Goal: Information Seeking & Learning: Learn about a topic

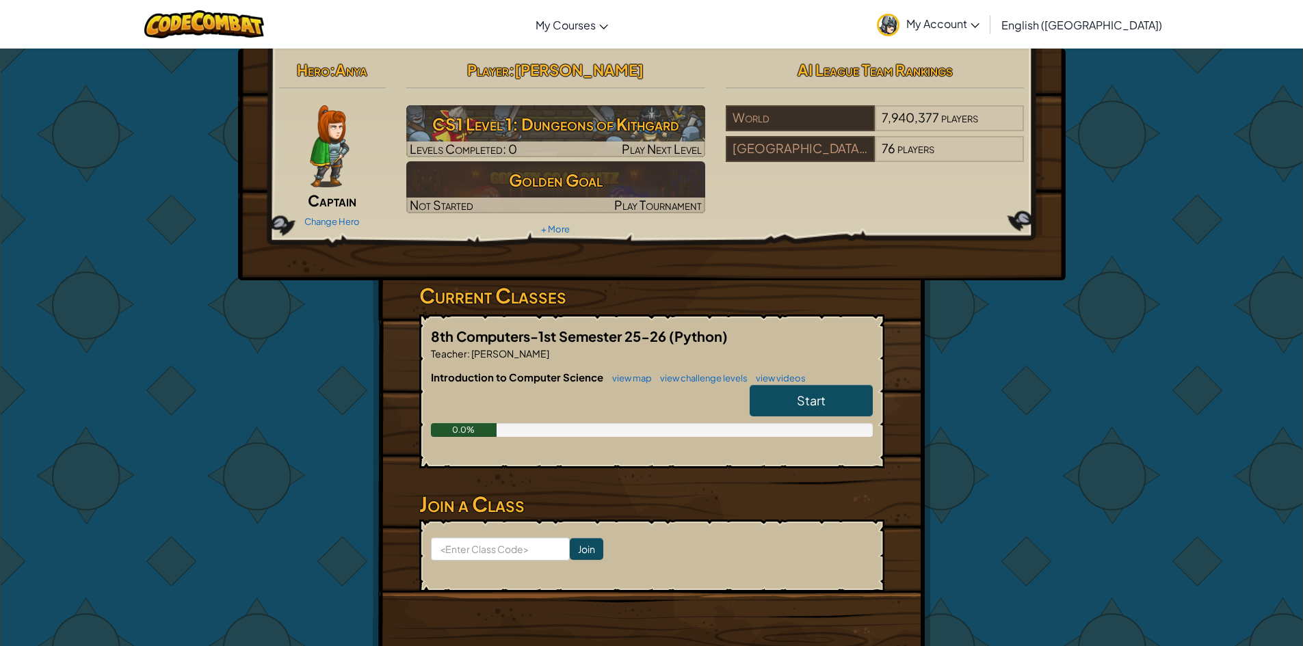
click at [806, 397] on span "Start" at bounding box center [811, 401] width 29 height 16
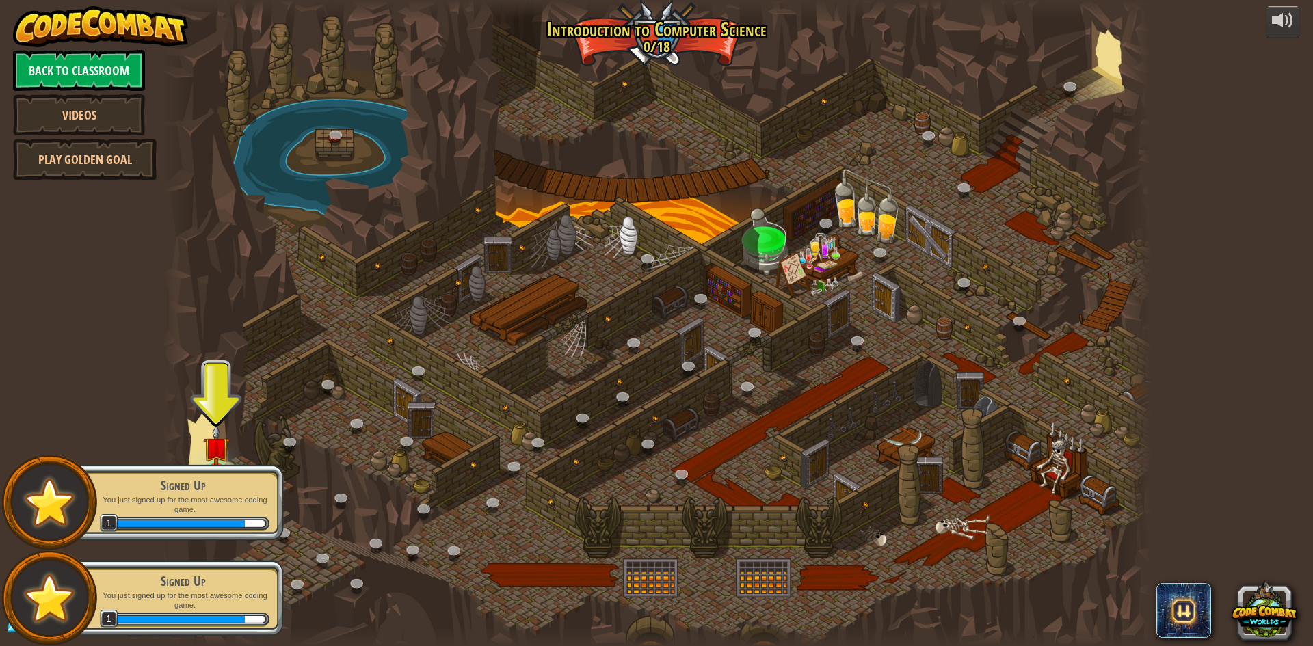
click at [170, 474] on div "Signed Up You just signed up for the most awesome coding game. 1" at bounding box center [175, 503] width 215 height 77
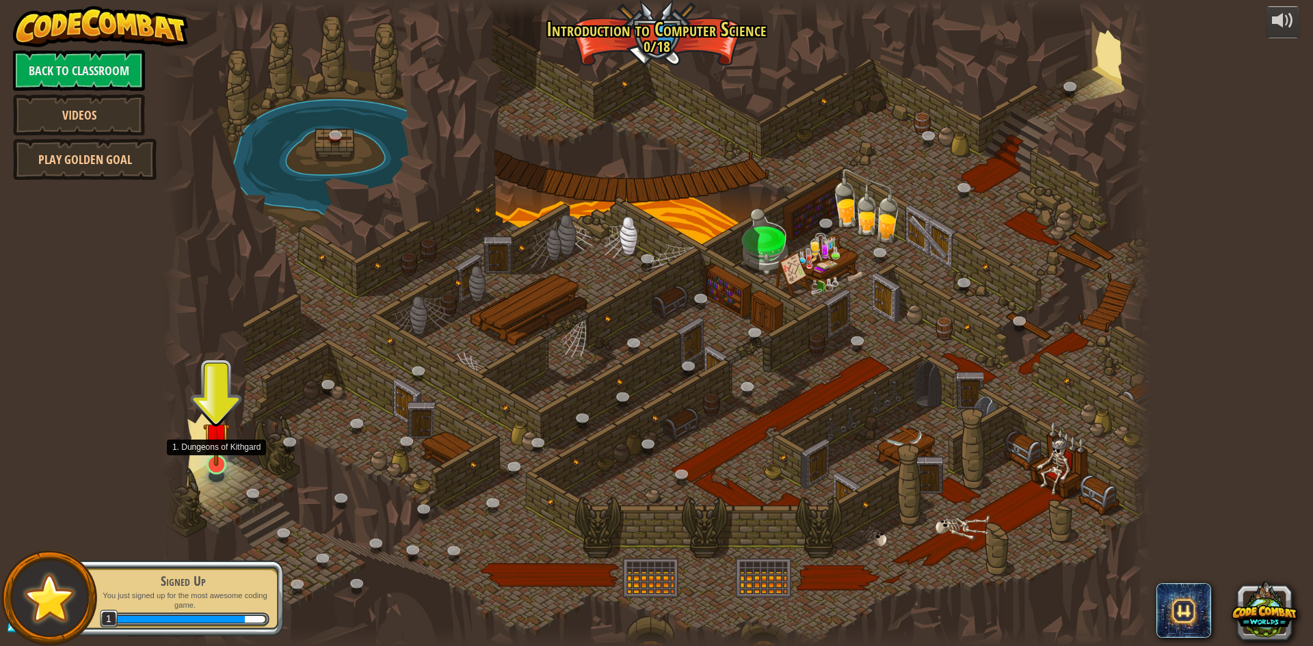
click at [213, 462] on img at bounding box center [216, 436] width 27 height 61
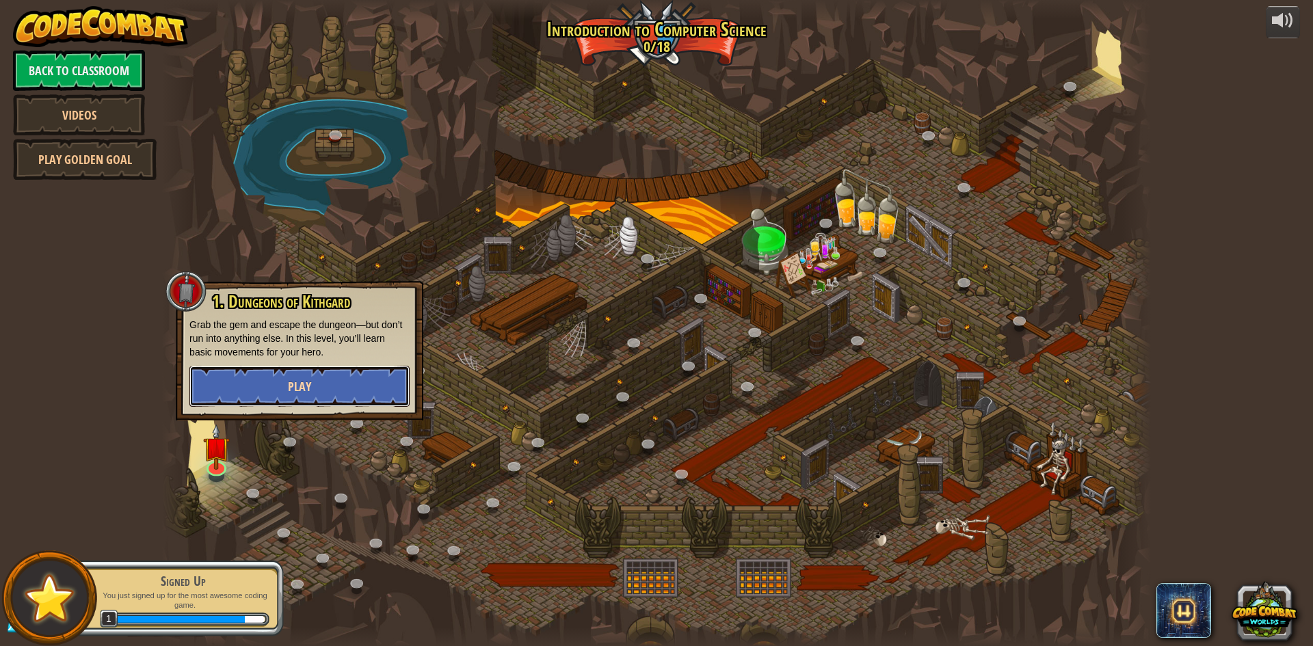
click at [330, 366] on button "Play" at bounding box center [299, 386] width 220 height 41
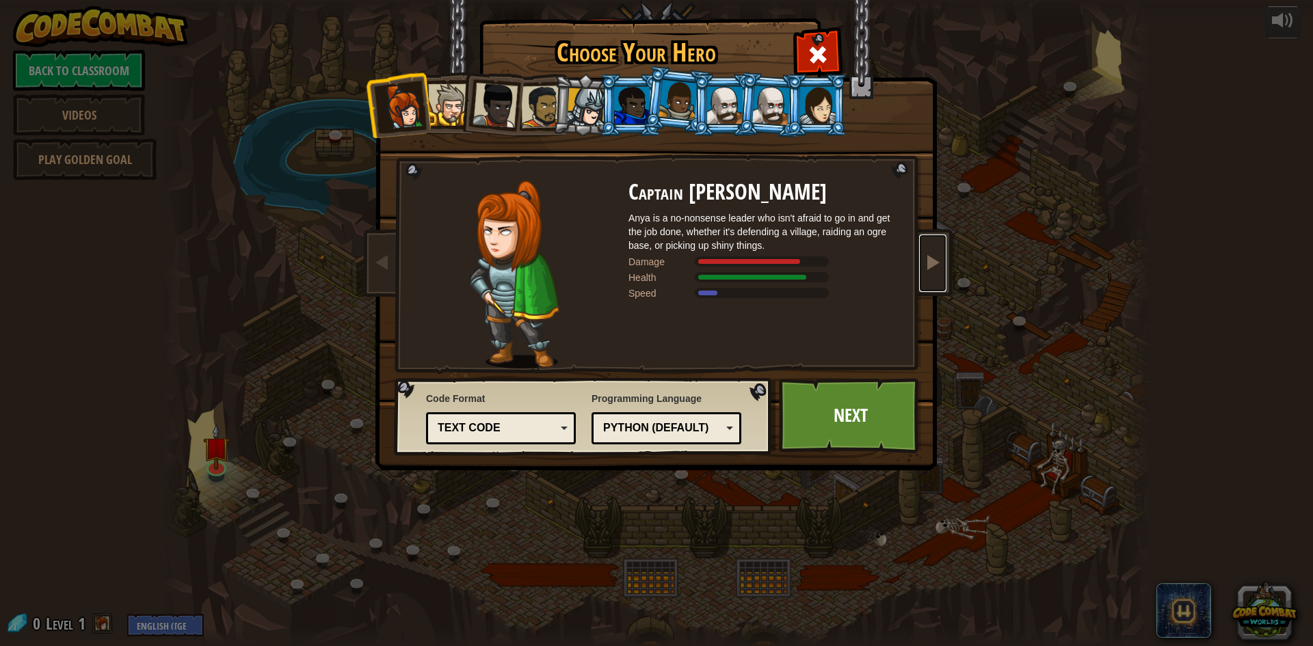
click at [928, 255] on span at bounding box center [933, 262] width 16 height 16
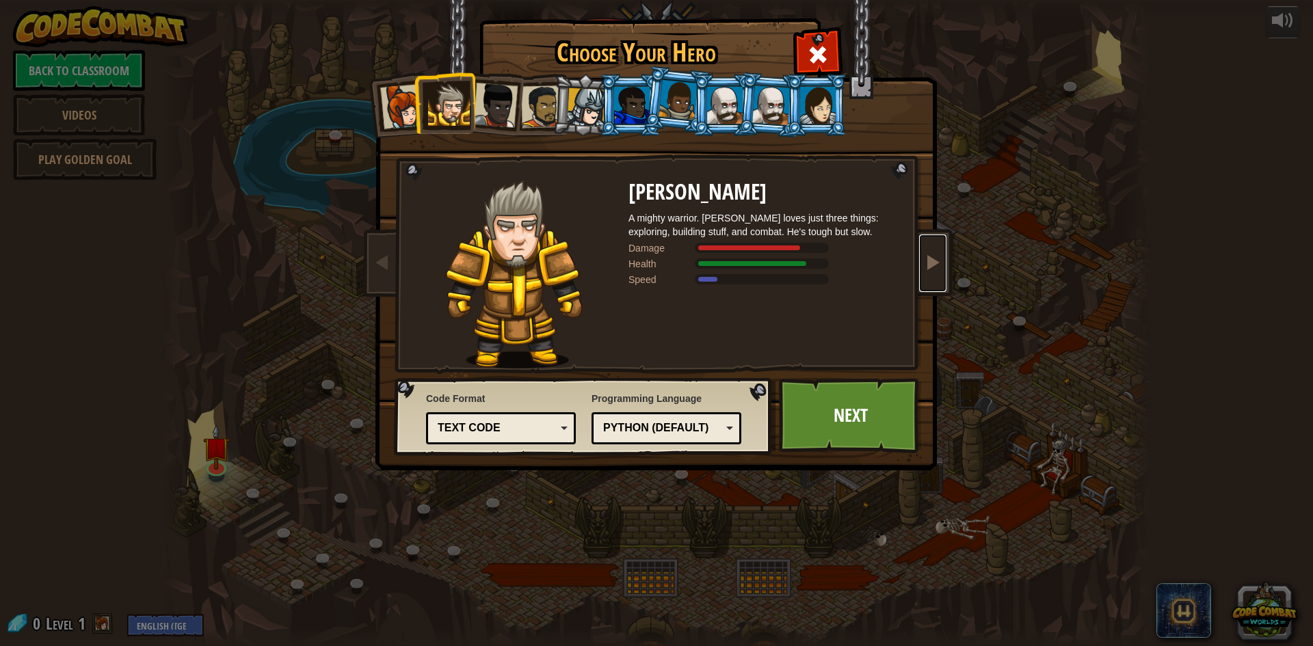
click at [928, 255] on span at bounding box center [933, 262] width 16 height 16
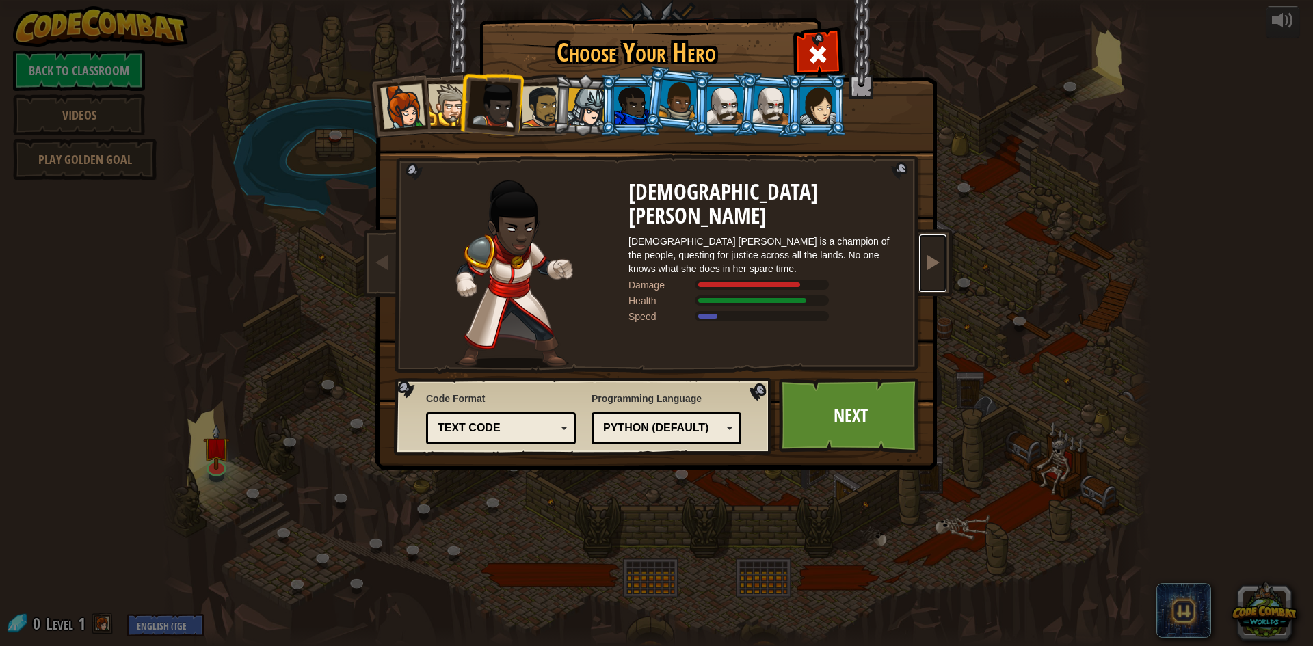
click at [930, 255] on span at bounding box center [933, 262] width 16 height 16
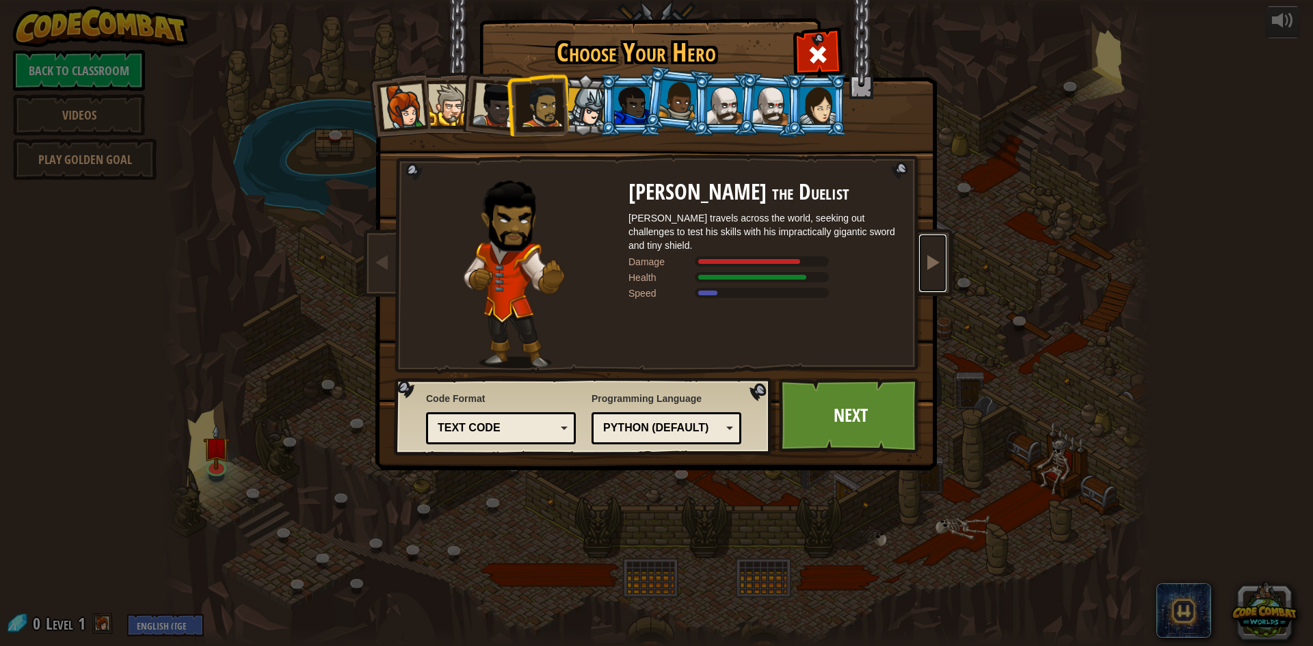
click at [931, 255] on span at bounding box center [933, 262] width 16 height 16
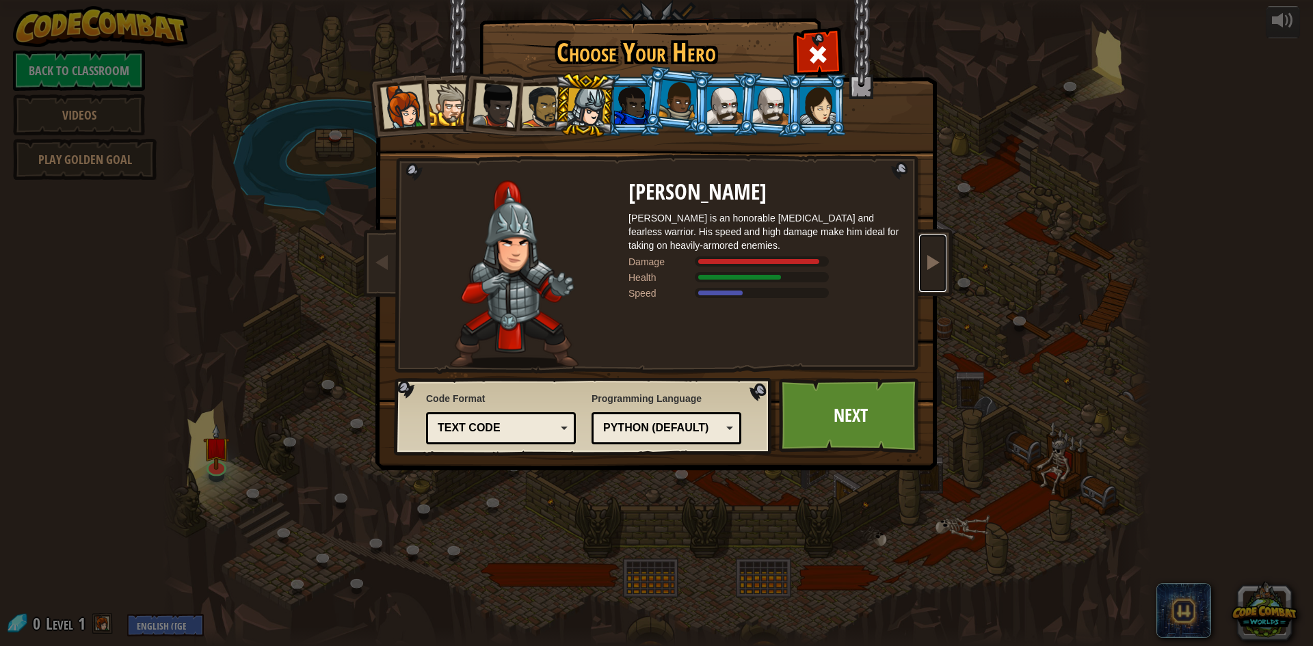
click at [933, 257] on span at bounding box center [933, 262] width 16 height 16
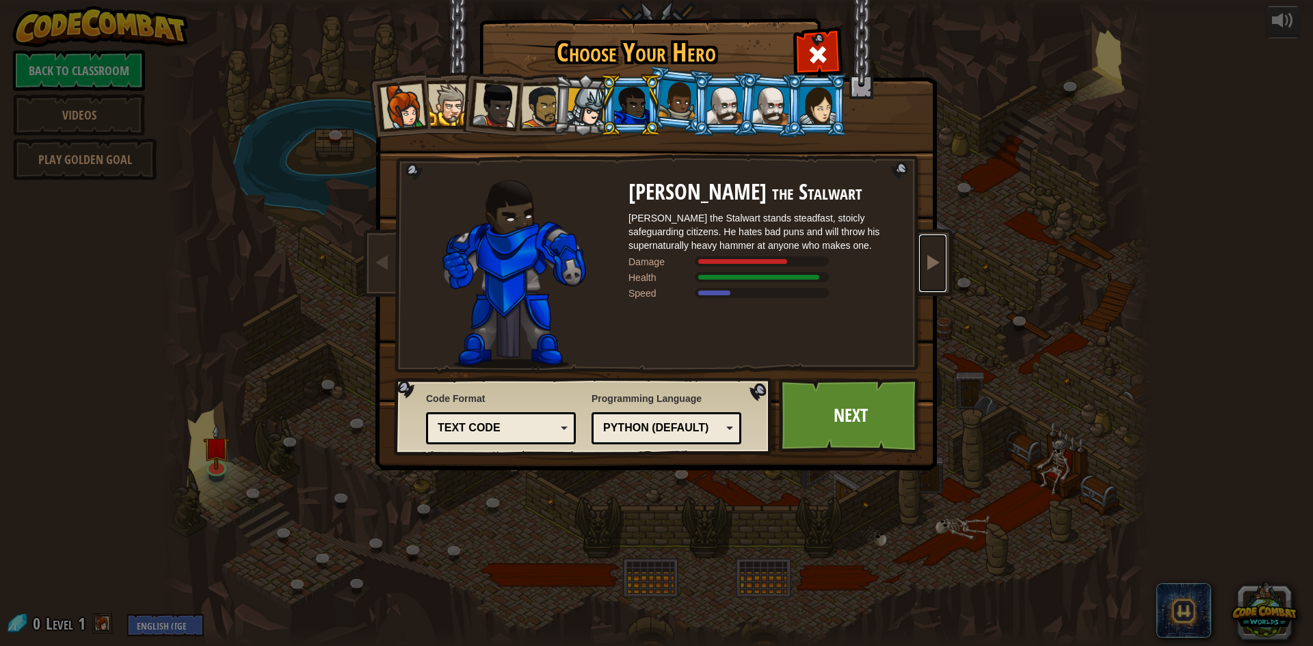
click at [933, 257] on span at bounding box center [933, 262] width 16 height 16
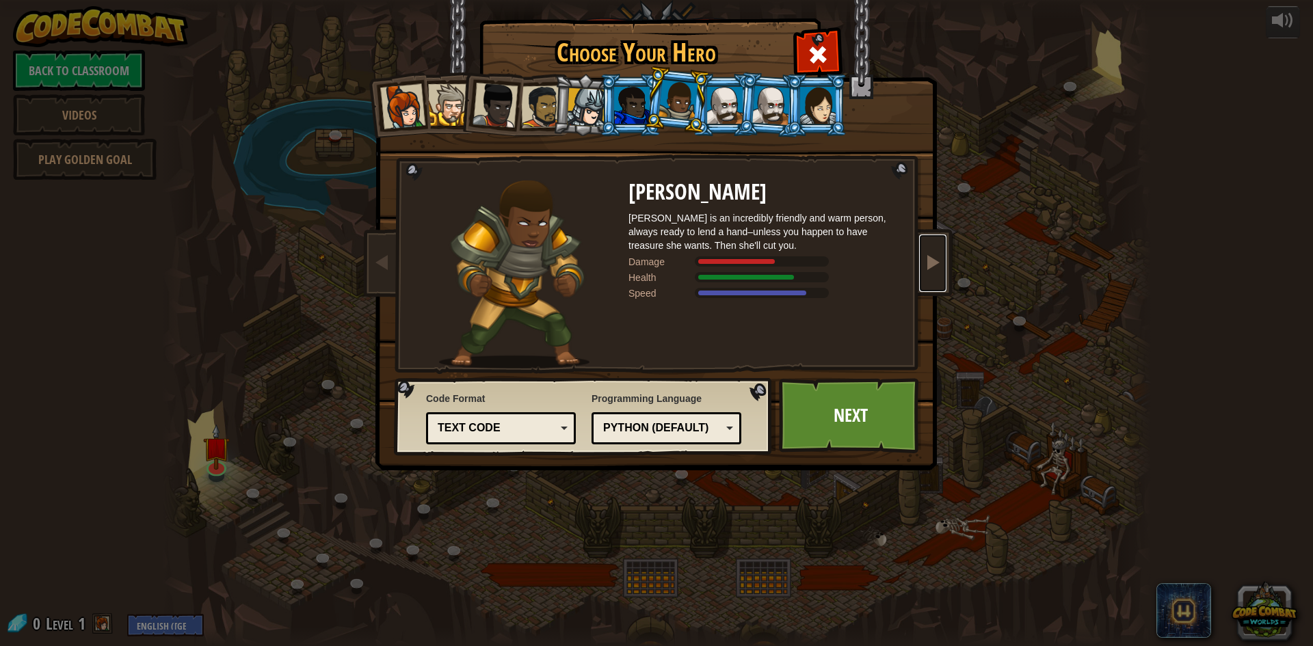
click at [933, 257] on span at bounding box center [933, 262] width 16 height 16
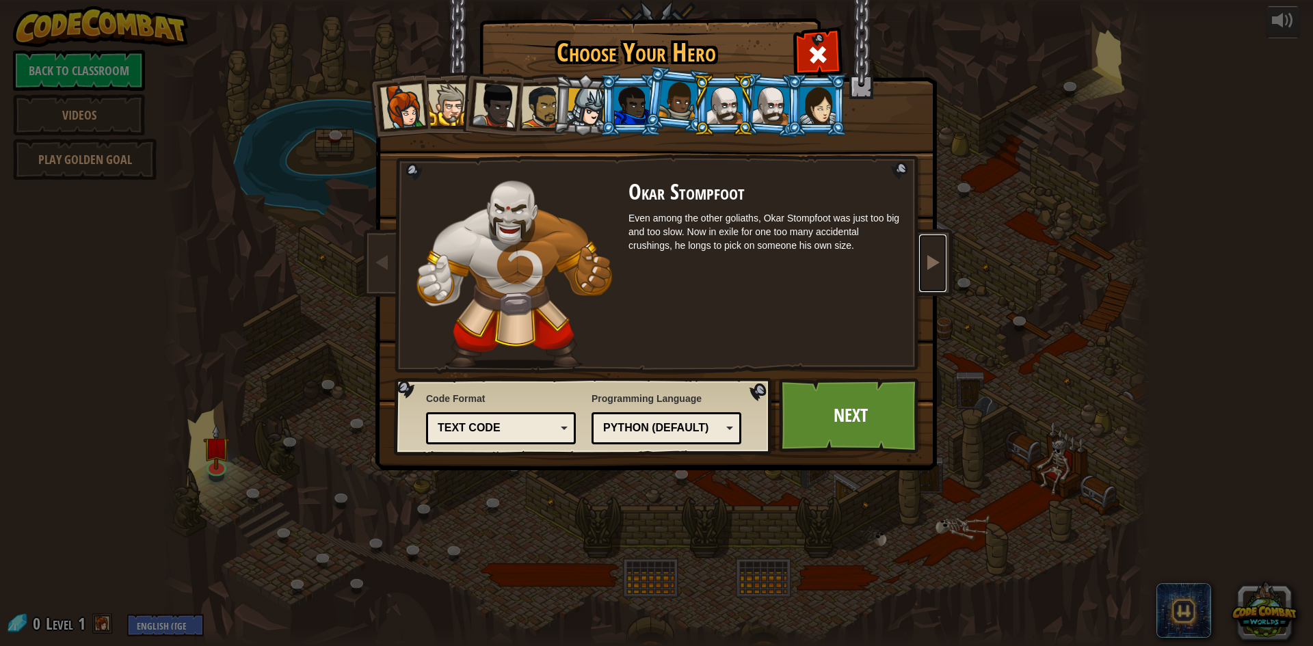
click at [934, 257] on span at bounding box center [933, 262] width 16 height 16
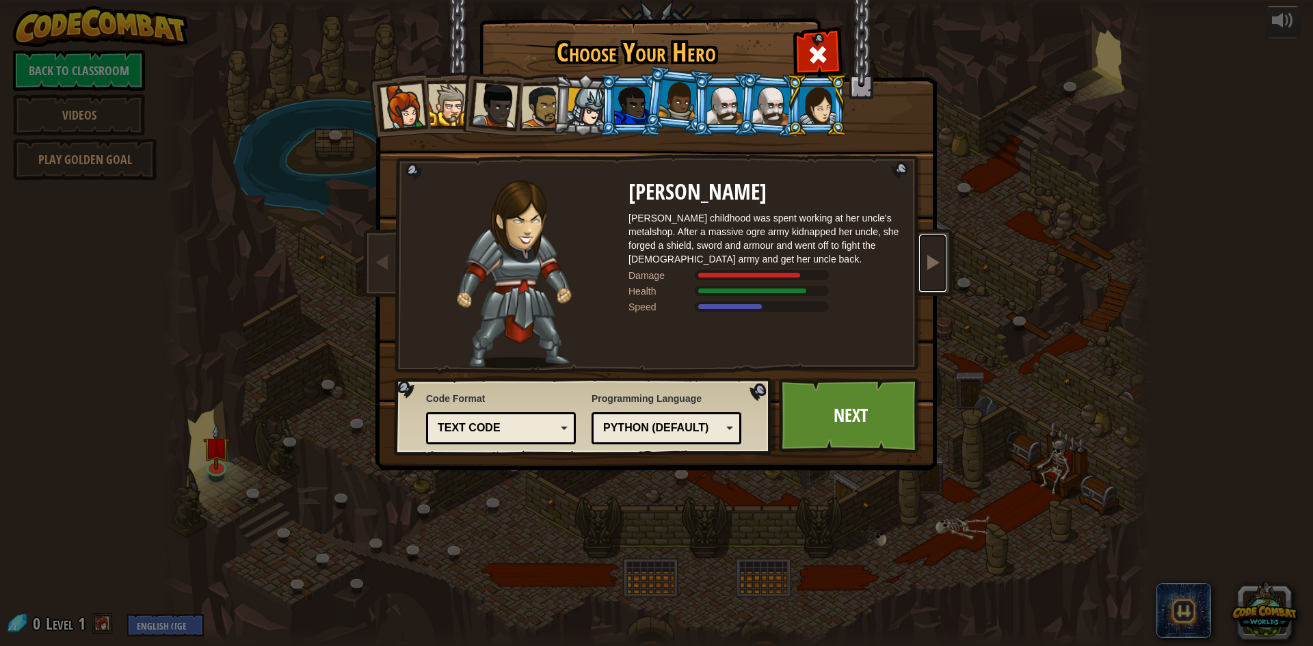
click at [934, 257] on span at bounding box center [933, 262] width 16 height 16
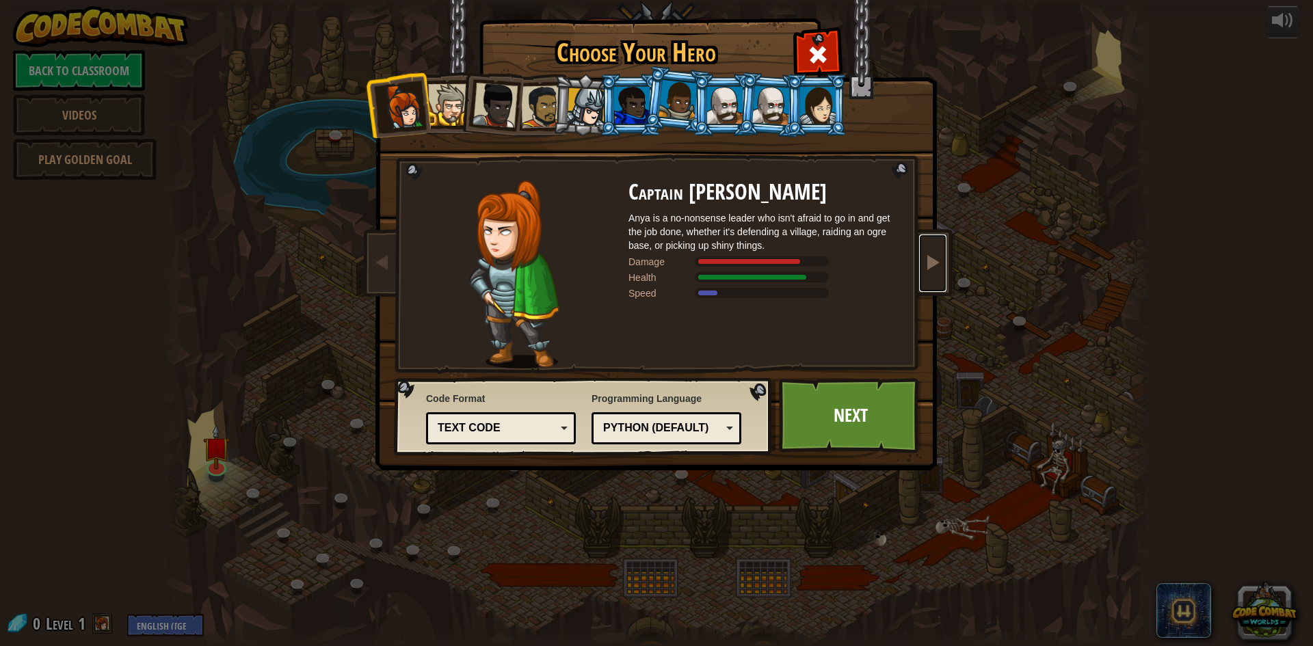
click at [934, 257] on span at bounding box center [933, 262] width 16 height 16
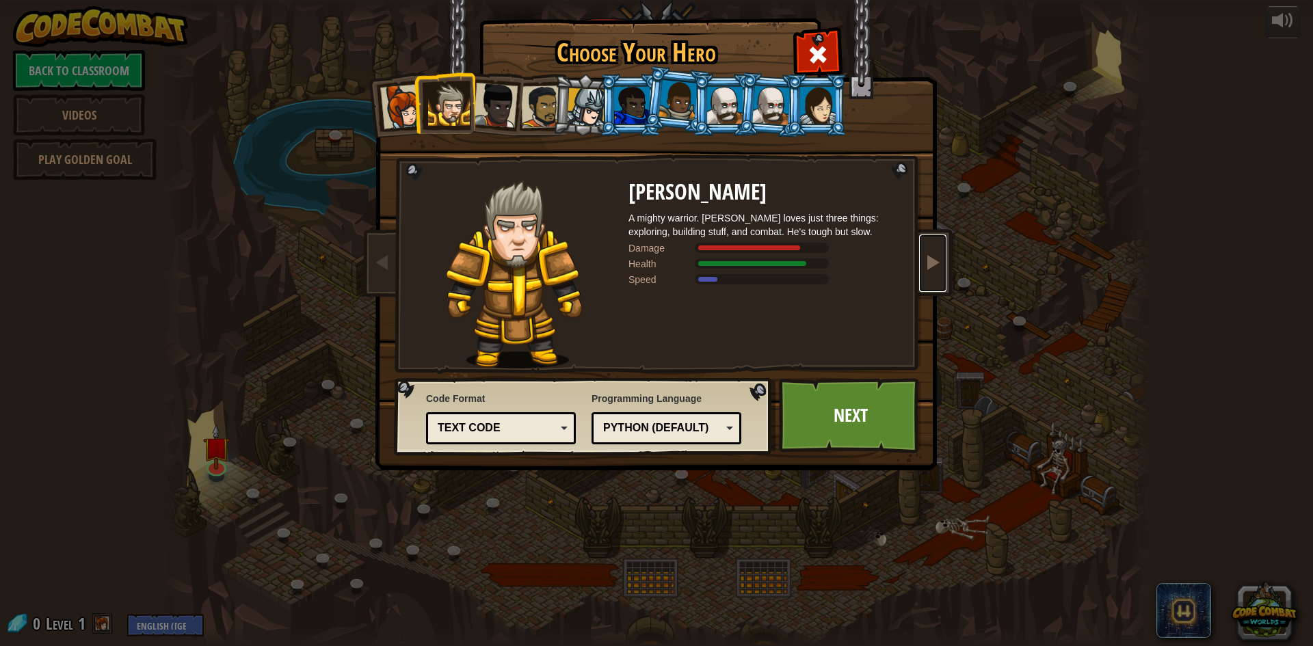
click at [934, 257] on span at bounding box center [933, 262] width 16 height 16
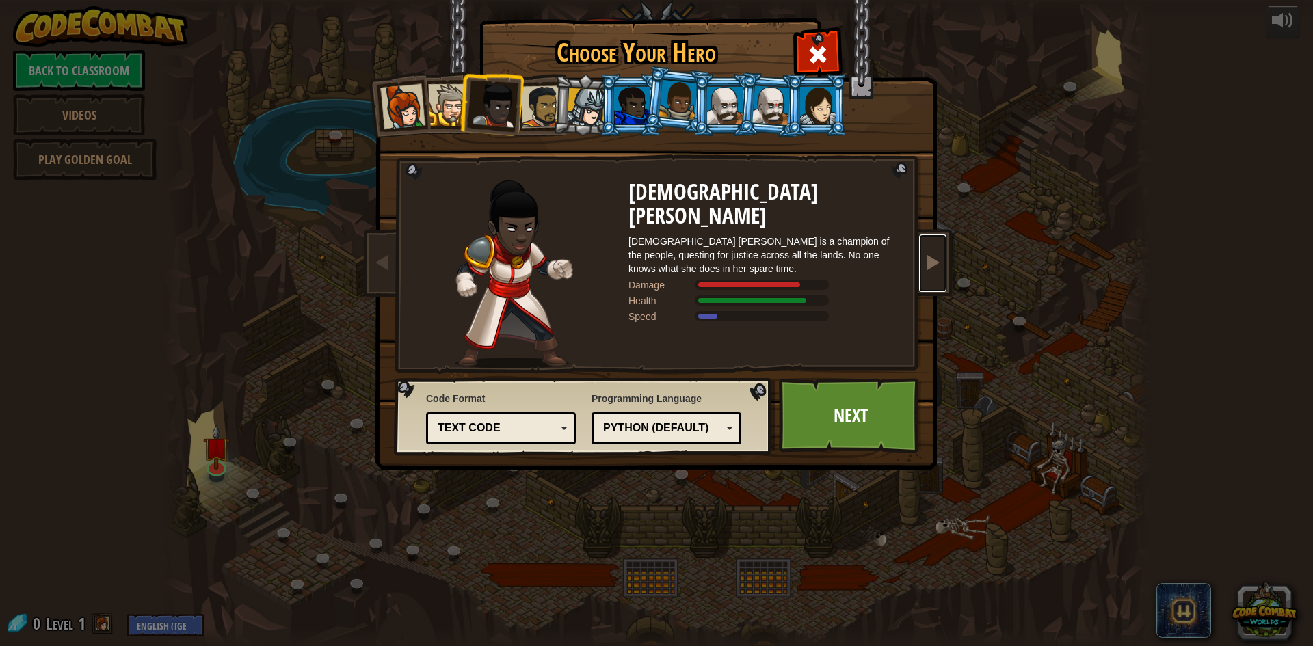
click at [934, 257] on span at bounding box center [933, 262] width 16 height 16
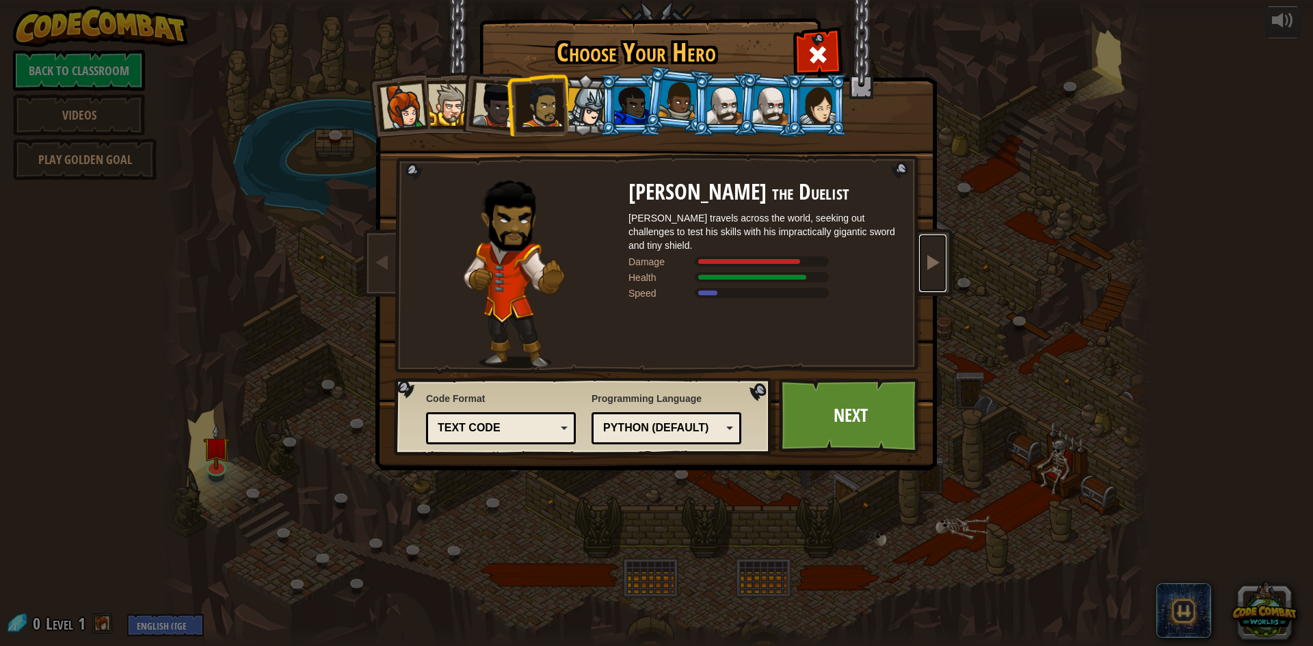
click at [934, 257] on span at bounding box center [933, 262] width 16 height 16
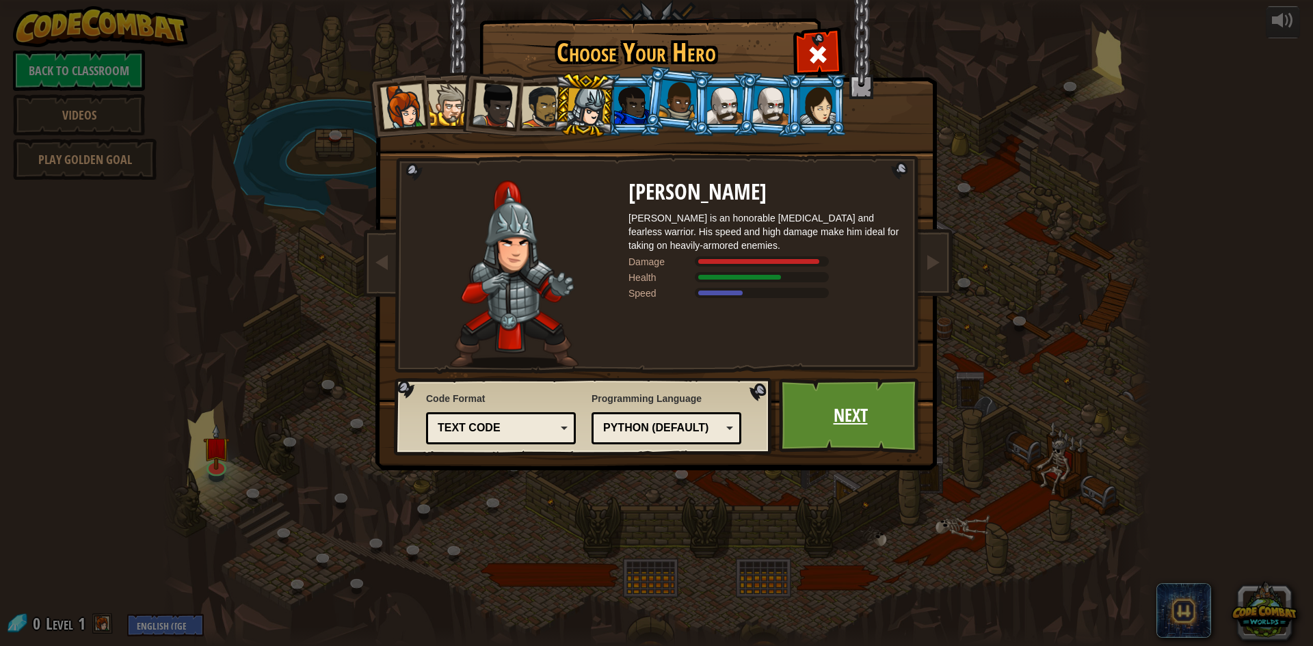
click at [882, 406] on link "Next" at bounding box center [850, 415] width 143 height 75
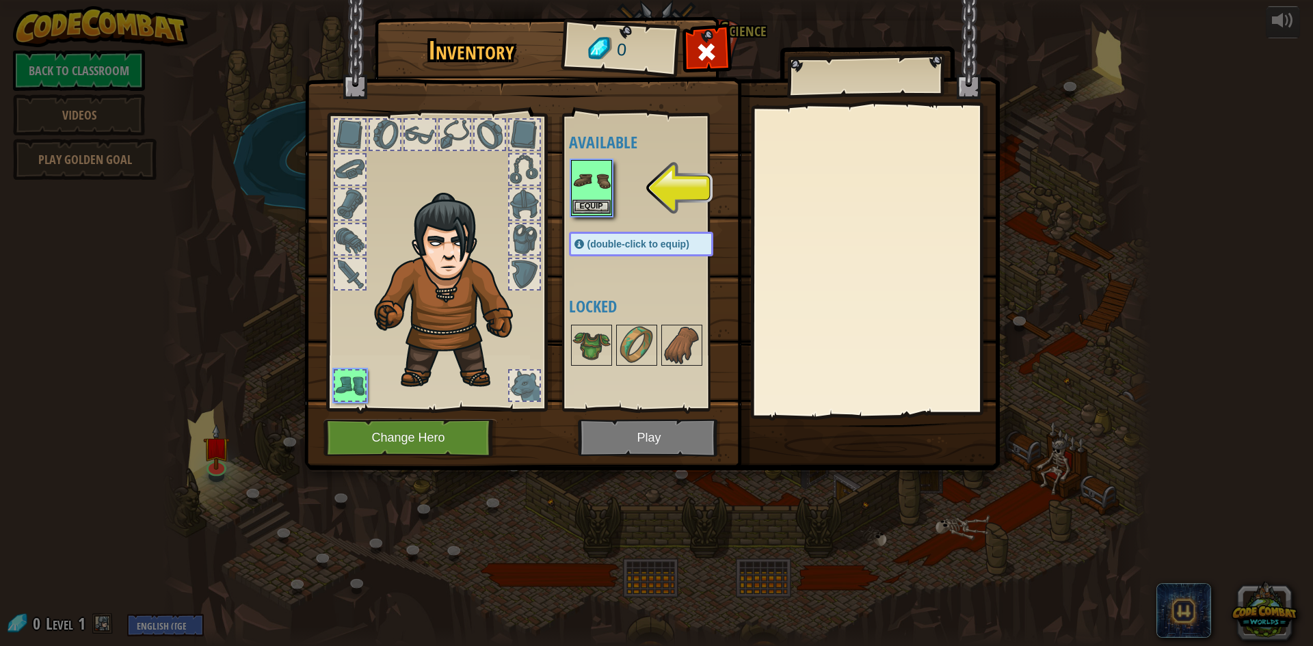
click at [592, 179] on img at bounding box center [592, 180] width 38 height 38
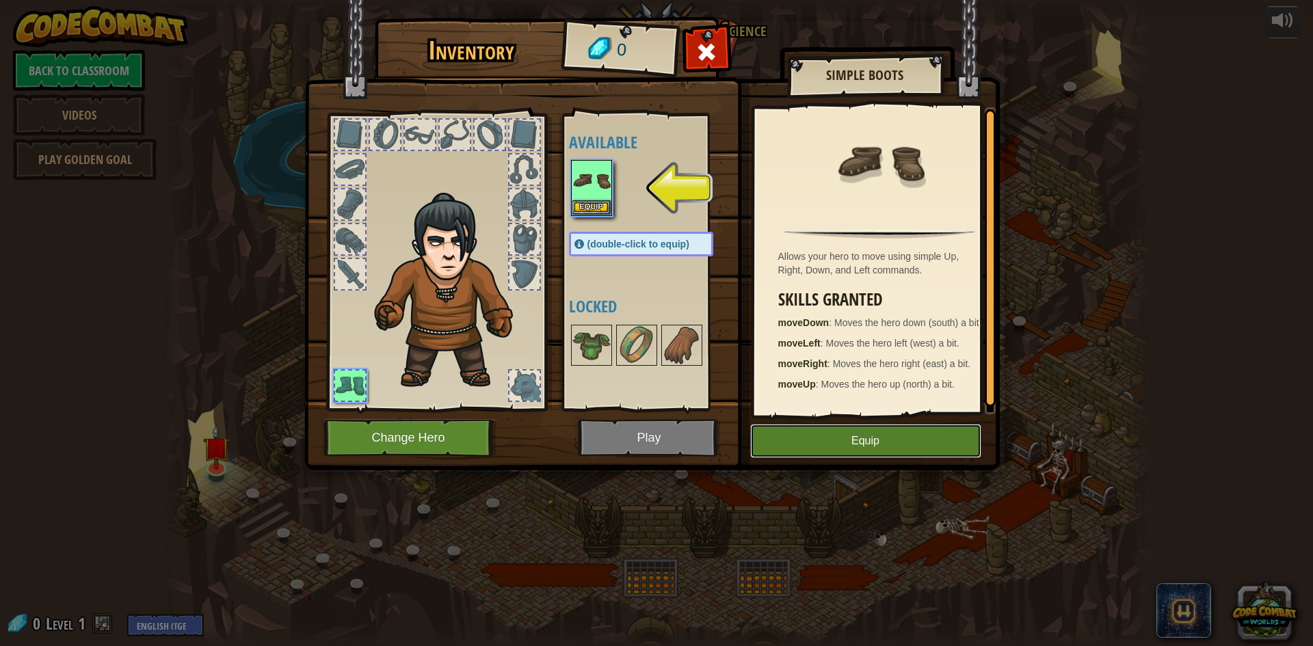
click at [937, 452] on button "Equip" at bounding box center [865, 441] width 231 height 34
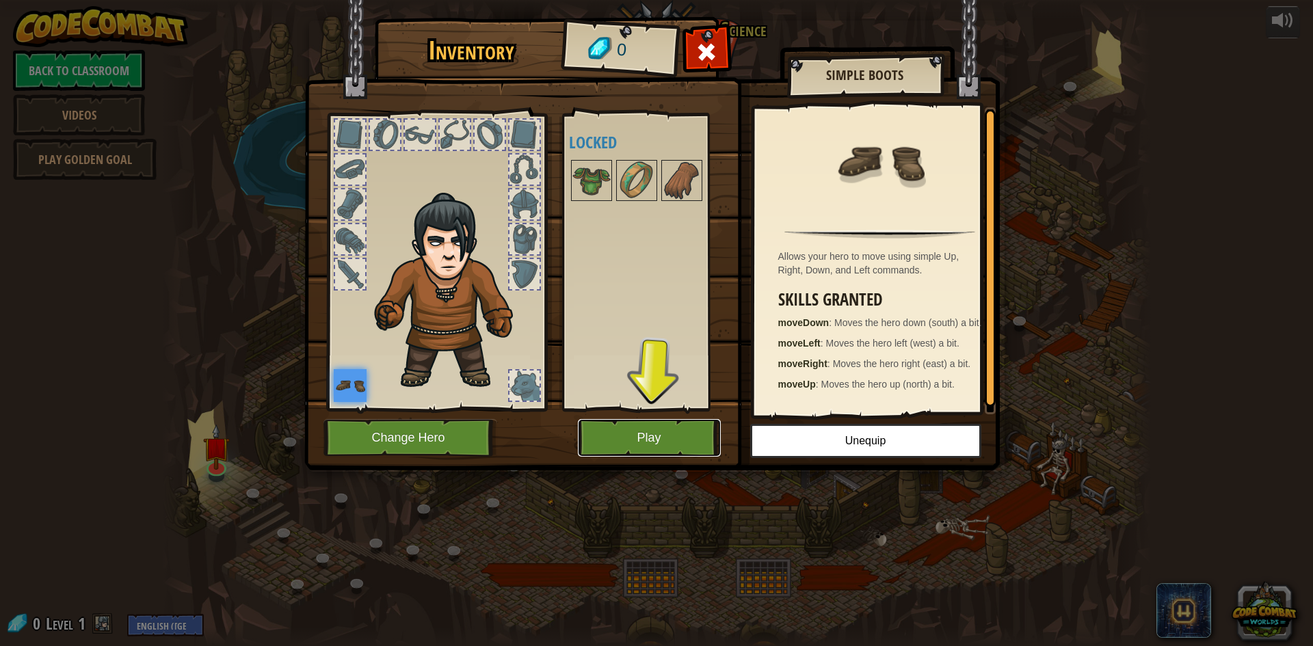
click at [637, 451] on button "Play" at bounding box center [649, 438] width 143 height 38
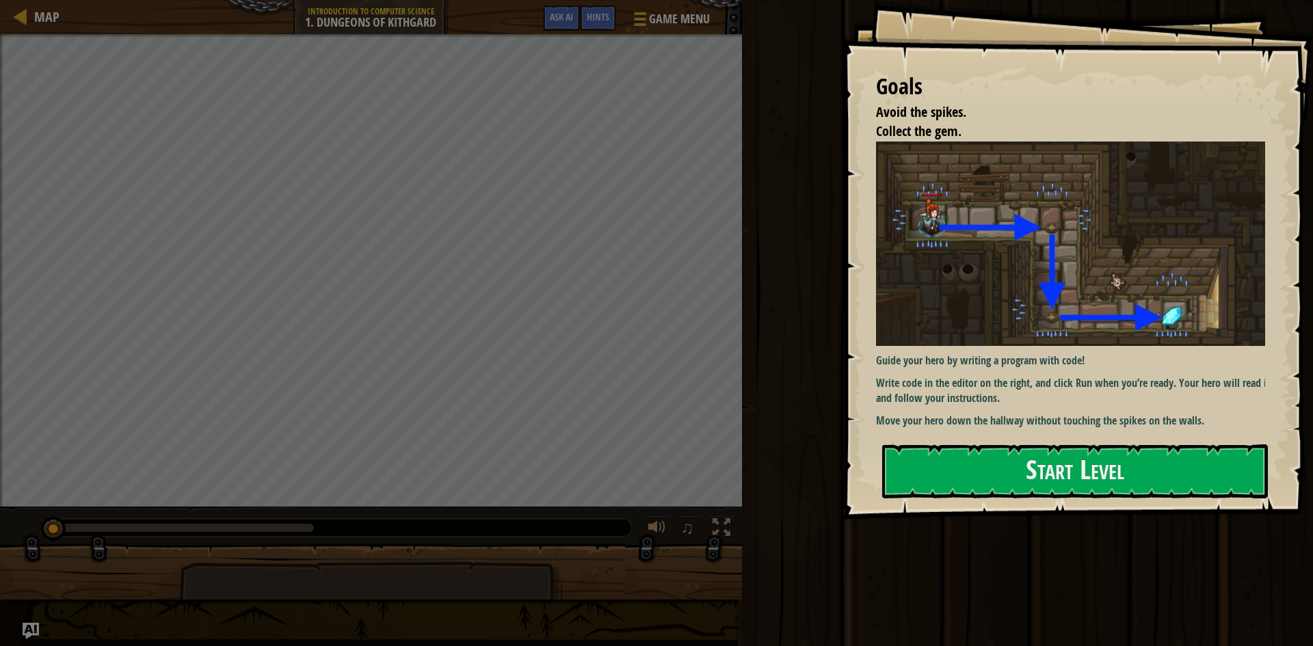
click at [1040, 413] on p "Move your hero down the hallway without touching the spikes on the walls." at bounding box center [1076, 421] width 400 height 16
click at [1037, 461] on button "Start Level" at bounding box center [1076, 472] width 386 height 54
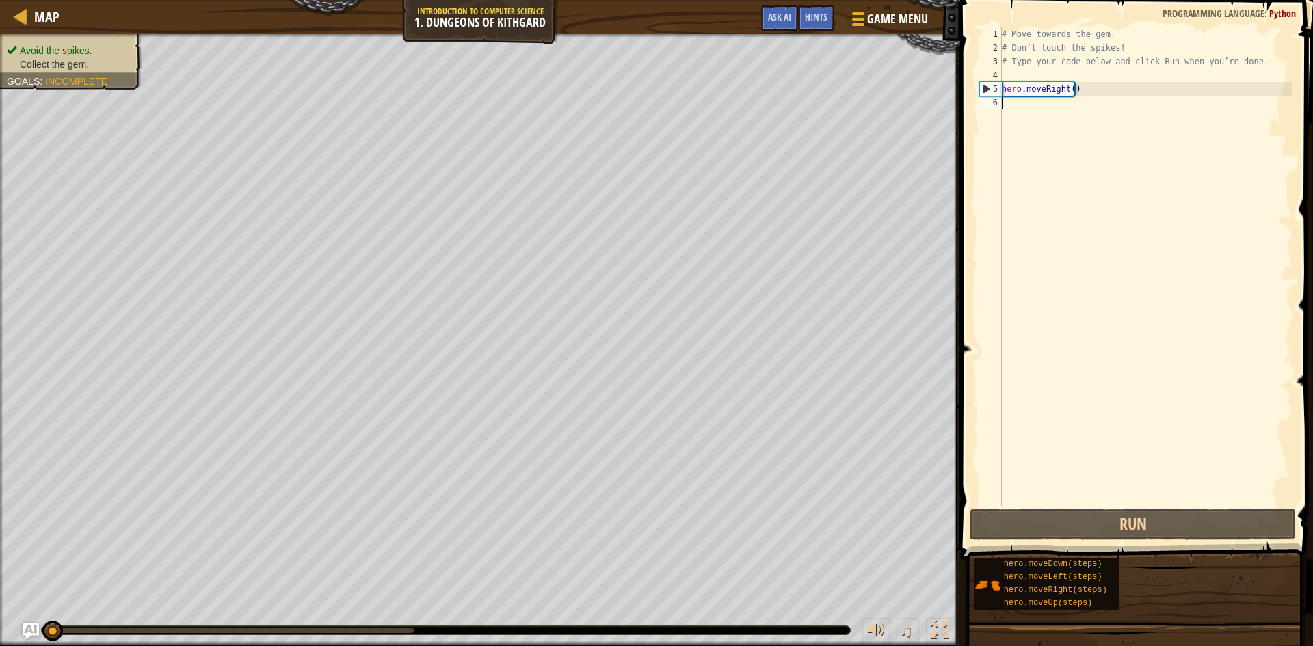
type textarea "hero.moveRight()"
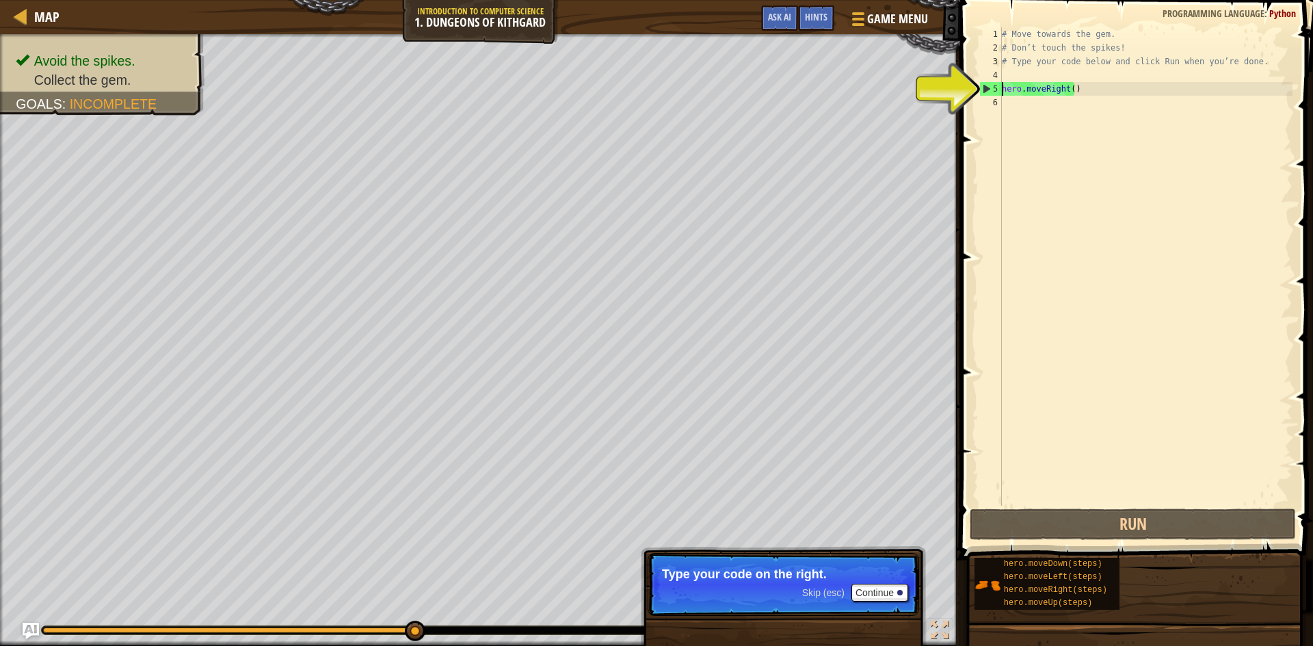
click at [1021, 91] on div "# Move towards the gem. # Don’t touch the spikes! # Type your code below and cl…" at bounding box center [1145, 280] width 293 height 506
click at [1046, 89] on div "# Move towards the gem. # Don’t touch the spikes! # Type your code below and cl…" at bounding box center [1145, 280] width 293 height 506
click at [1065, 85] on div "# Move towards the gem. # Don’t touch the spikes! # Type your code below and cl…" at bounding box center [1145, 280] width 293 height 506
click at [1080, 93] on div "# Move towards the gem. # Don’t touch the spikes! # Type your code below and cl…" at bounding box center [1145, 280] width 293 height 506
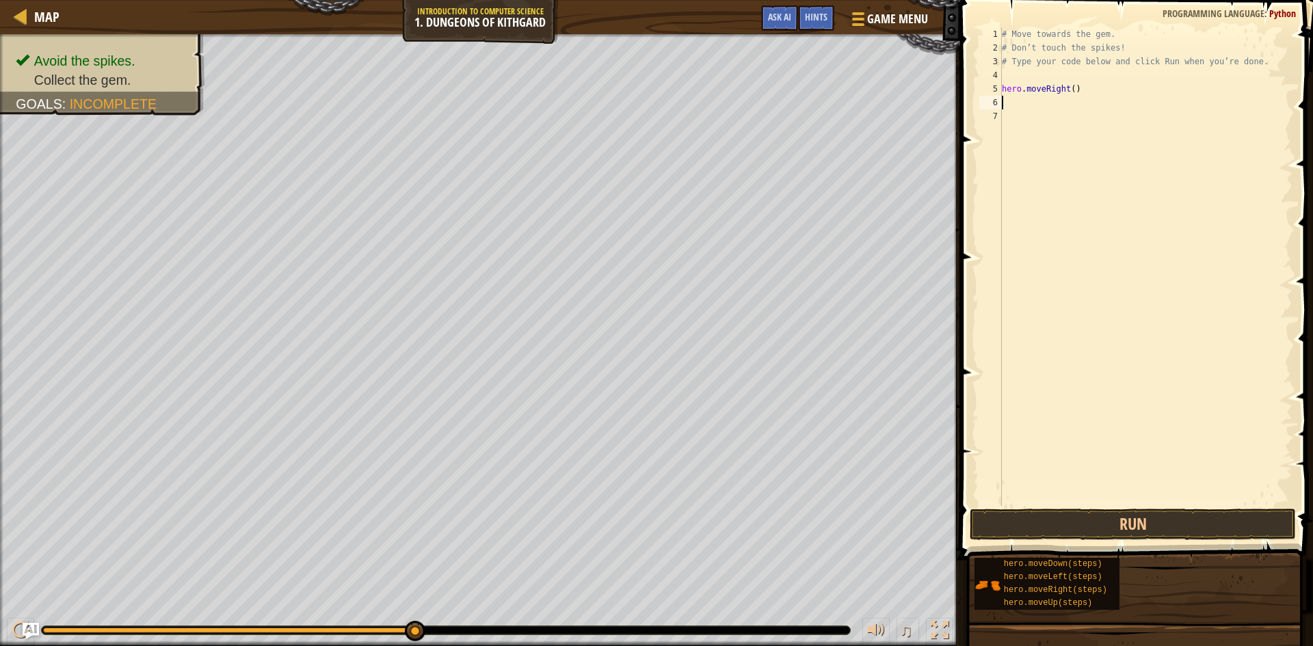
type textarea "hero.moveRight()"
click at [1234, 517] on button "Run" at bounding box center [1133, 524] width 326 height 31
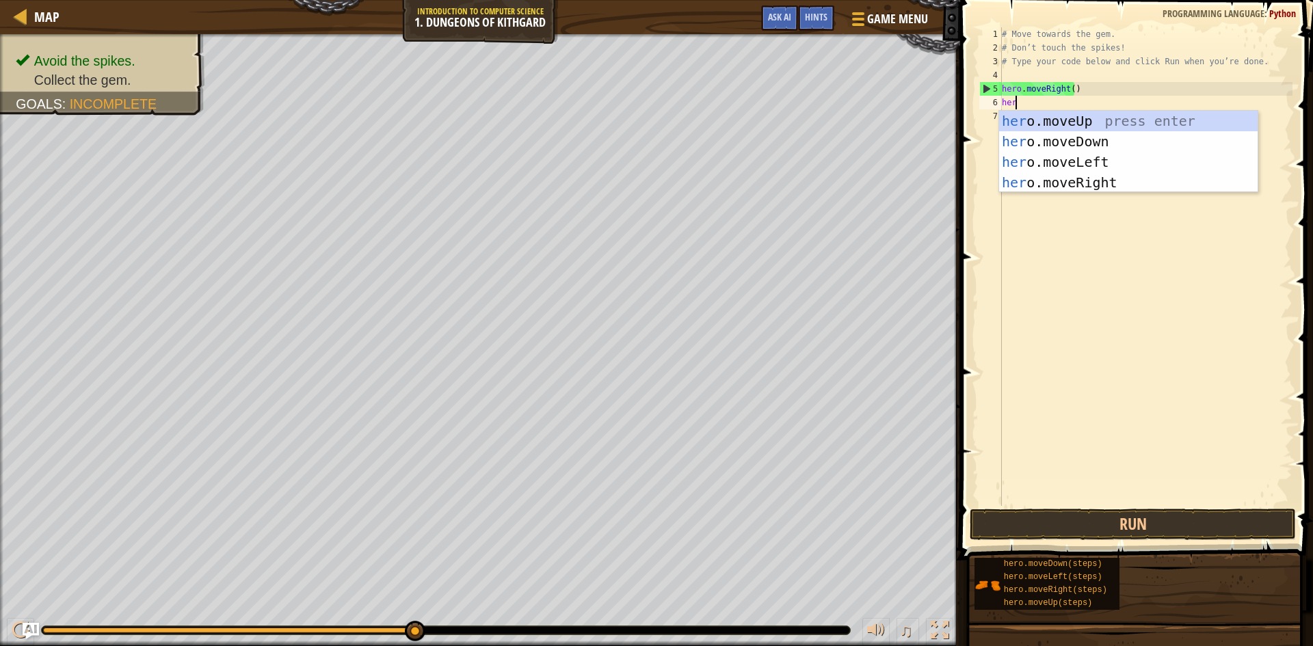
scroll to position [6, 1]
type textarea "hero"
click at [1070, 143] on div "hero .moveUp press enter hero .moveDown press enter hero .moveLeft press enter …" at bounding box center [1128, 172] width 259 height 123
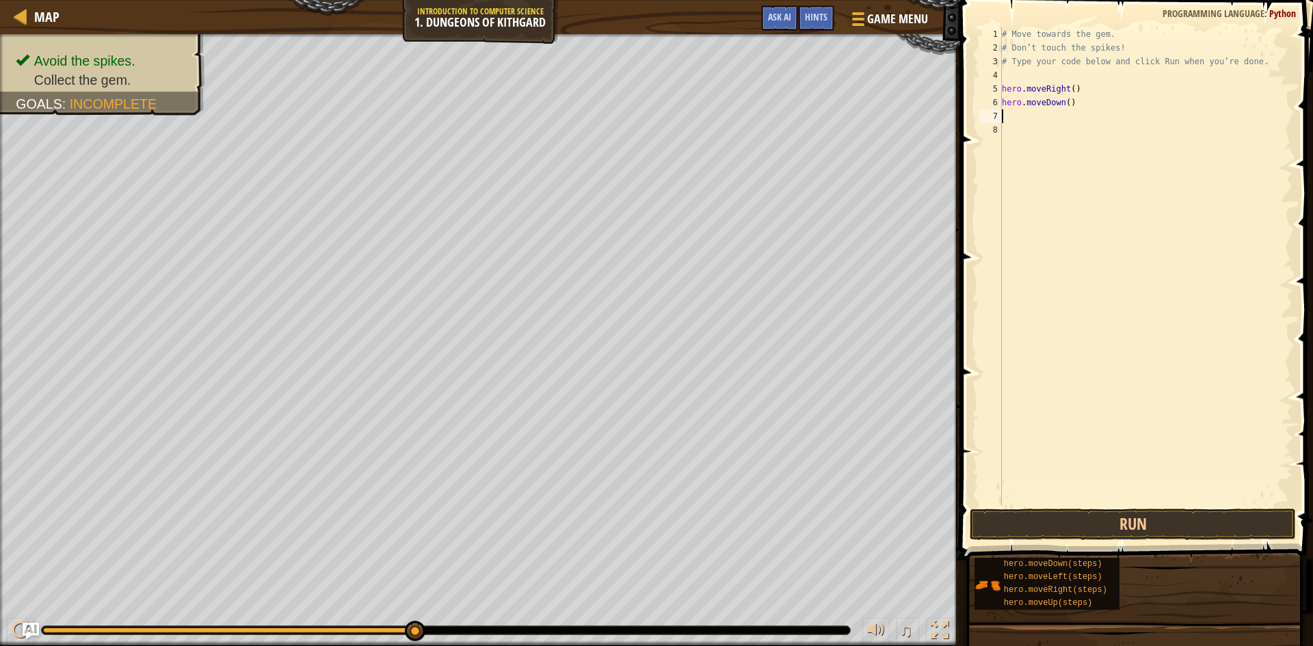
scroll to position [6, 0]
click at [1142, 512] on button "Run" at bounding box center [1133, 524] width 326 height 31
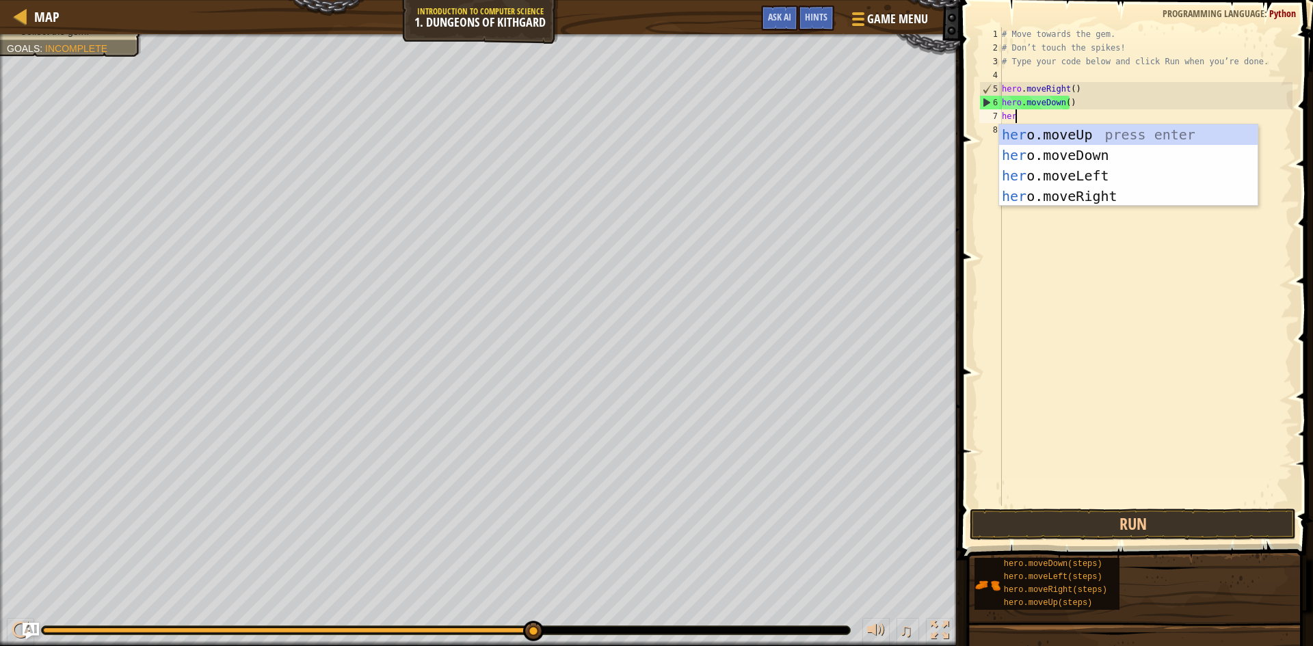
scroll to position [6, 1]
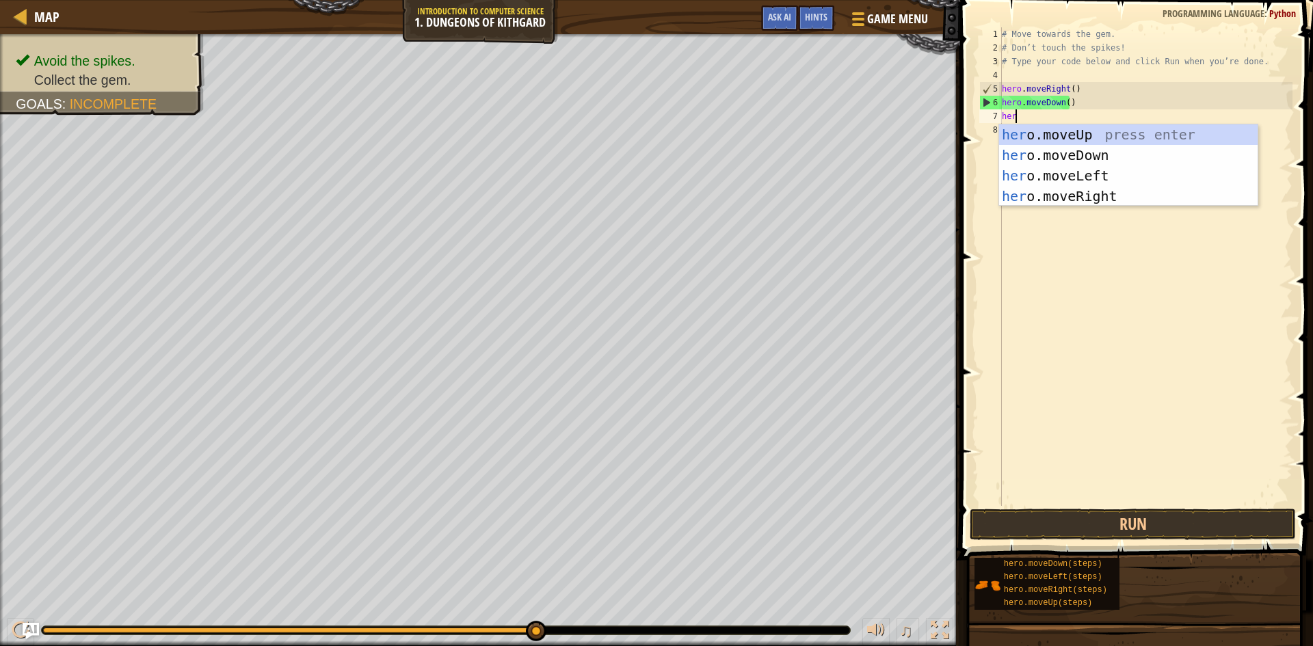
type textarea "hero"
click at [1056, 191] on div "hero .moveUp press enter hero .moveDown press enter hero .moveLeft press enter …" at bounding box center [1128, 186] width 259 height 123
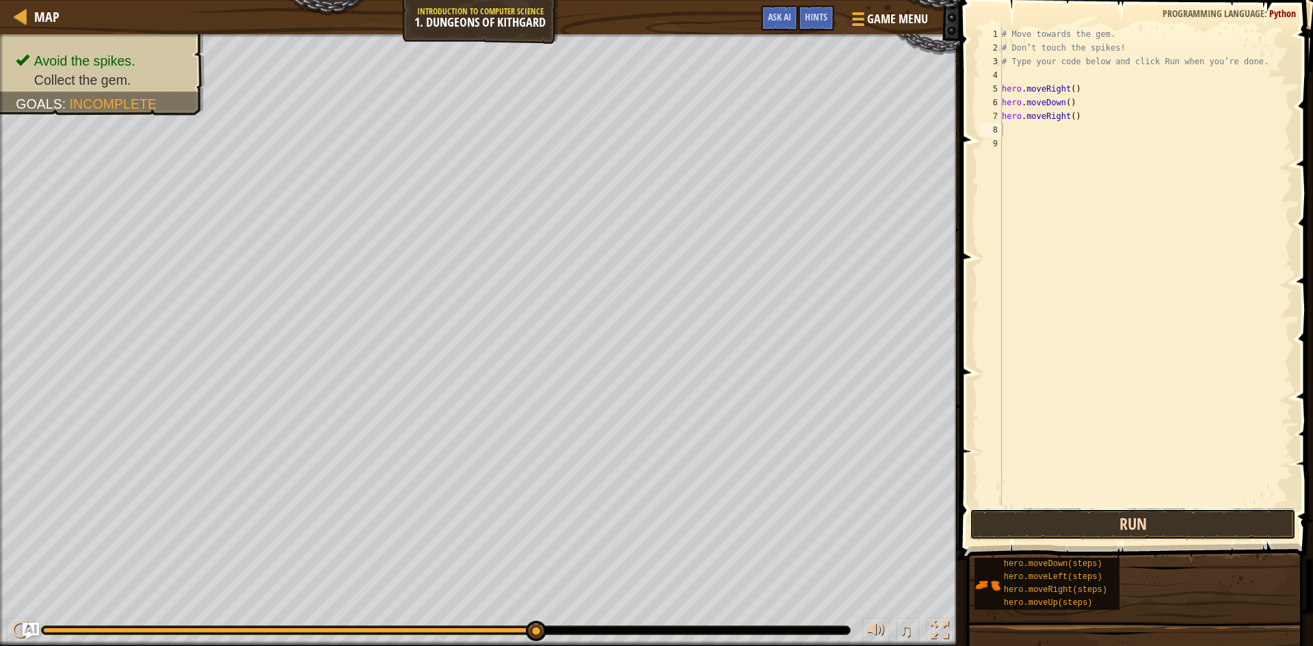
click at [1064, 518] on button "Run" at bounding box center [1133, 524] width 326 height 31
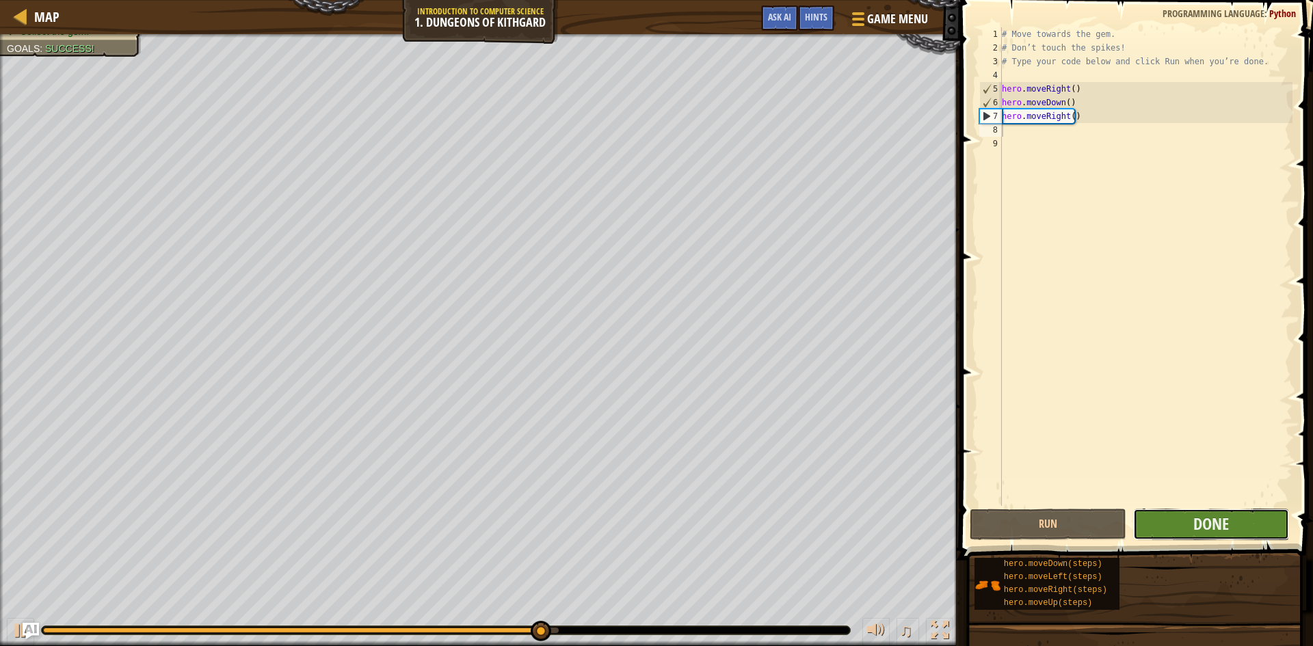
click at [1262, 521] on button "Done" at bounding box center [1212, 524] width 157 height 31
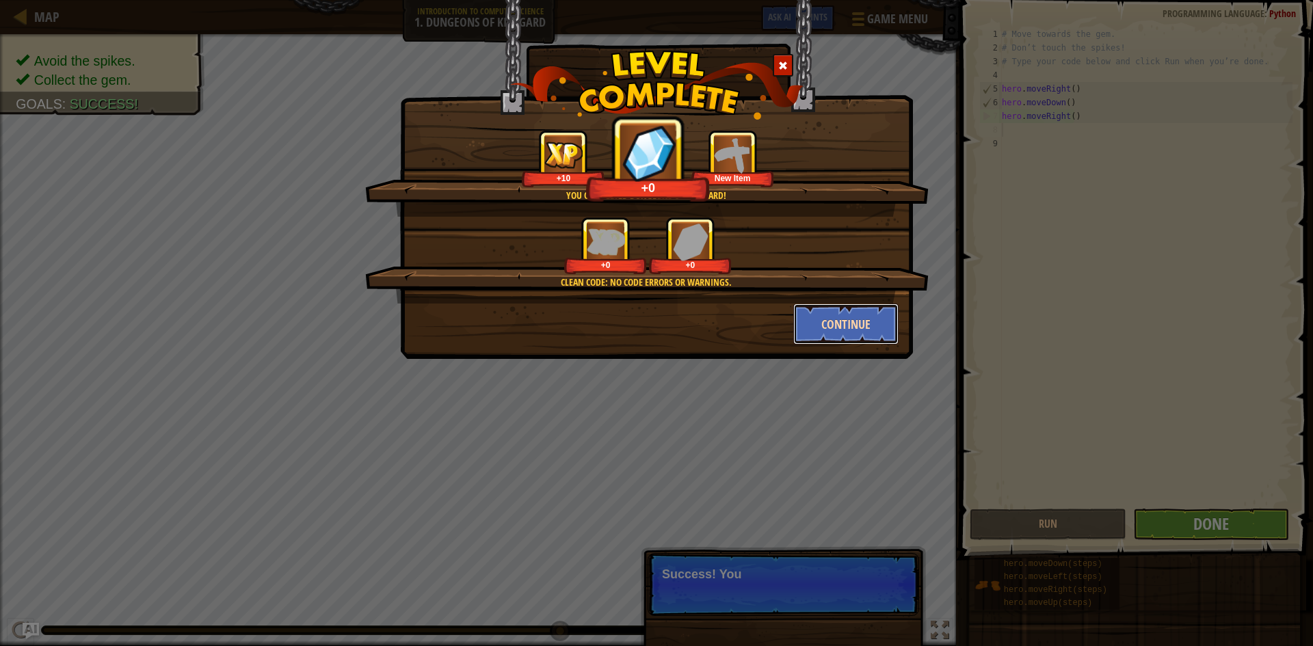
click at [804, 319] on button "Continue" at bounding box center [847, 324] width 106 height 41
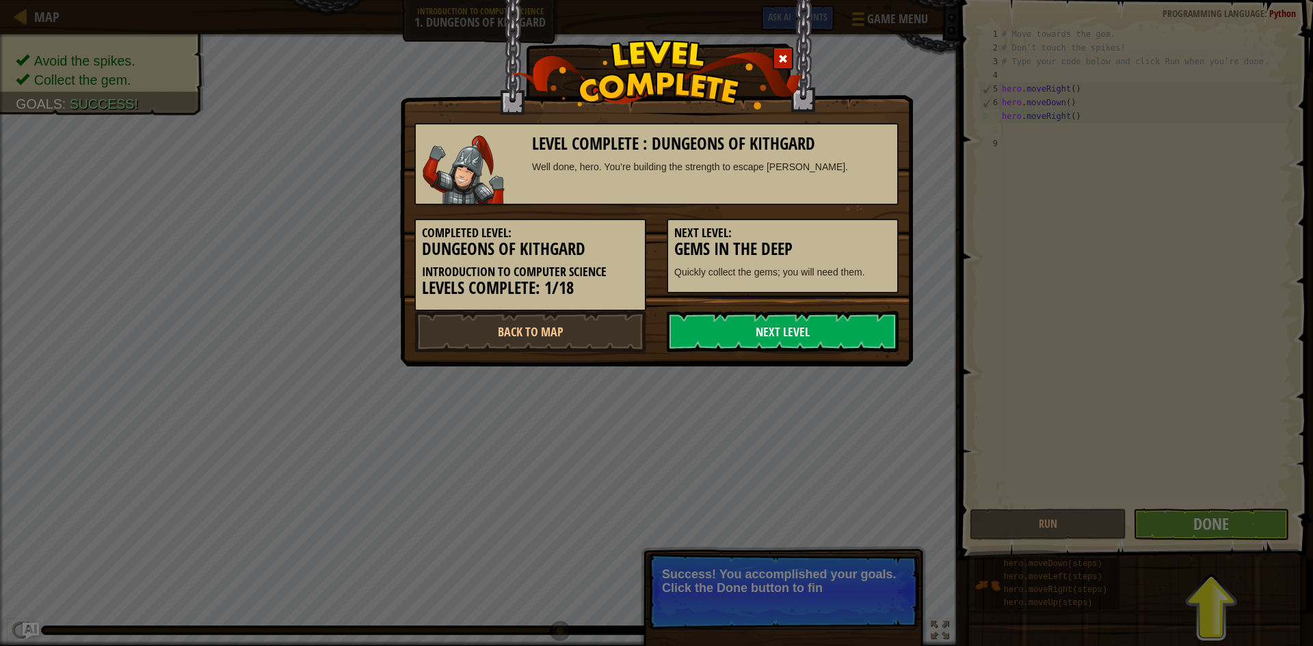
click at [1212, 443] on div "Level Complete : Dungeons of Kithgard Well done, hero. You’re building the stre…" at bounding box center [656, 323] width 1313 height 646
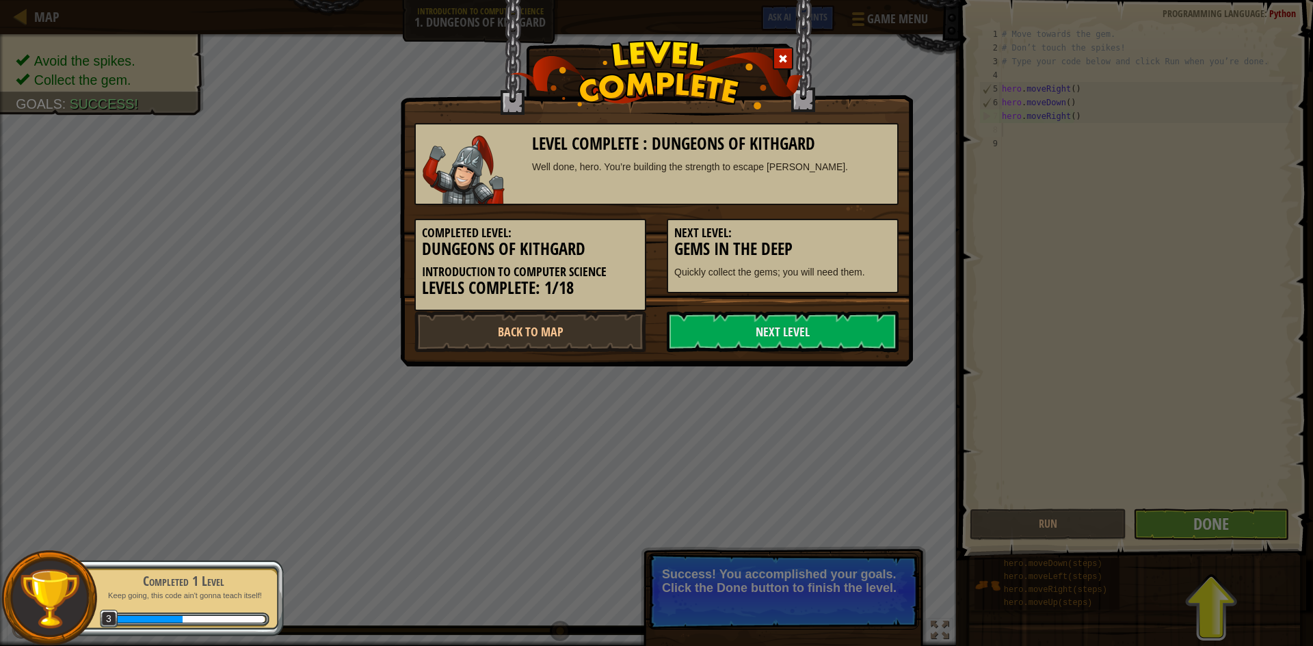
click at [1060, 406] on div "Level Complete : Dungeons of Kithgard Well done, hero. You’re building the stre…" at bounding box center [656, 323] width 1313 height 646
click at [834, 338] on link "Next Level" at bounding box center [783, 331] width 232 height 41
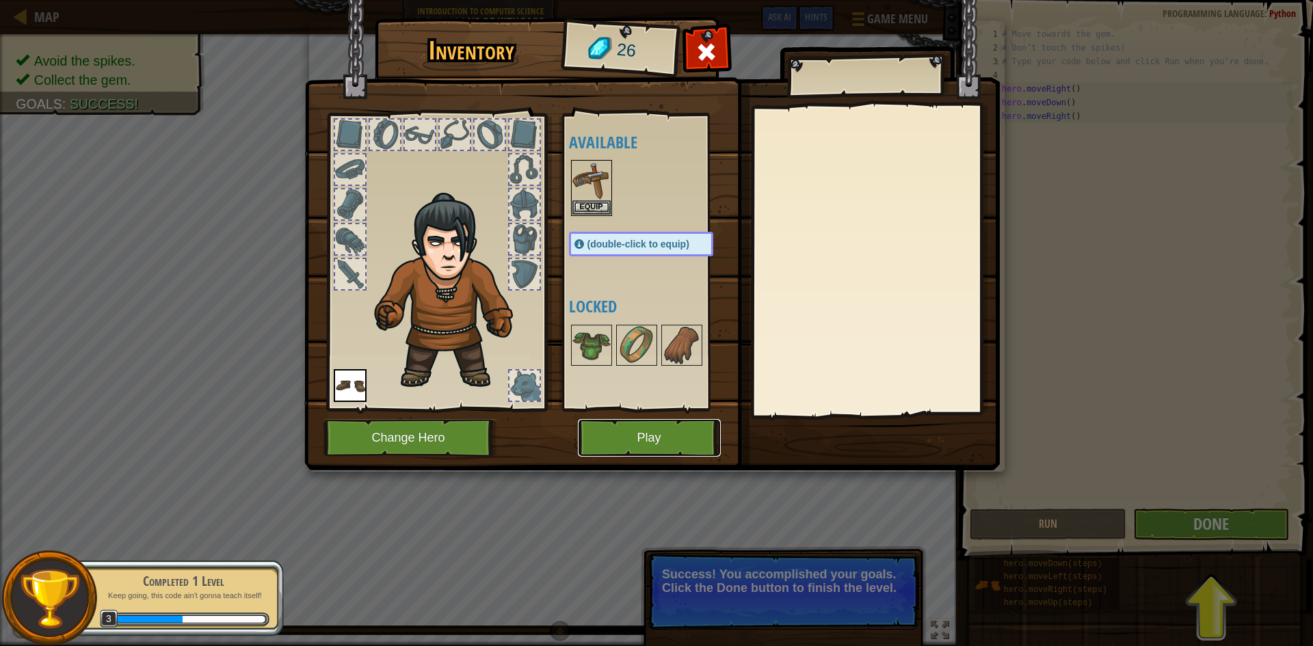
click at [658, 431] on button "Play" at bounding box center [649, 438] width 143 height 38
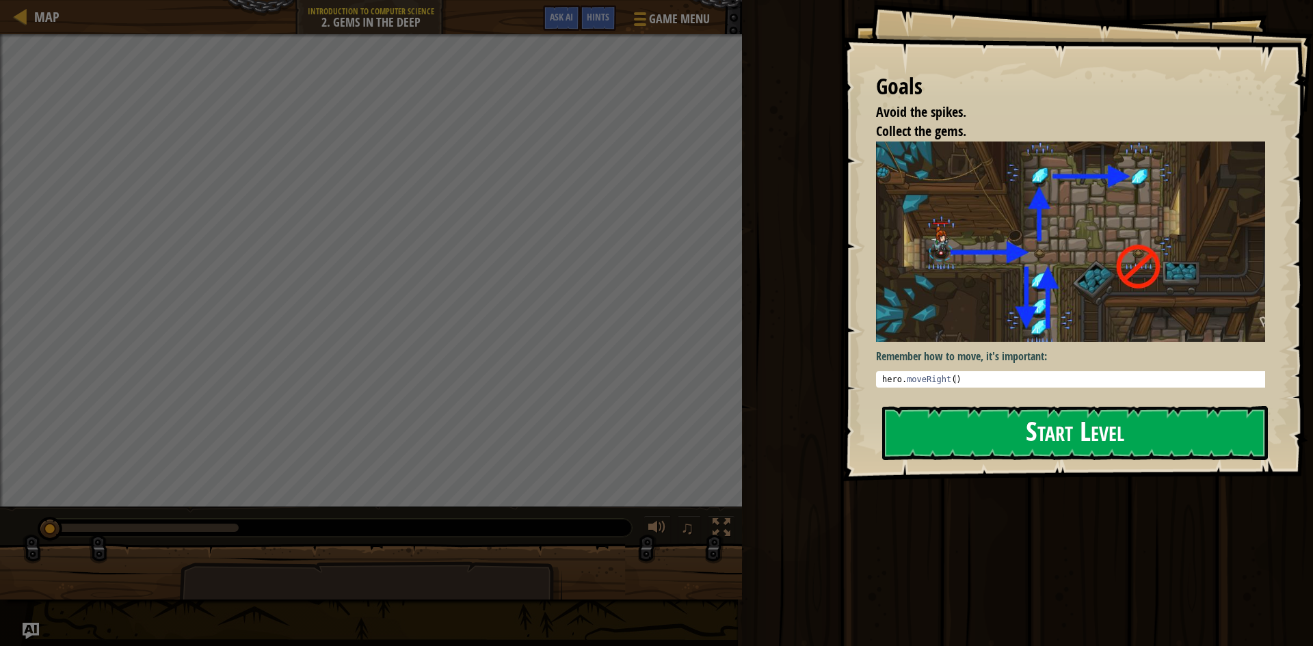
drag, startPoint x: 1069, startPoint y: 396, endPoint x: 1078, endPoint y: 440, distance: 44.7
click at [1075, 426] on div "Goals Avoid the spikes. Collect the gems. Remember how to move, it's important:…" at bounding box center [1077, 241] width 471 height 482
click at [1079, 441] on button "Start Level" at bounding box center [1076, 433] width 386 height 54
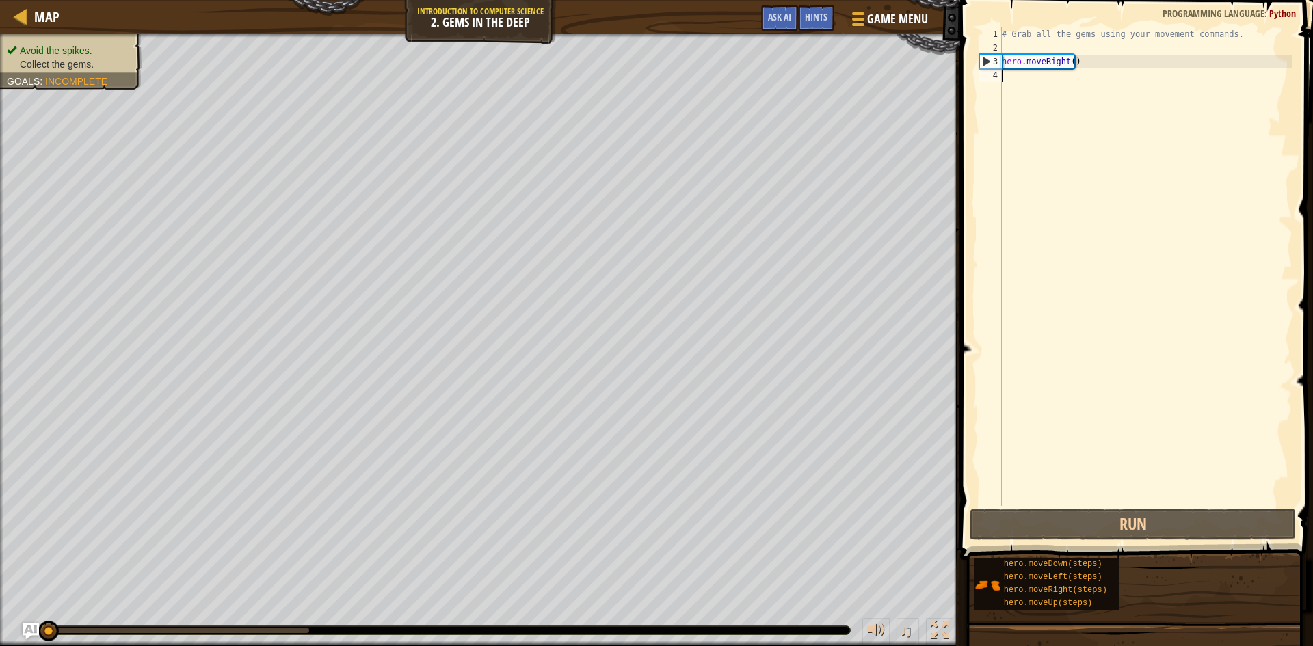
click at [1037, 84] on div "# Grab all the gems using your movement commands. hero . moveRight ( )" at bounding box center [1145, 280] width 293 height 506
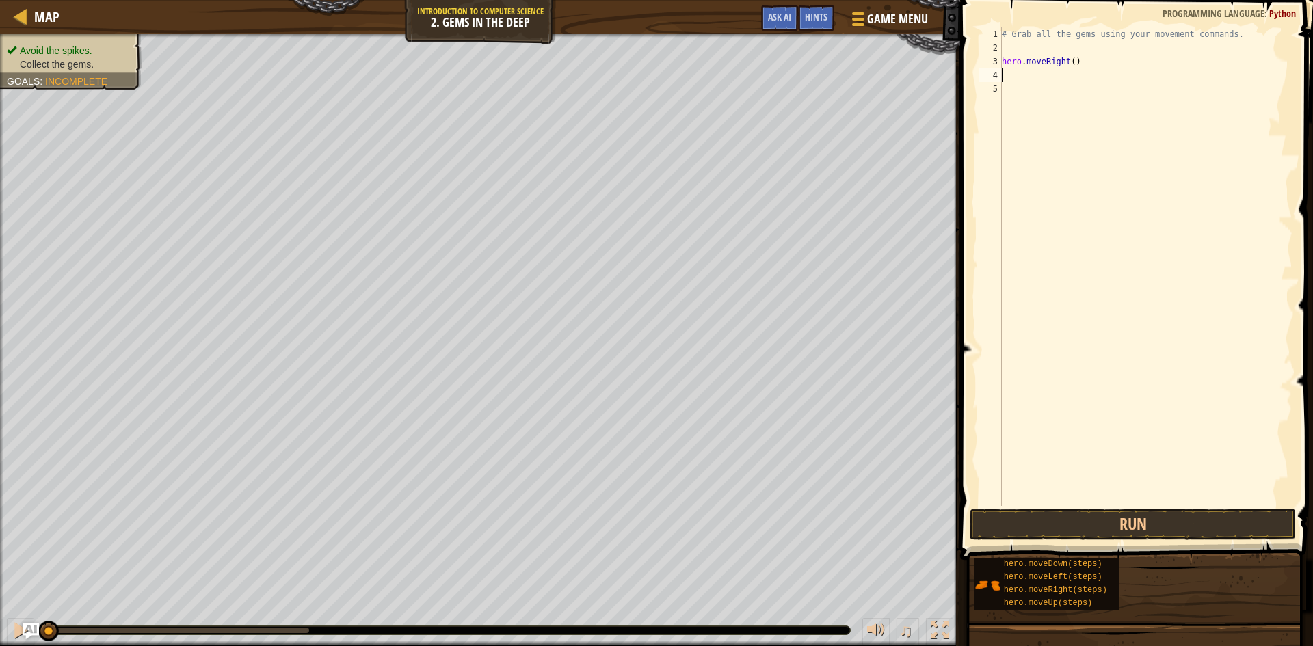
click at [1015, 73] on div "# Grab all the gems using your movement commands. hero . moveRight ( )" at bounding box center [1145, 280] width 293 height 506
type textarea "hero.starait"
click at [1109, 503] on div "# Grab all the gems using your movement commands. hero . moveRight ( ) hero . s…" at bounding box center [1145, 280] width 293 height 506
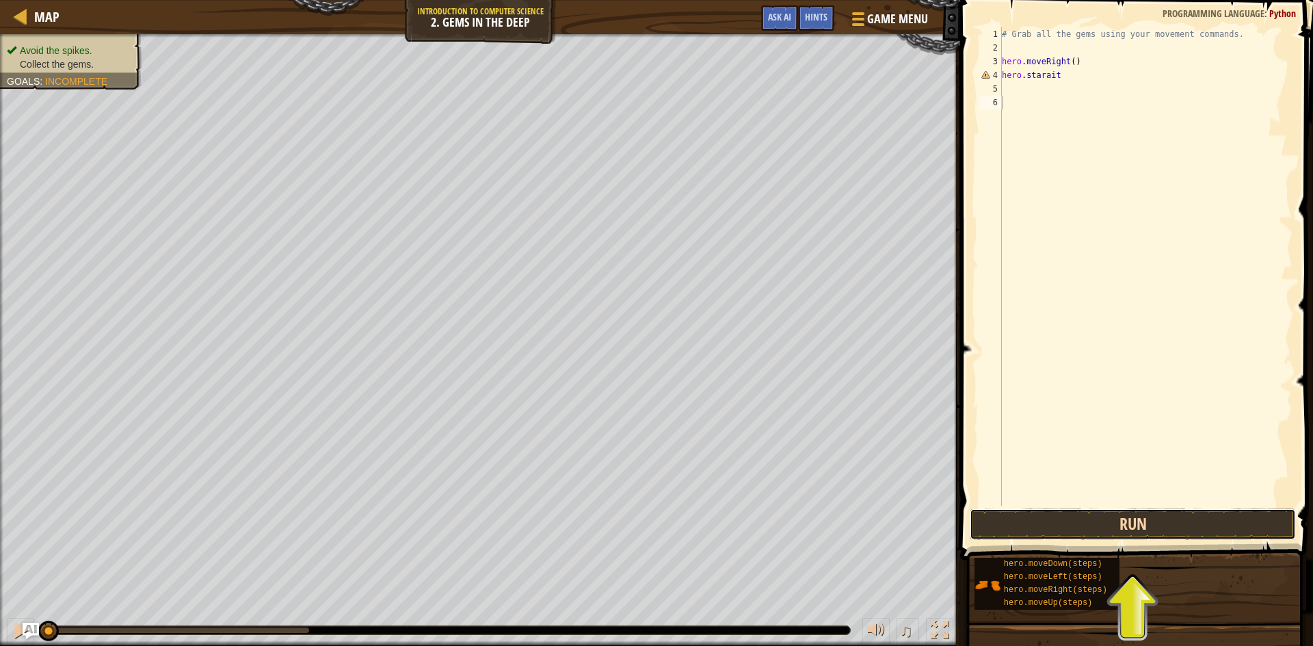
click at [1102, 521] on button "Run" at bounding box center [1133, 524] width 326 height 31
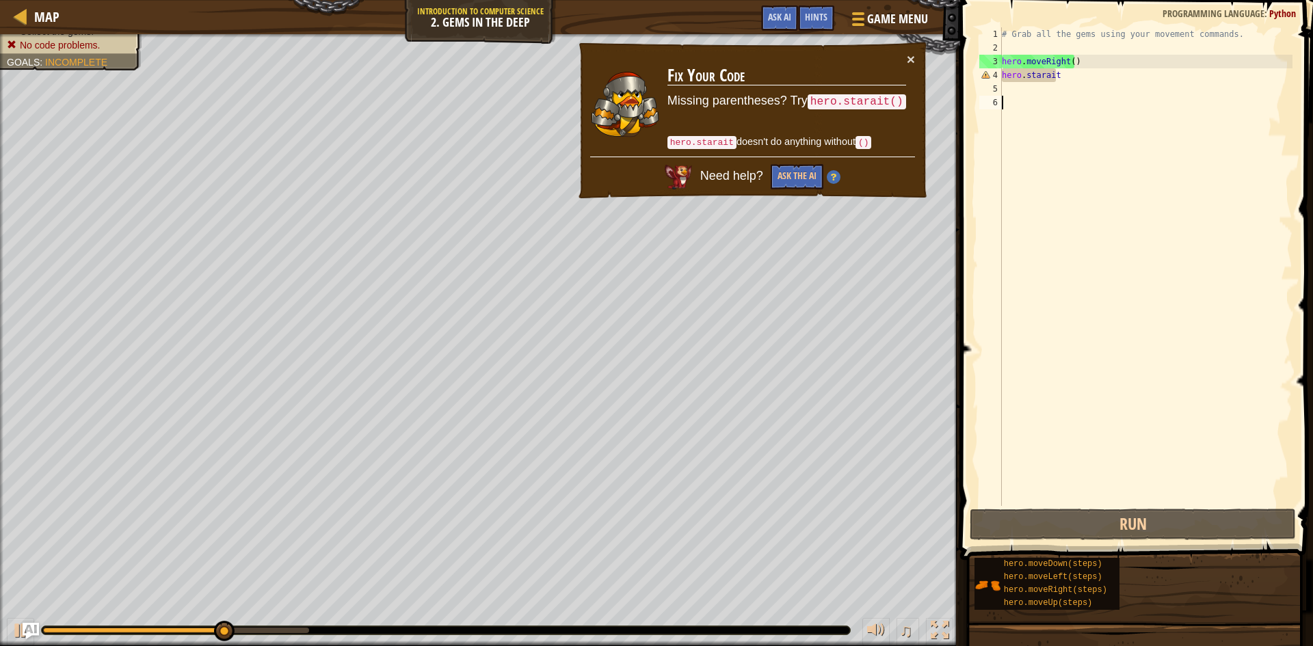
click at [1048, 75] on div "# Grab all the gems using your movement commands. hero . moveRight ( ) hero . s…" at bounding box center [1145, 280] width 293 height 506
type textarea "hero.starait"
click at [1057, 82] on div "# Grab all the gems using your movement commands. hero . moveRight ( ) hero . s…" at bounding box center [1145, 280] width 293 height 506
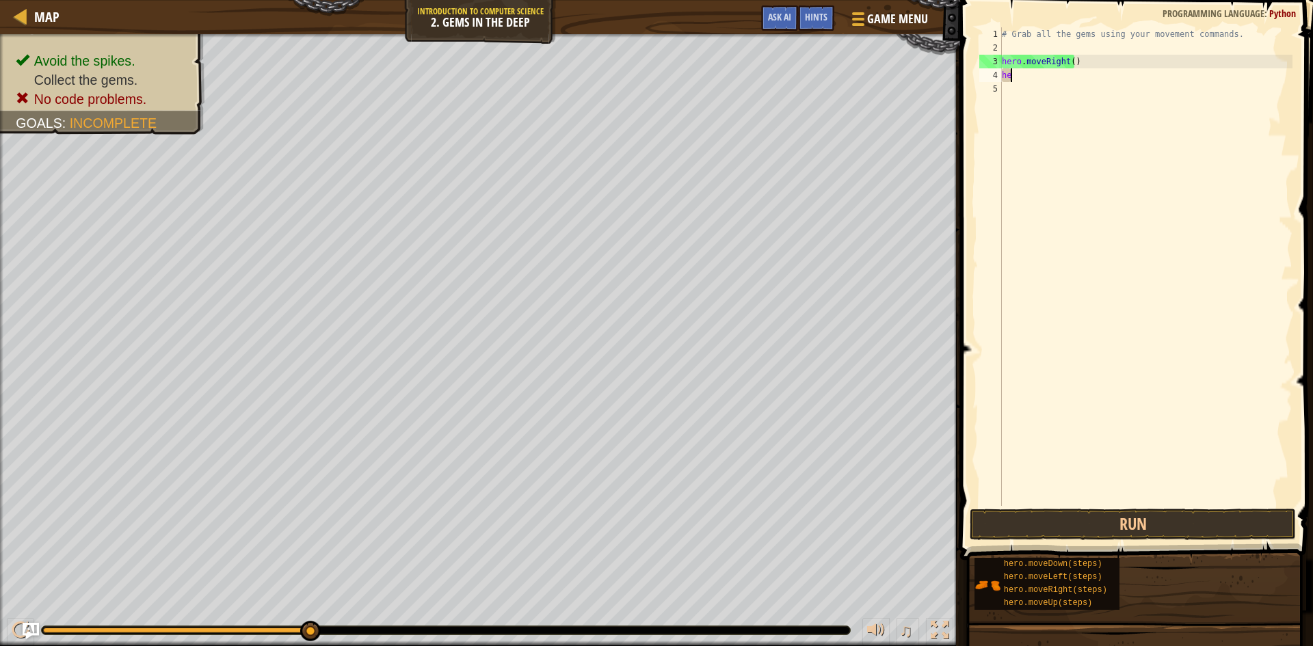
type textarea "h"
click at [1160, 515] on button "Run" at bounding box center [1133, 524] width 326 height 31
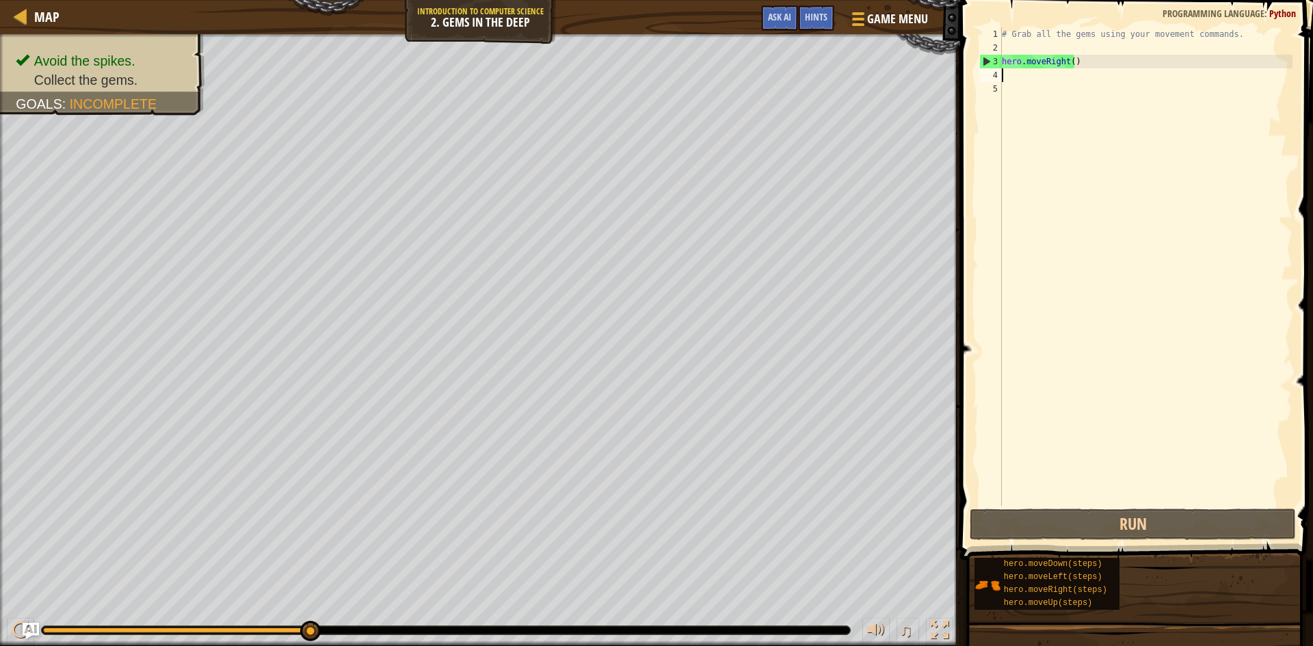
click at [1065, 63] on div "# Grab all the gems using your movement commands. hero . moveRight ( )" at bounding box center [1145, 280] width 293 height 506
type textarea "hero.moveRight()"
click at [1016, 78] on div "# Grab all the gems using your movement commands. hero . moveRight ( )" at bounding box center [1145, 280] width 293 height 506
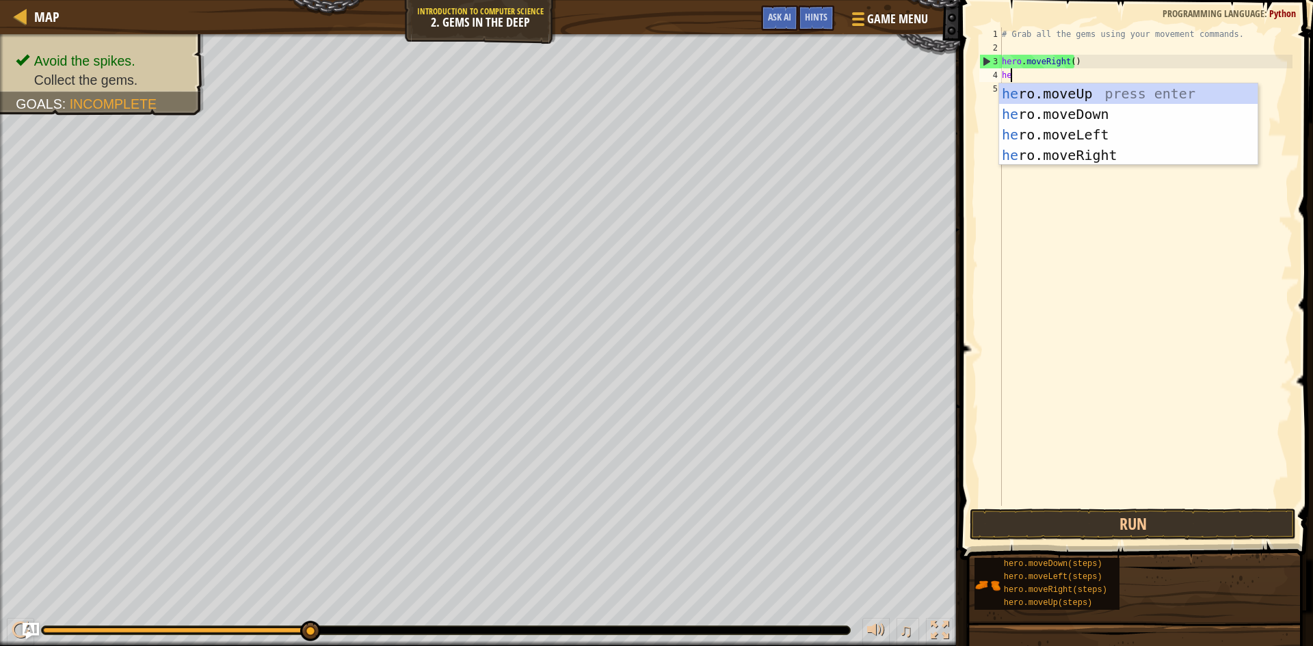
scroll to position [6, 1]
type textarea "hero"
click at [1108, 156] on div "hero .moveUp press enter hero .moveDown press enter hero .moveLeft press enter …" at bounding box center [1128, 144] width 259 height 123
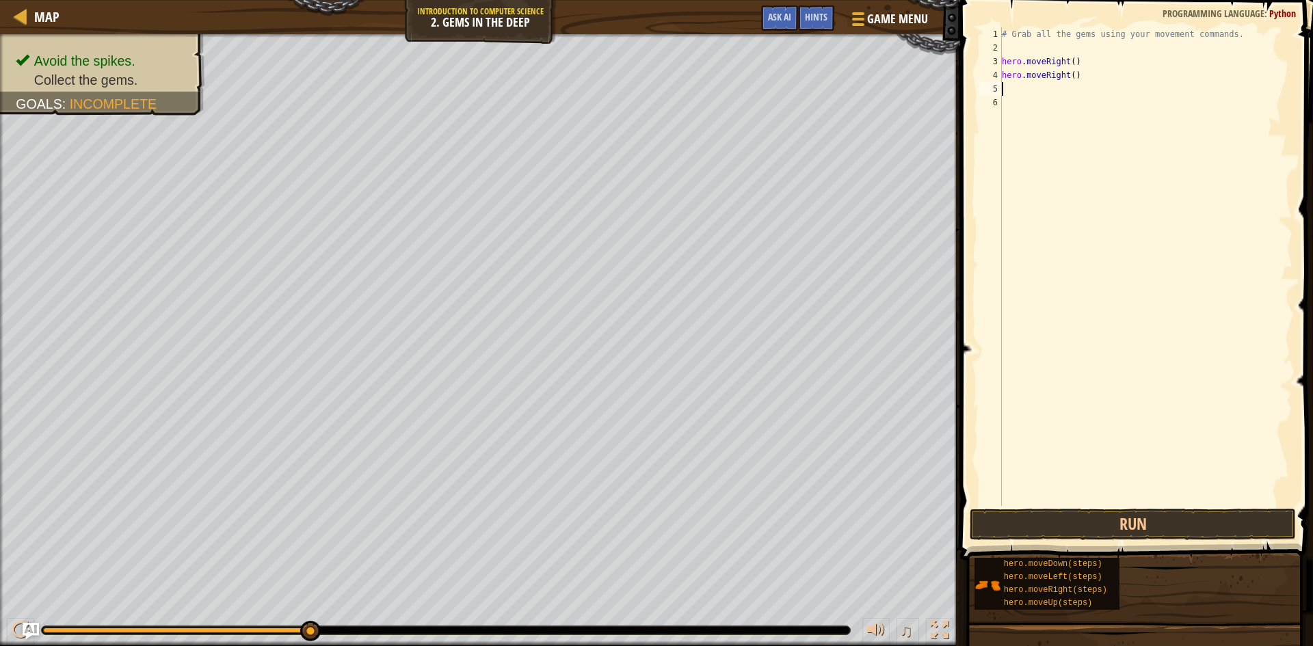
scroll to position [6, 0]
click at [1193, 510] on button "Run" at bounding box center [1133, 524] width 326 height 31
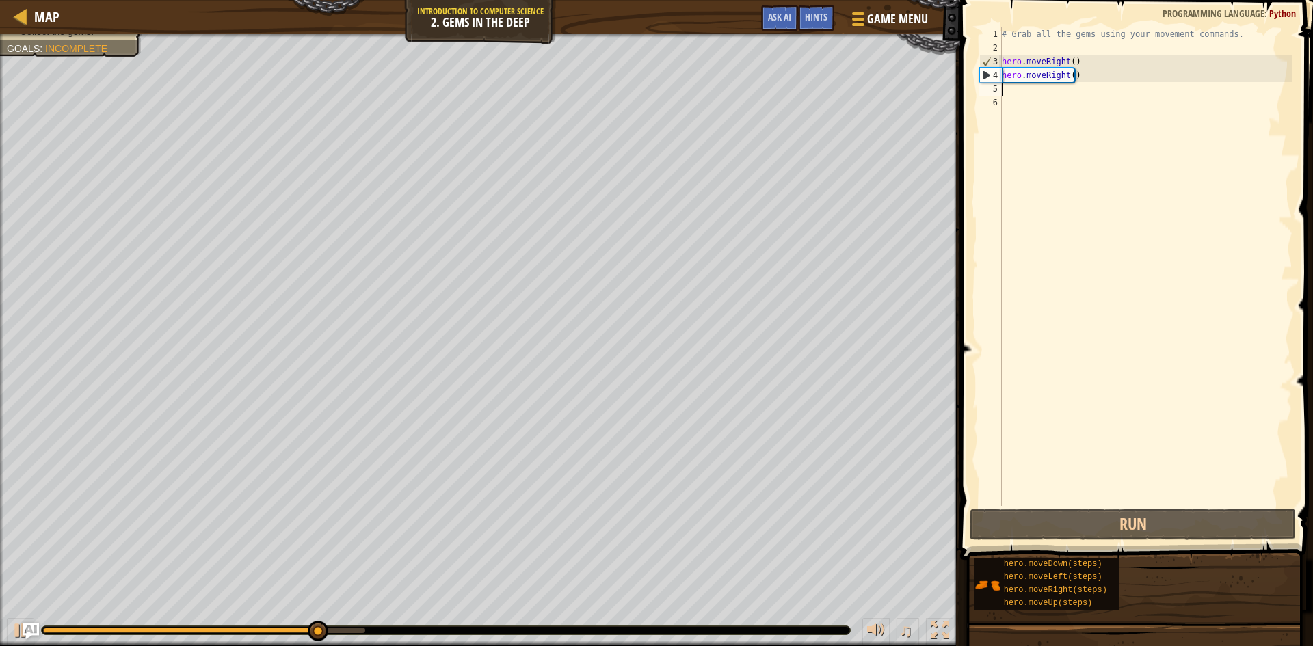
click at [1013, 101] on div "# Grab all the gems using your movement commands. hero . moveRight ( ) hero . m…" at bounding box center [1145, 280] width 293 height 506
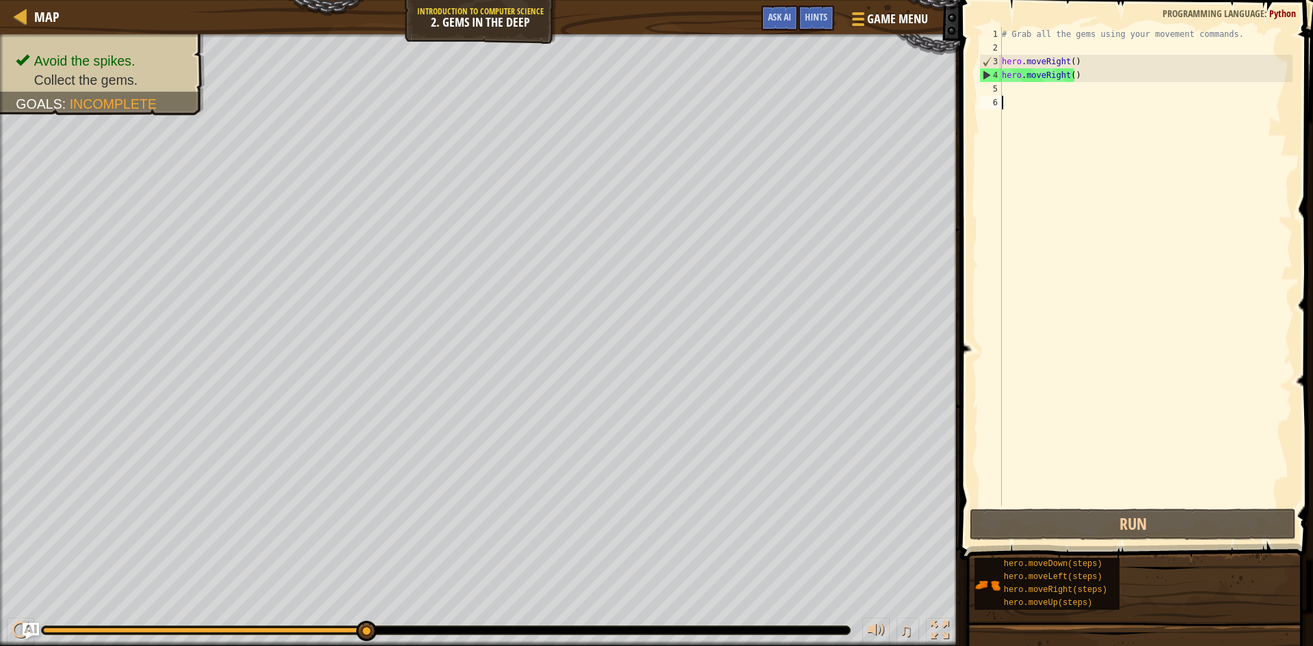
click at [1007, 88] on div "# Grab all the gems using your movement commands. hero . moveRight ( ) hero . m…" at bounding box center [1145, 280] width 293 height 506
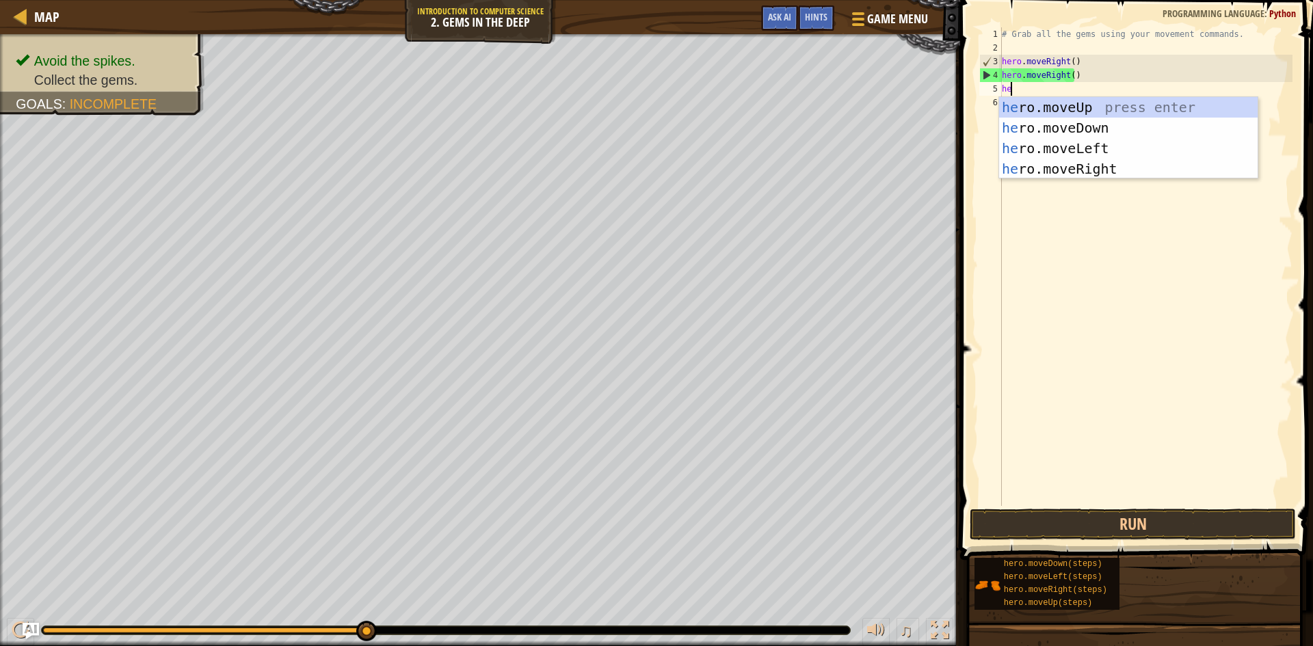
type textarea "her"
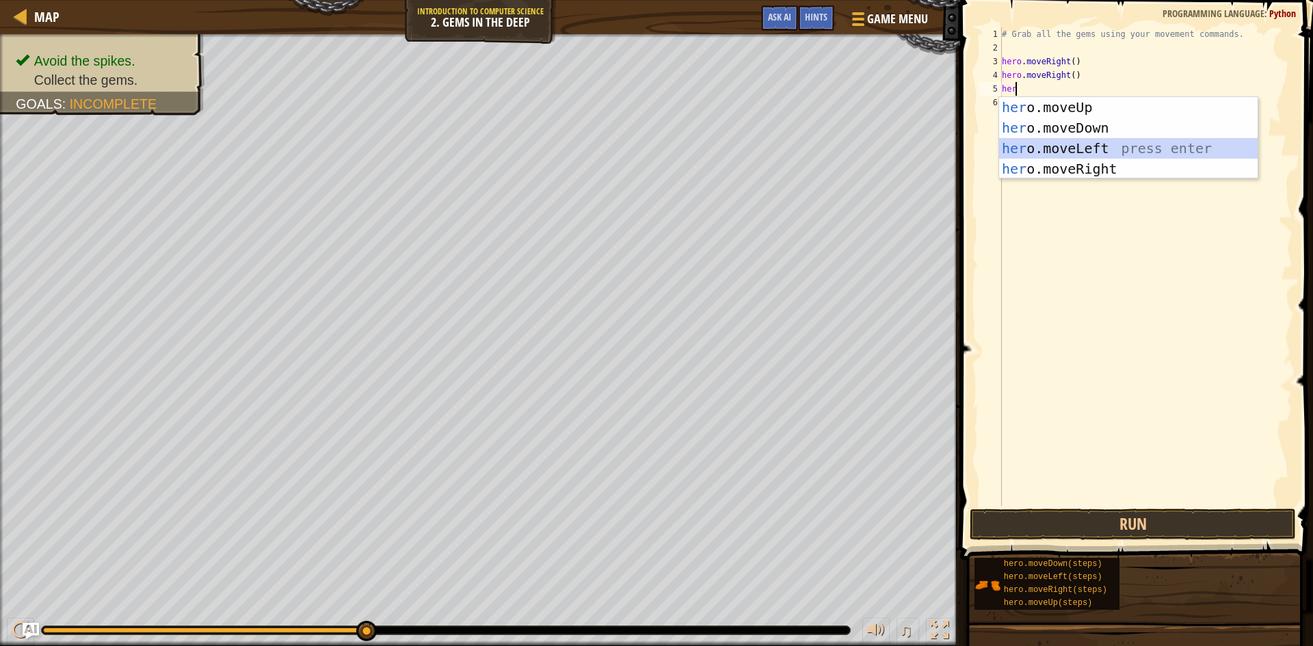
click at [1167, 146] on div "her o.moveUp press enter her o.moveDown press enter her o.moveLeft press enter …" at bounding box center [1128, 158] width 259 height 123
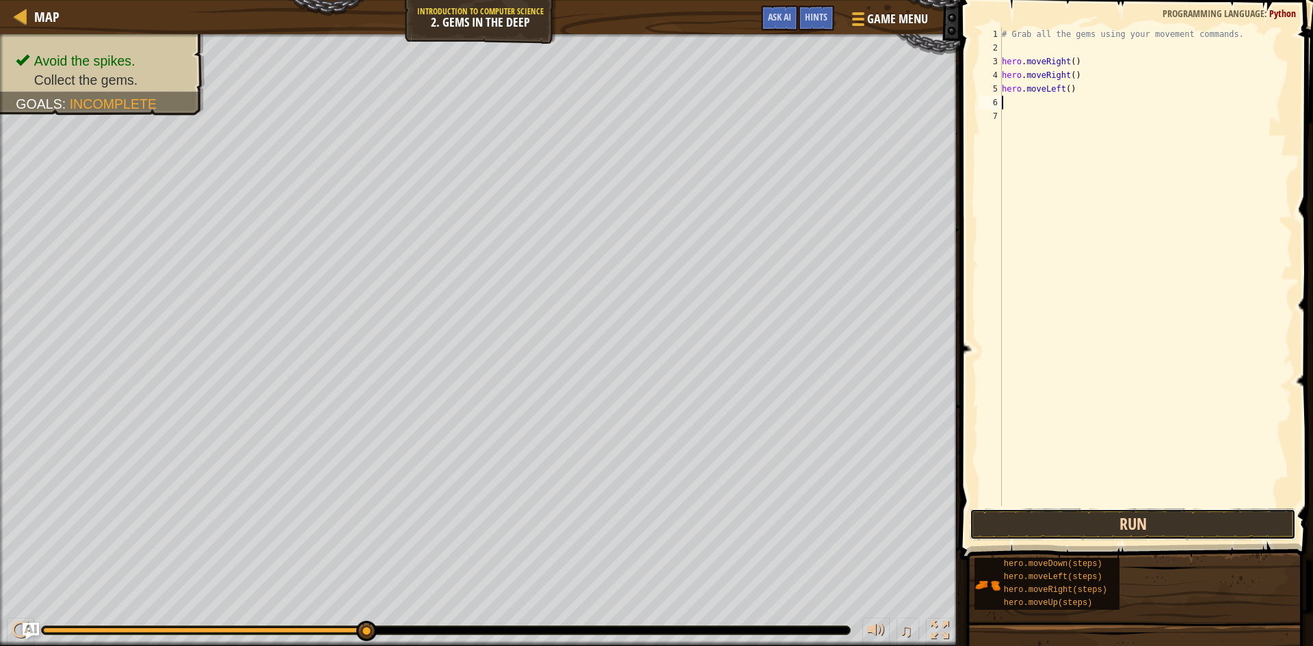
click at [1041, 512] on button "Run" at bounding box center [1133, 524] width 326 height 31
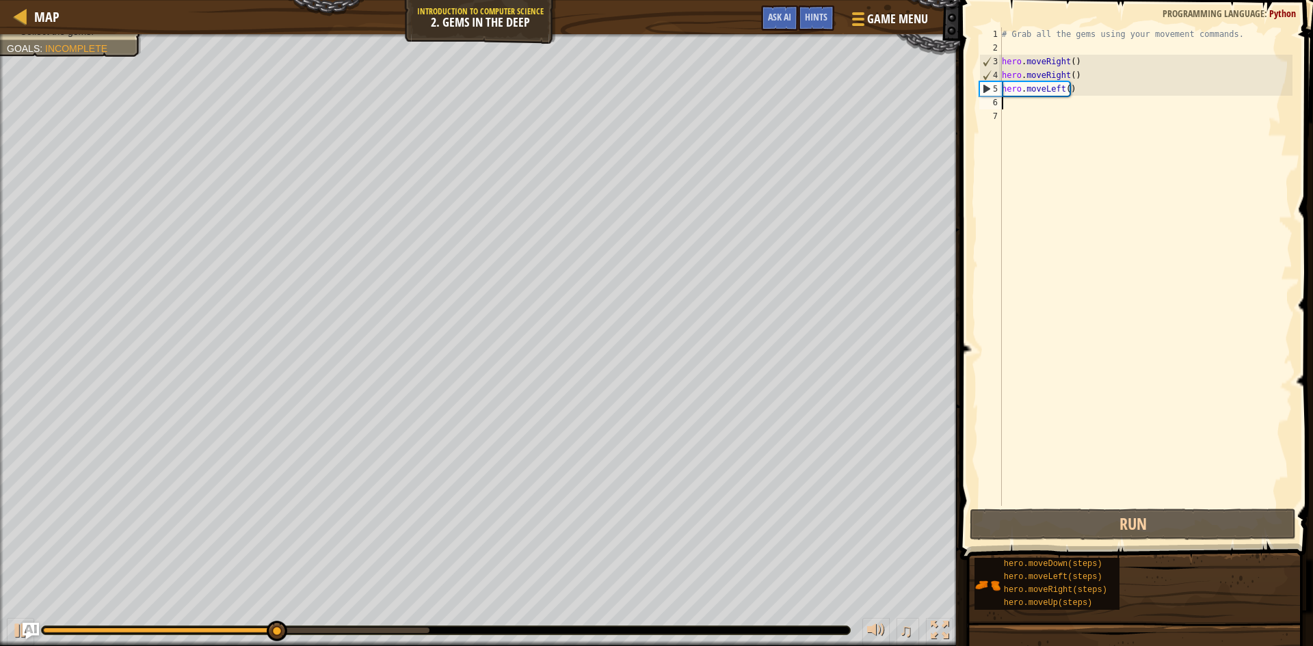
click at [1066, 118] on div "# Grab all the gems using your movement commands. hero . moveRight ( ) hero . m…" at bounding box center [1145, 280] width 293 height 506
click at [1008, 100] on div "# Grab all the gems using your movement commands. hero . moveRight ( ) hero . m…" at bounding box center [1145, 280] width 293 height 506
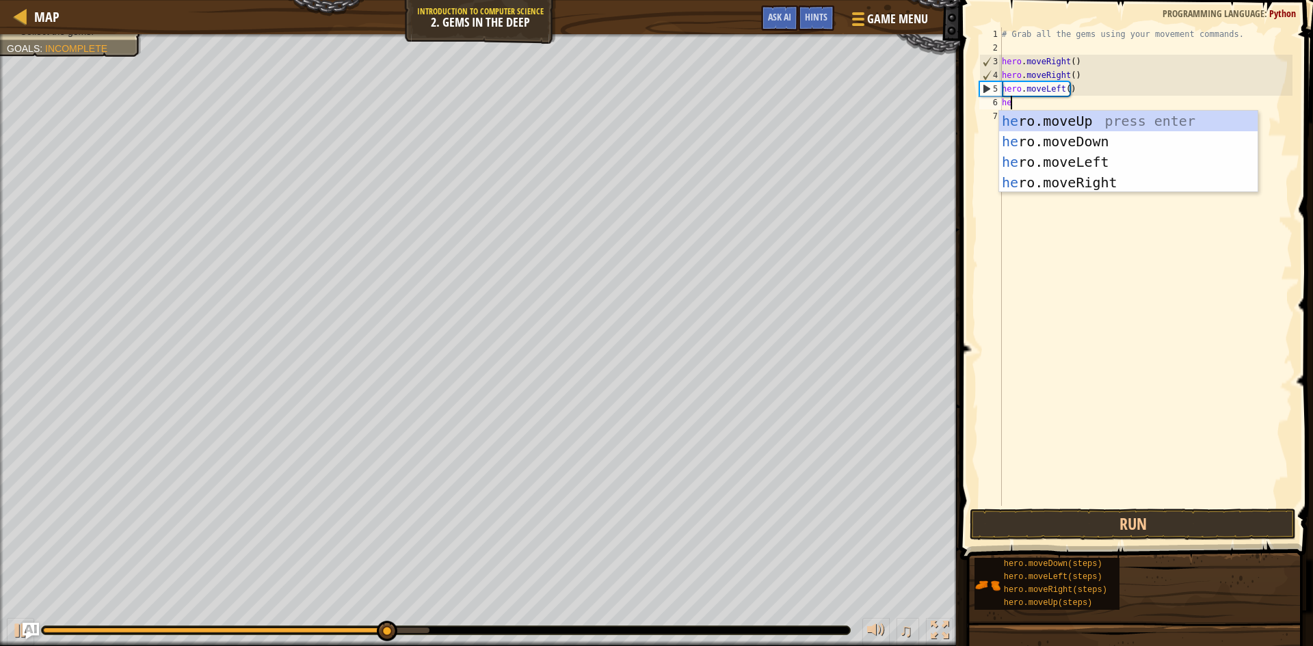
scroll to position [6, 1]
type textarea "hero"
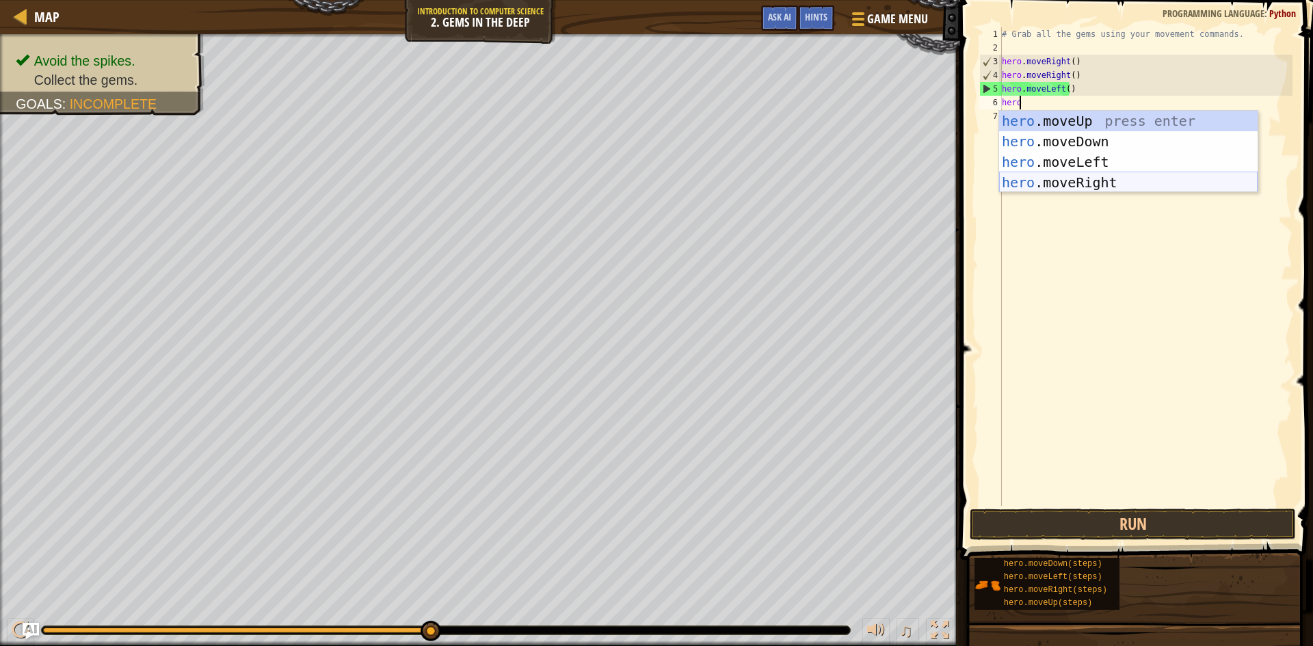
click at [1138, 180] on div "hero .moveUp press enter hero .moveDown press enter hero .moveLeft press enter …" at bounding box center [1128, 172] width 259 height 123
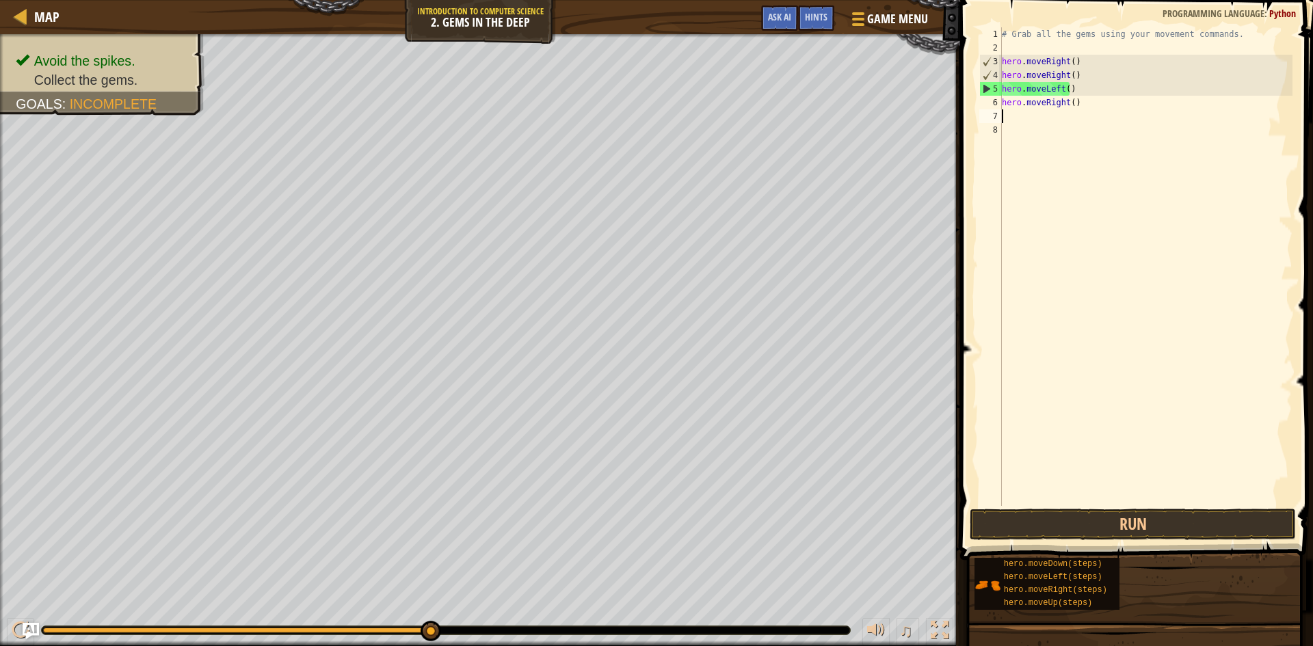
scroll to position [6, 0]
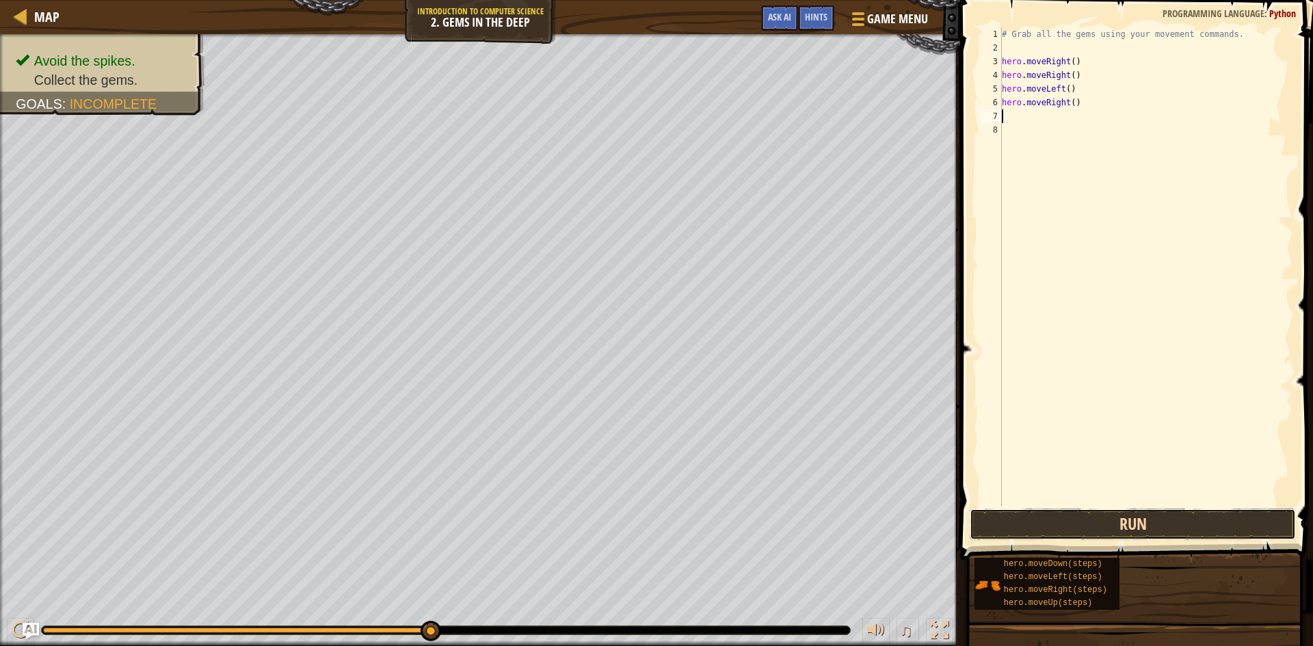
click at [1096, 514] on button "Run" at bounding box center [1133, 524] width 326 height 31
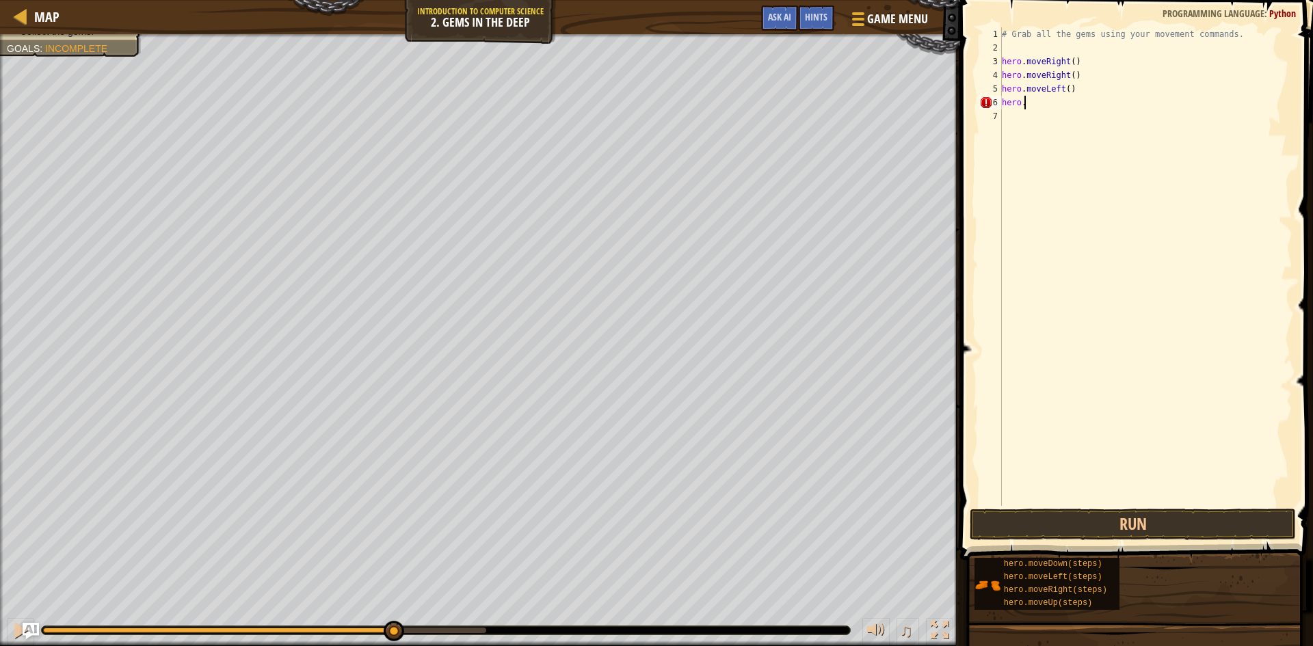
type textarea "hero.d"
click at [1093, 123] on div "hero. move D own press enter" at bounding box center [1128, 142] width 259 height 62
click at [1062, 527] on button "Run" at bounding box center [1133, 524] width 326 height 31
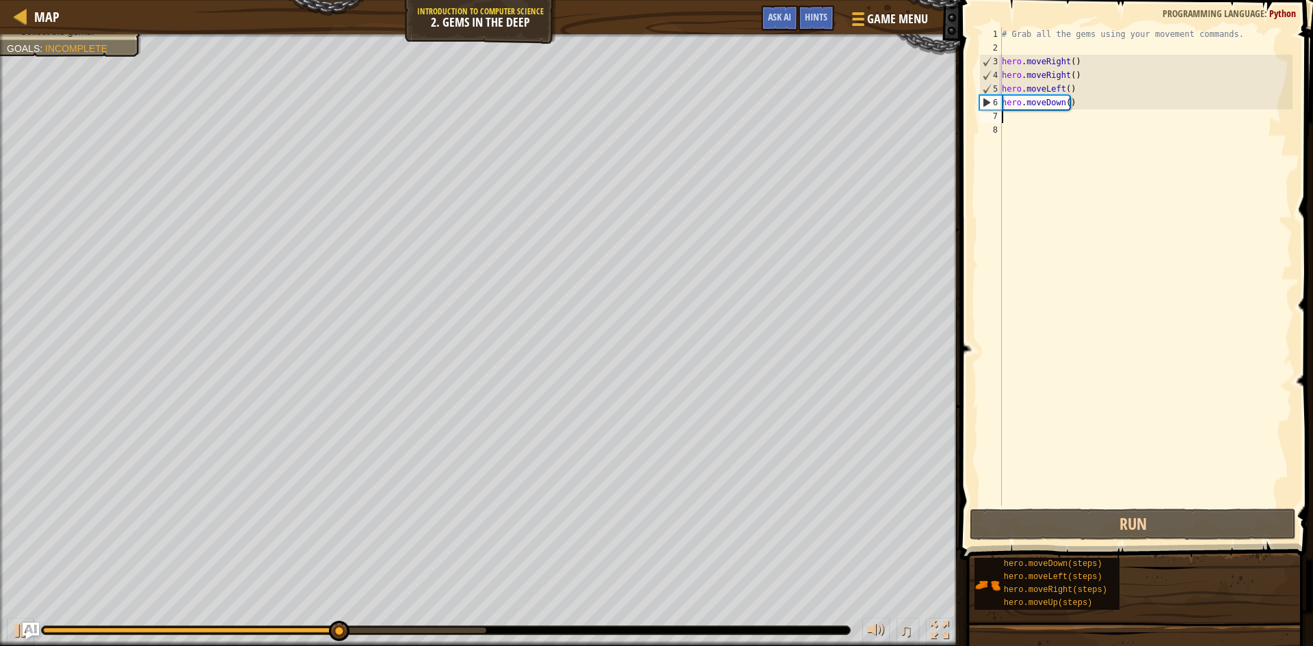
click at [1069, 129] on div "# Grab all the gems using your movement commands. hero . moveRight ( ) hero . m…" at bounding box center [1145, 280] width 293 height 506
click at [1018, 112] on div "# Grab all the gems using your movement commands. hero . moveRight ( ) hero . m…" at bounding box center [1145, 280] width 293 height 506
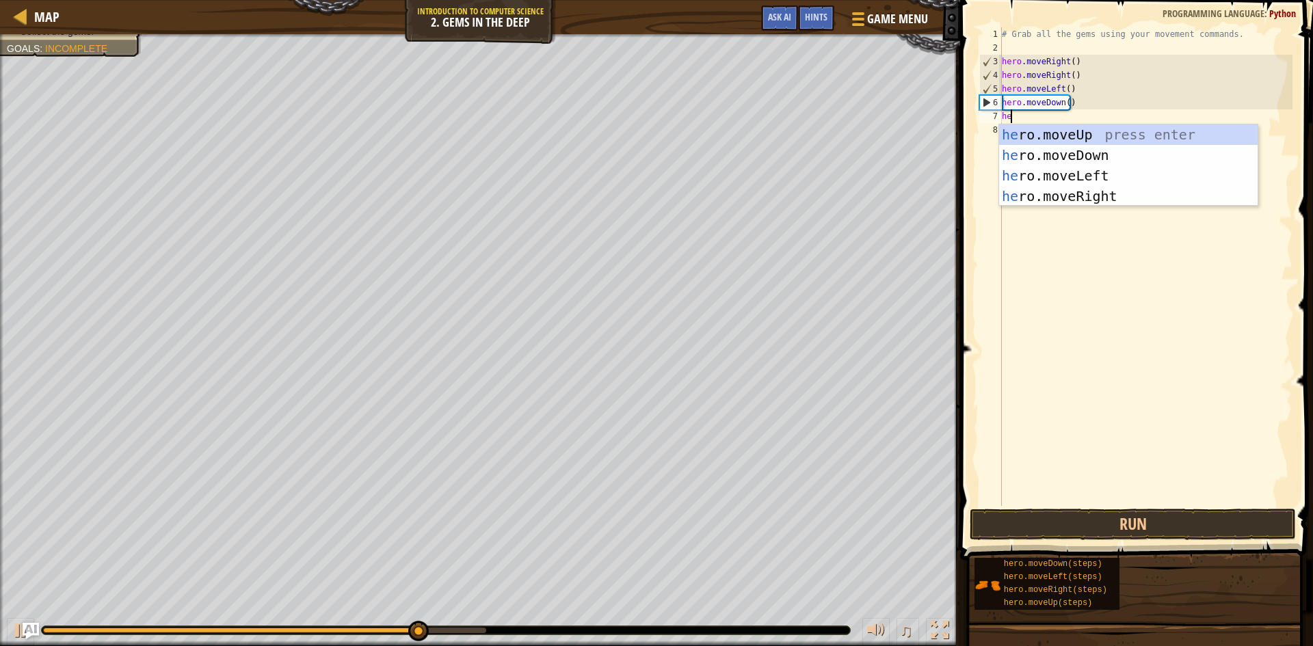
scroll to position [6, 1]
type textarea "hero"
click at [1084, 131] on div "hero .moveUp press enter hero .moveDown press enter hero .moveLeft press enter …" at bounding box center [1128, 186] width 259 height 123
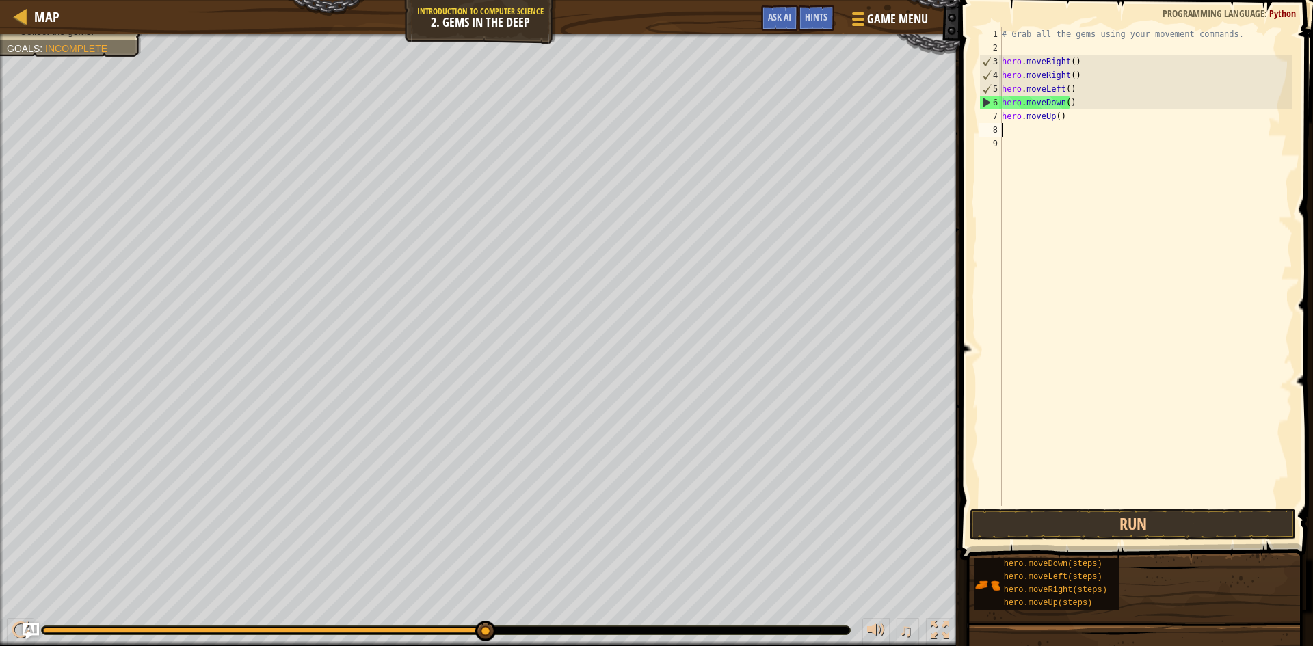
scroll to position [6, 0]
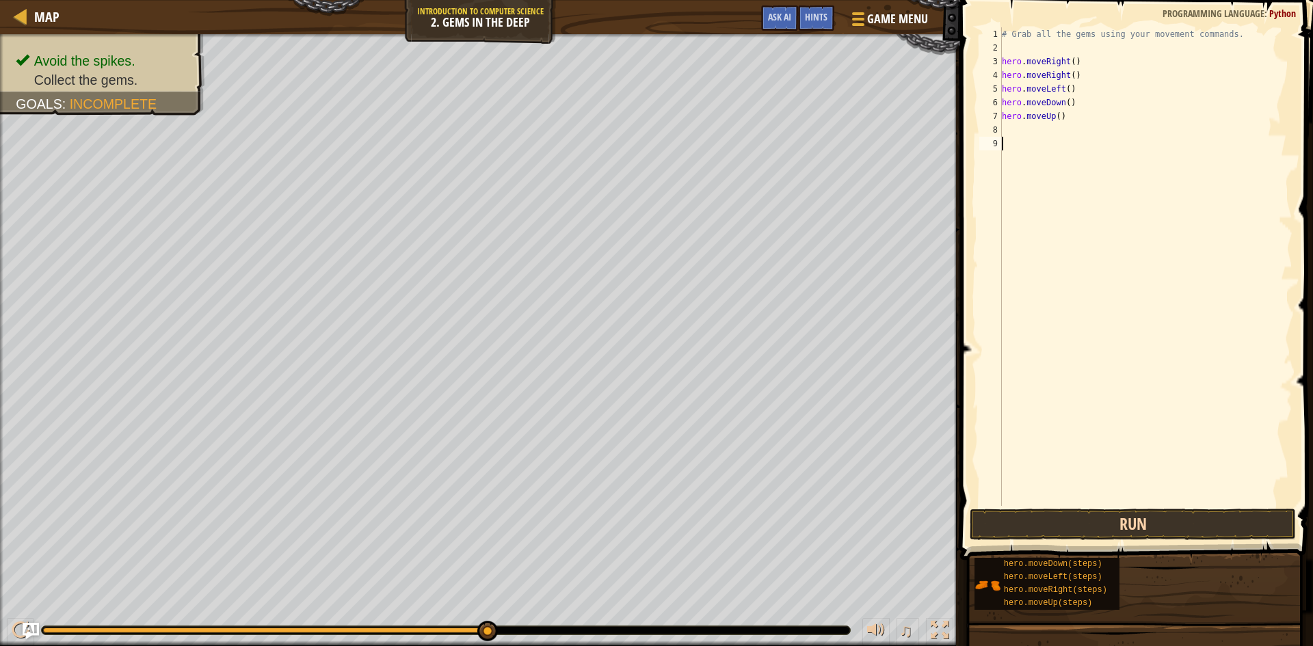
drag, startPoint x: 1149, startPoint y: 535, endPoint x: 1173, endPoint y: 521, distance: 28.2
click at [1173, 521] on div "1 2 3 4 5 6 7 8 9 # Grab all the gems using your movement commands. hero . move…" at bounding box center [1134, 307] width 357 height 601
click at [1174, 521] on button "Run" at bounding box center [1133, 524] width 326 height 31
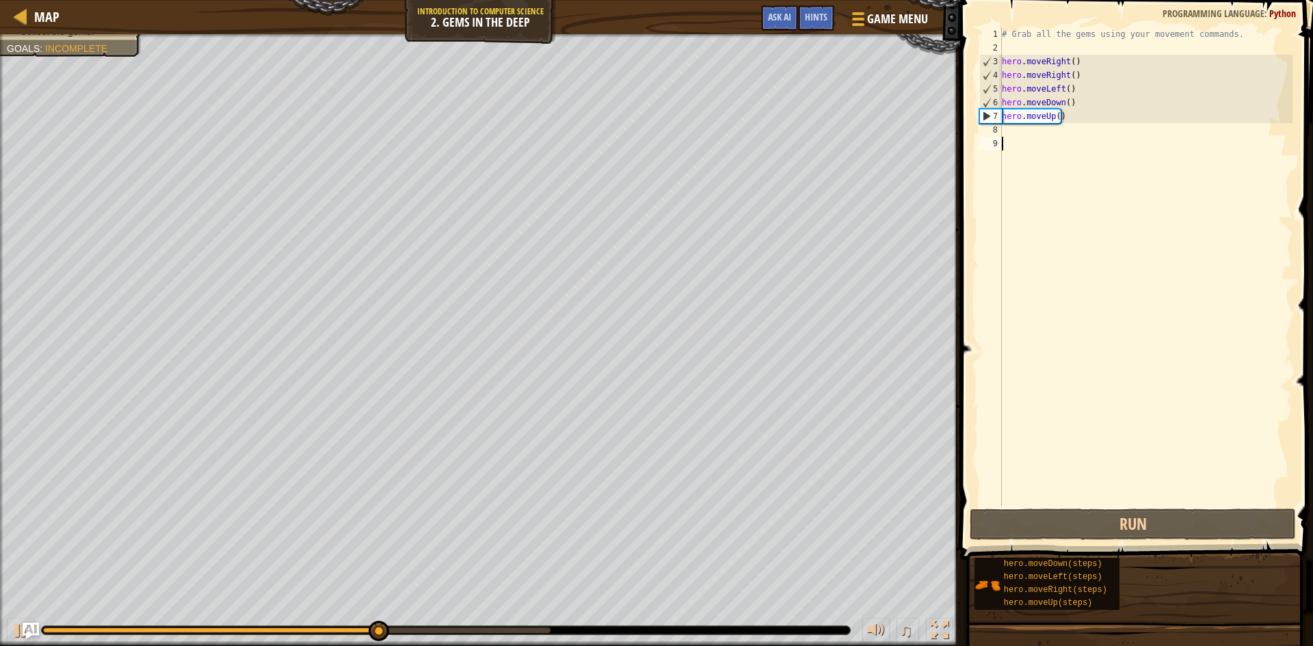
click at [1033, 134] on div "# Grab all the gems using your movement commands. hero . moveRight ( ) hero . m…" at bounding box center [1145, 280] width 293 height 506
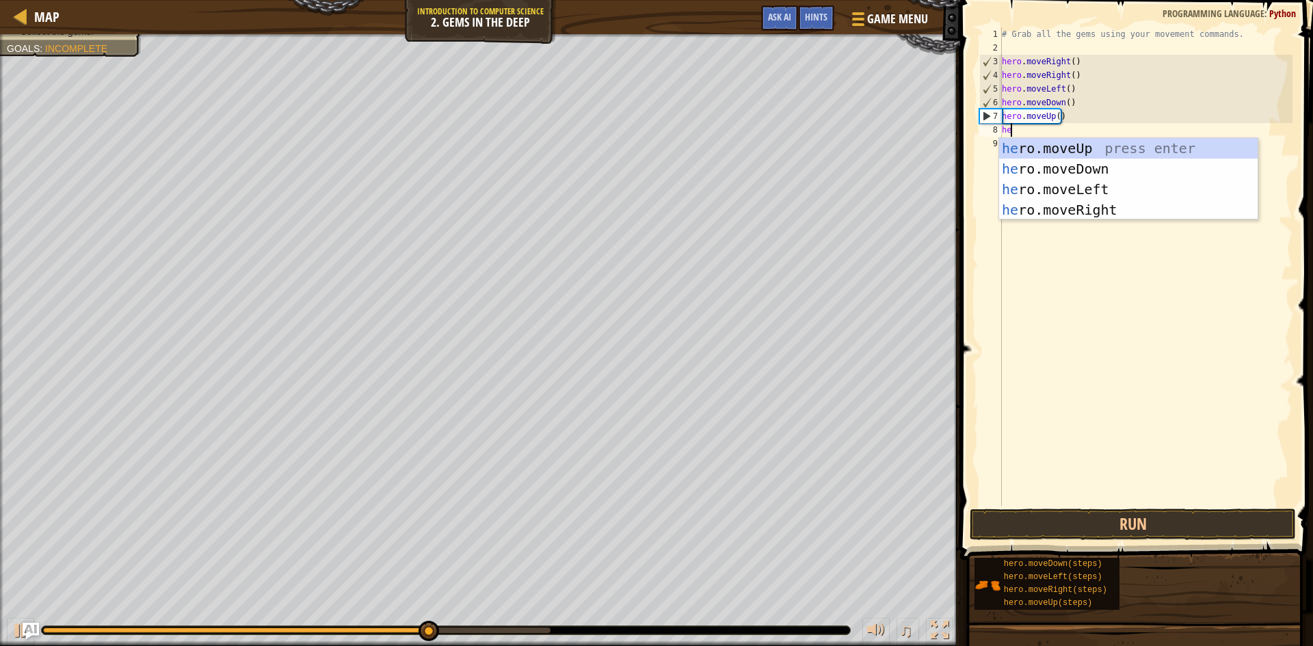
type textarea "her"
click at [1040, 141] on div "her o.moveUp press enter her o.moveDown press enter her o.moveLeft press enter …" at bounding box center [1128, 199] width 259 height 123
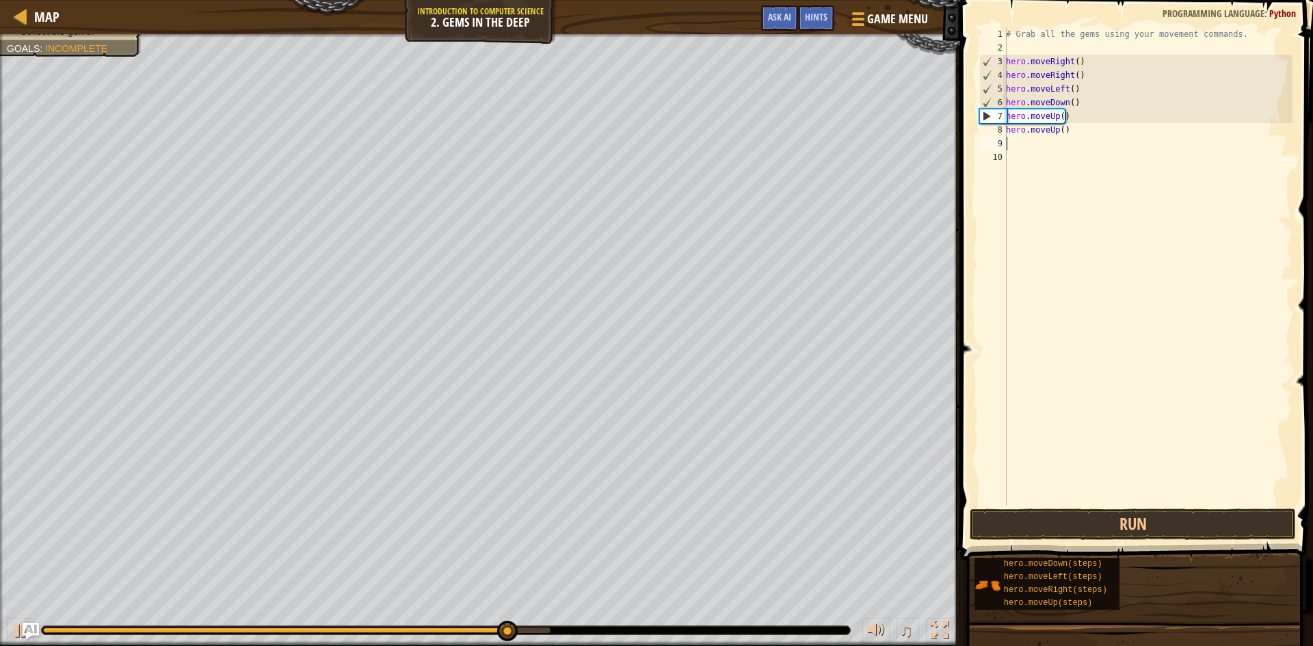
scroll to position [6, 0]
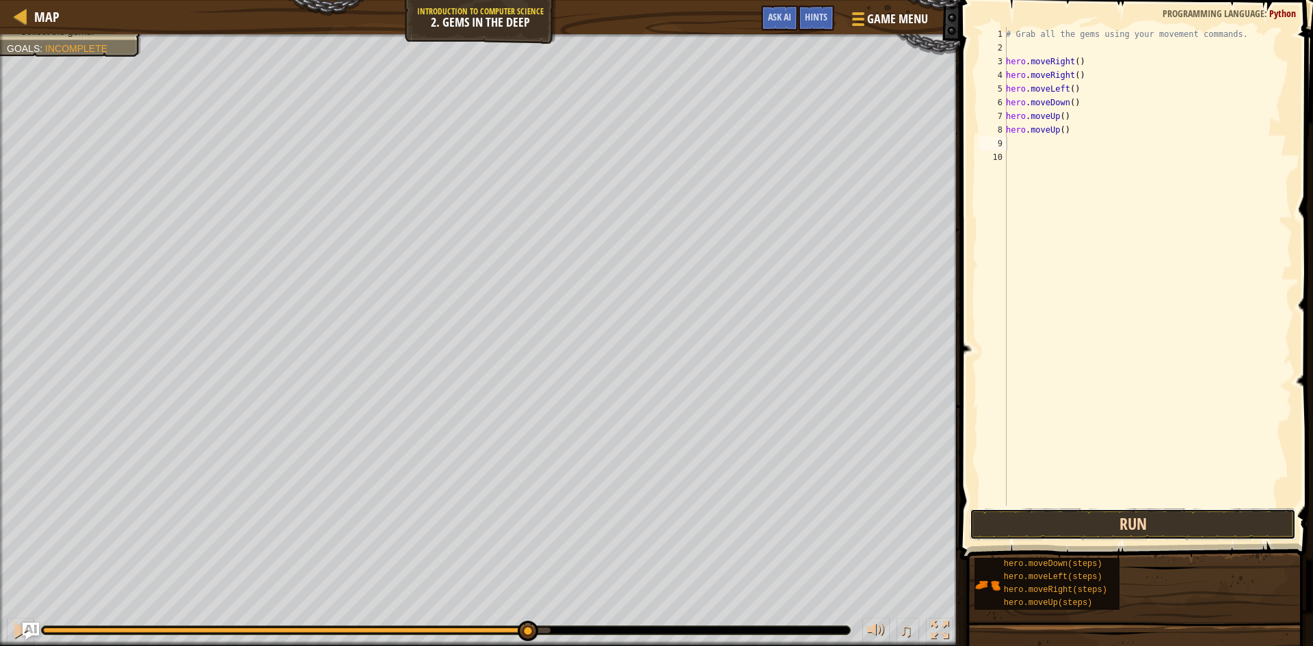
click at [1190, 516] on button "Run" at bounding box center [1133, 524] width 326 height 31
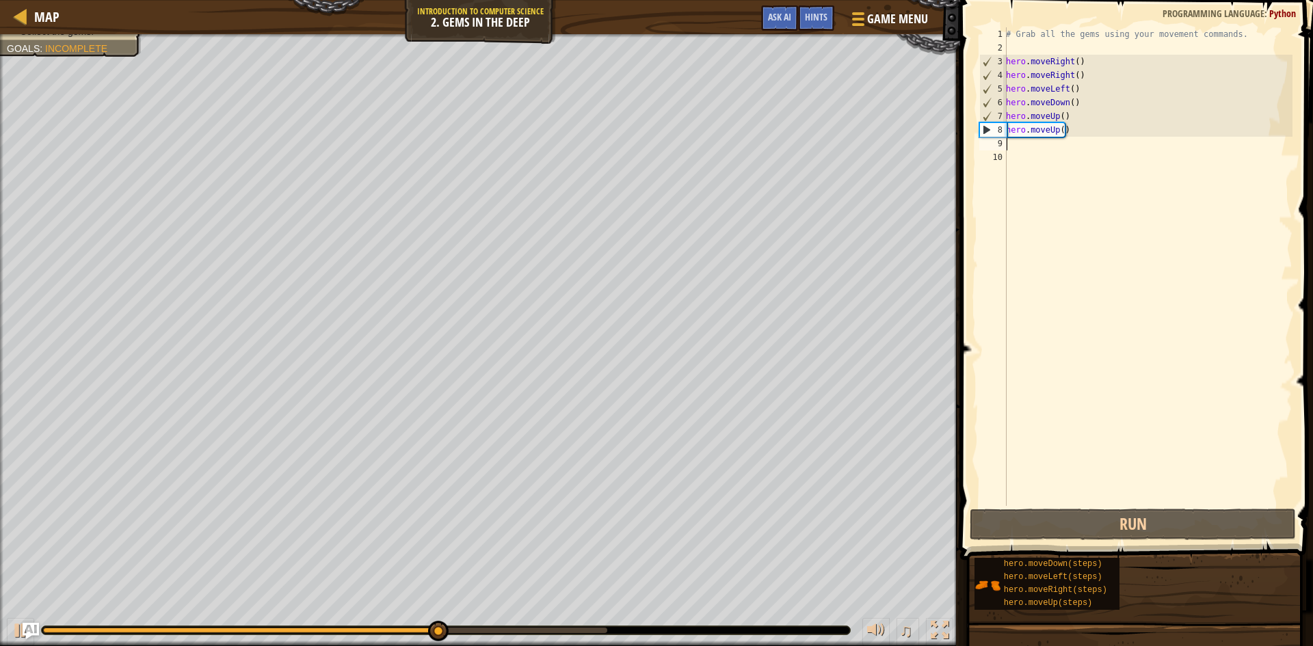
click at [1017, 143] on div "# Grab all the gems using your movement commands. hero . moveRight ( ) hero . m…" at bounding box center [1148, 280] width 289 height 506
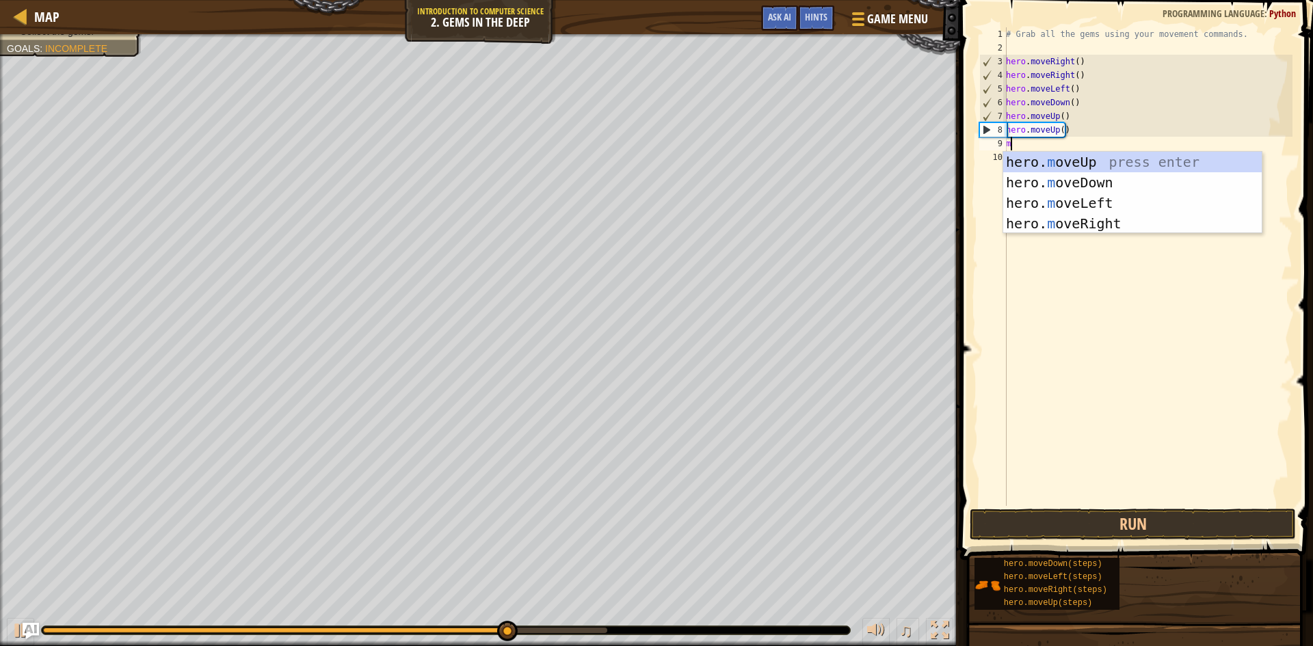
type textarea "mo"
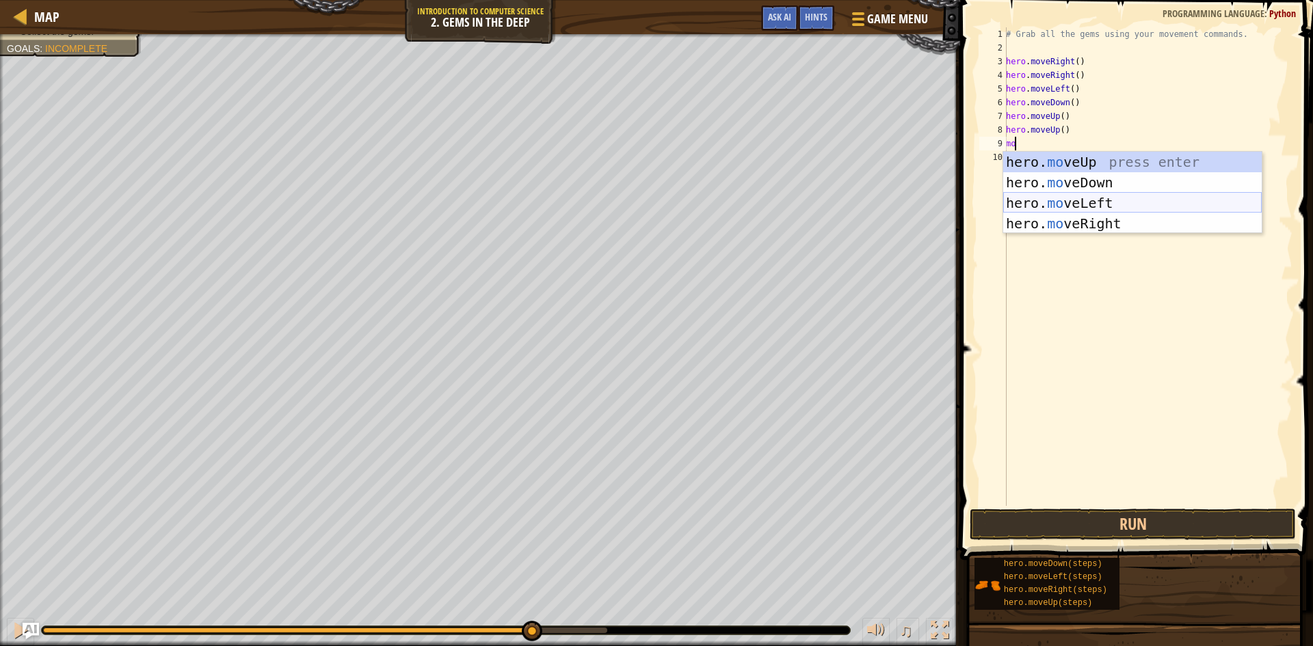
click at [1053, 211] on div "hero. mo veUp press enter hero. mo veDown press enter hero. mo veLeft press ent…" at bounding box center [1133, 213] width 259 height 123
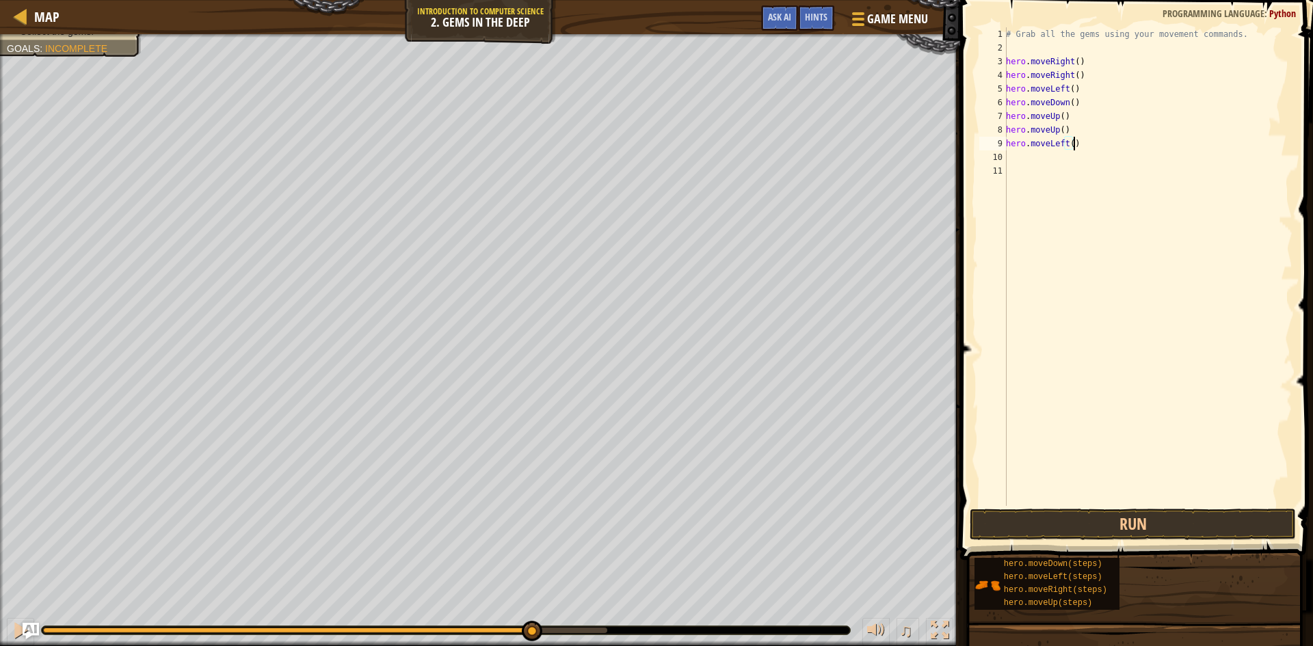
click at [1076, 150] on div "# Grab all the gems using your movement commands. hero . moveRight ( ) hero . m…" at bounding box center [1148, 280] width 289 height 506
type textarea "hero.m"
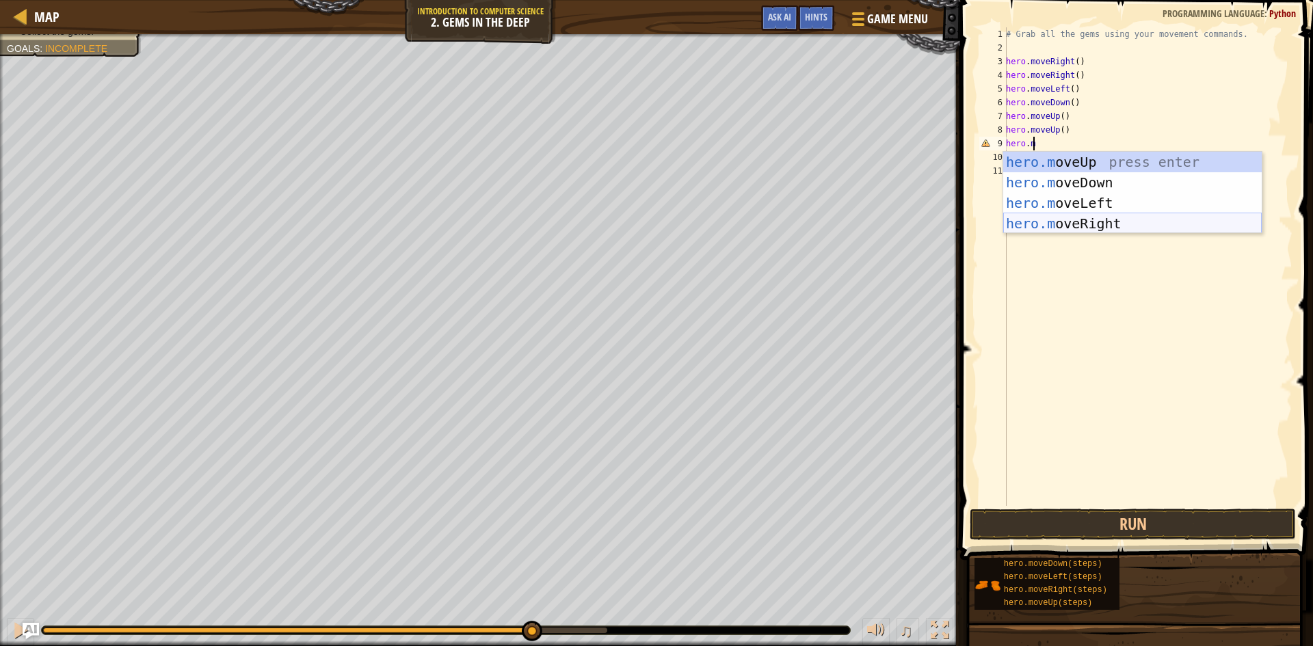
click at [1140, 222] on div "hero.m oveUp press enter hero.m oveDown press enter hero.m oveLeft press enter …" at bounding box center [1133, 213] width 259 height 123
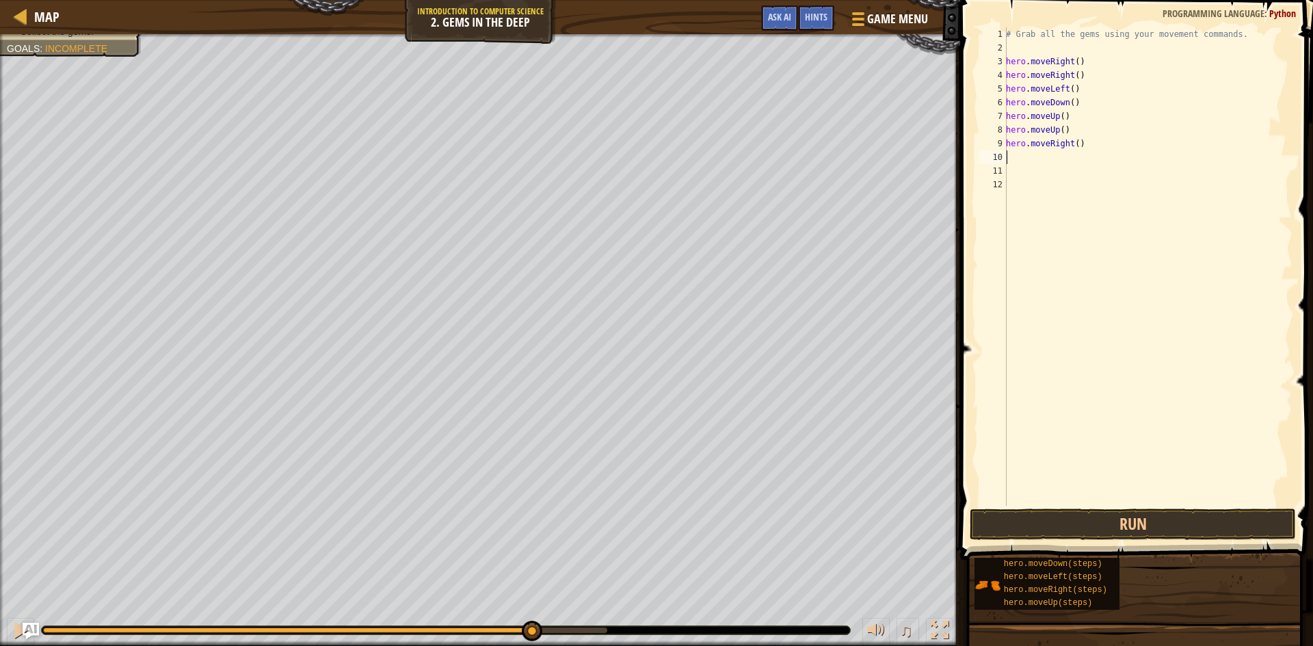
scroll to position [6, 0]
click at [1097, 525] on button "Run" at bounding box center [1133, 524] width 326 height 31
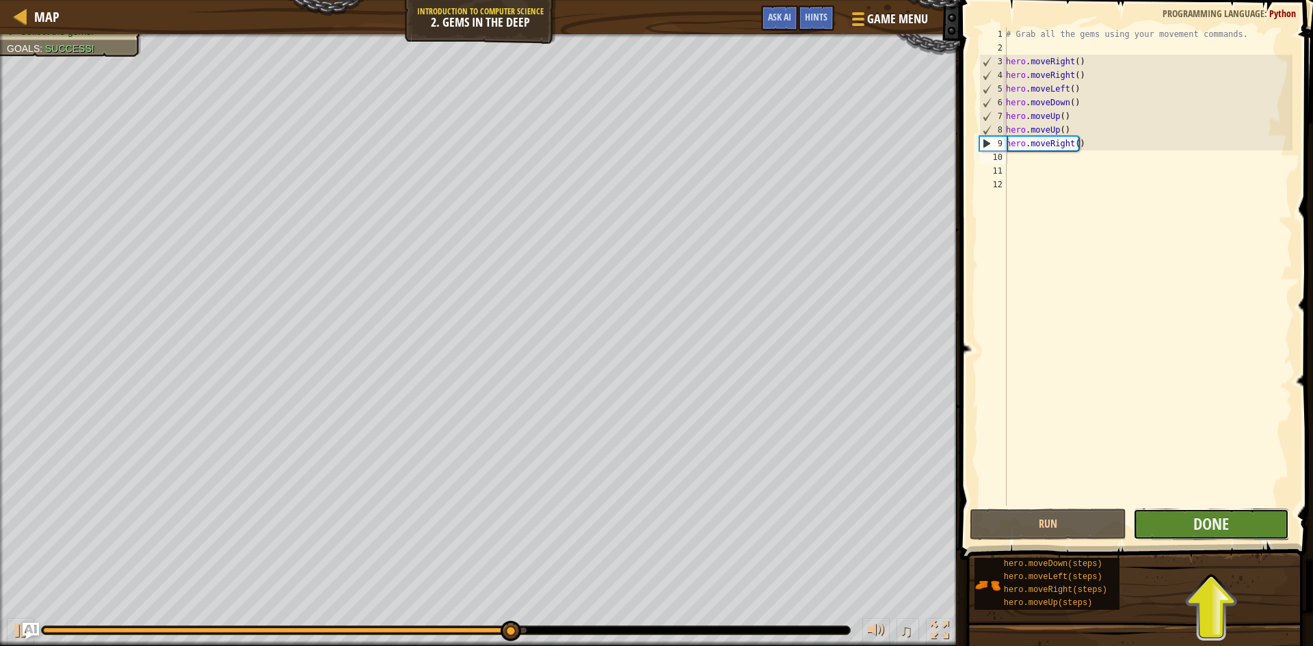
click at [1235, 518] on button "Done" at bounding box center [1212, 524] width 157 height 31
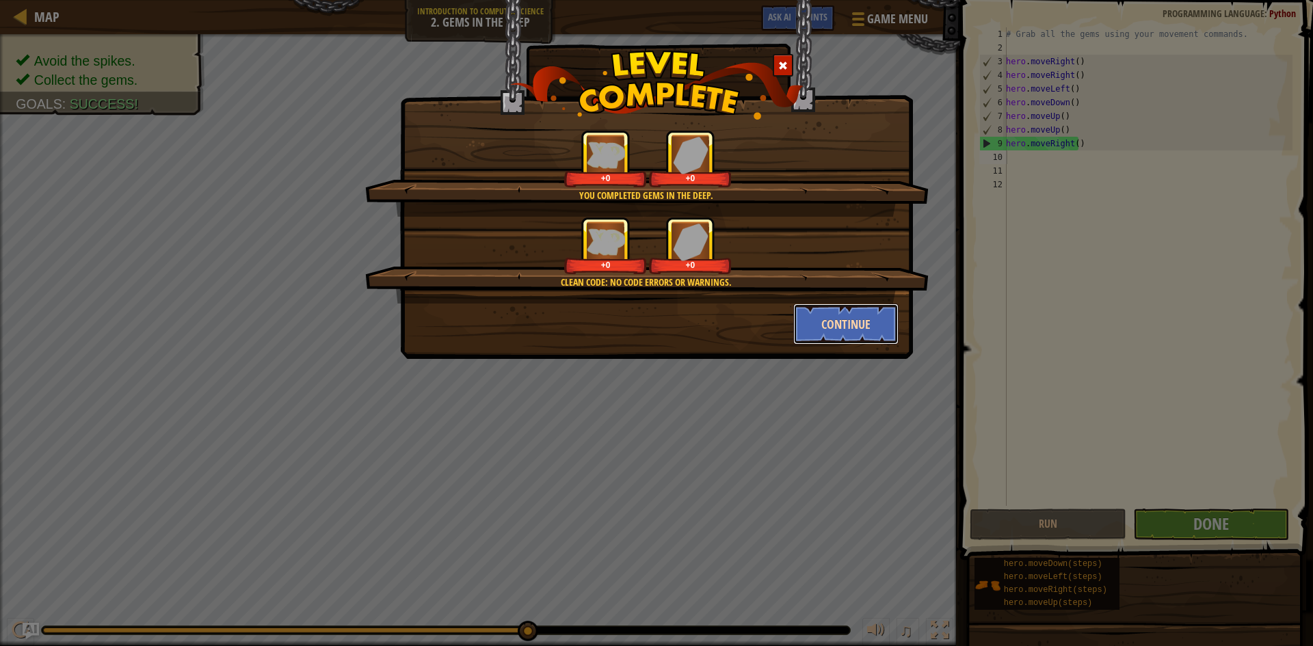
click at [880, 311] on button "Continue" at bounding box center [847, 324] width 106 height 41
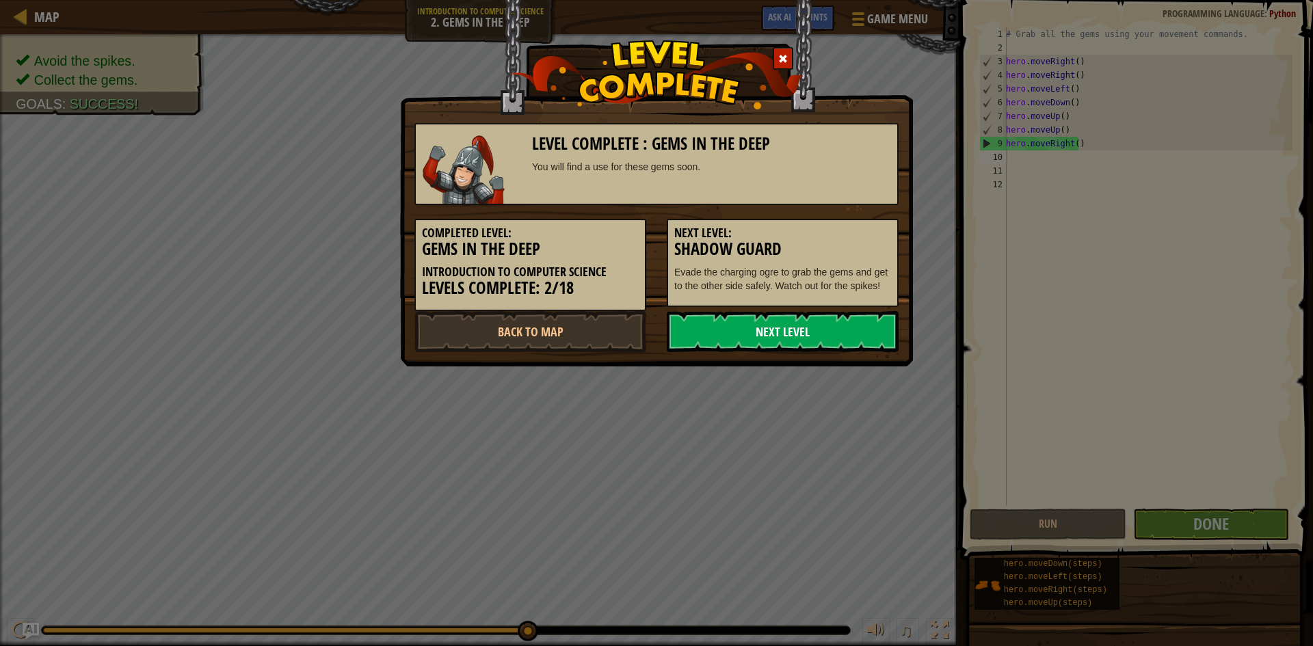
click at [854, 326] on link "Next Level" at bounding box center [783, 331] width 232 height 41
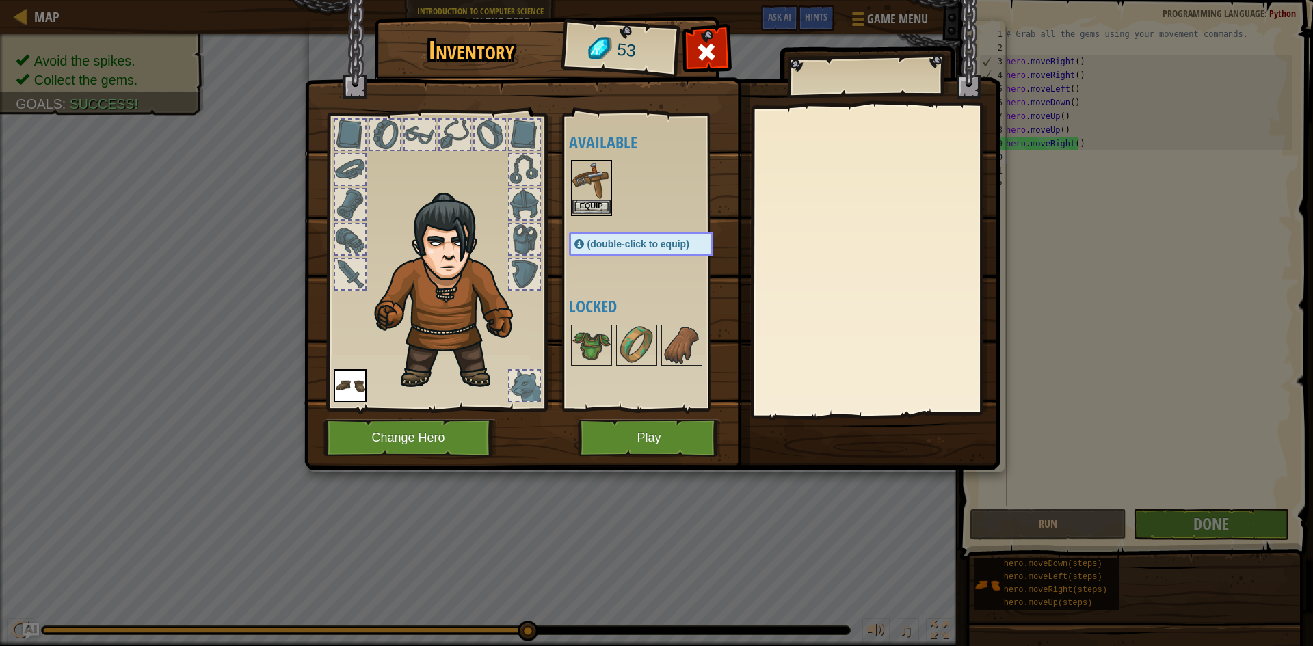
click at [592, 192] on img at bounding box center [592, 180] width 38 height 38
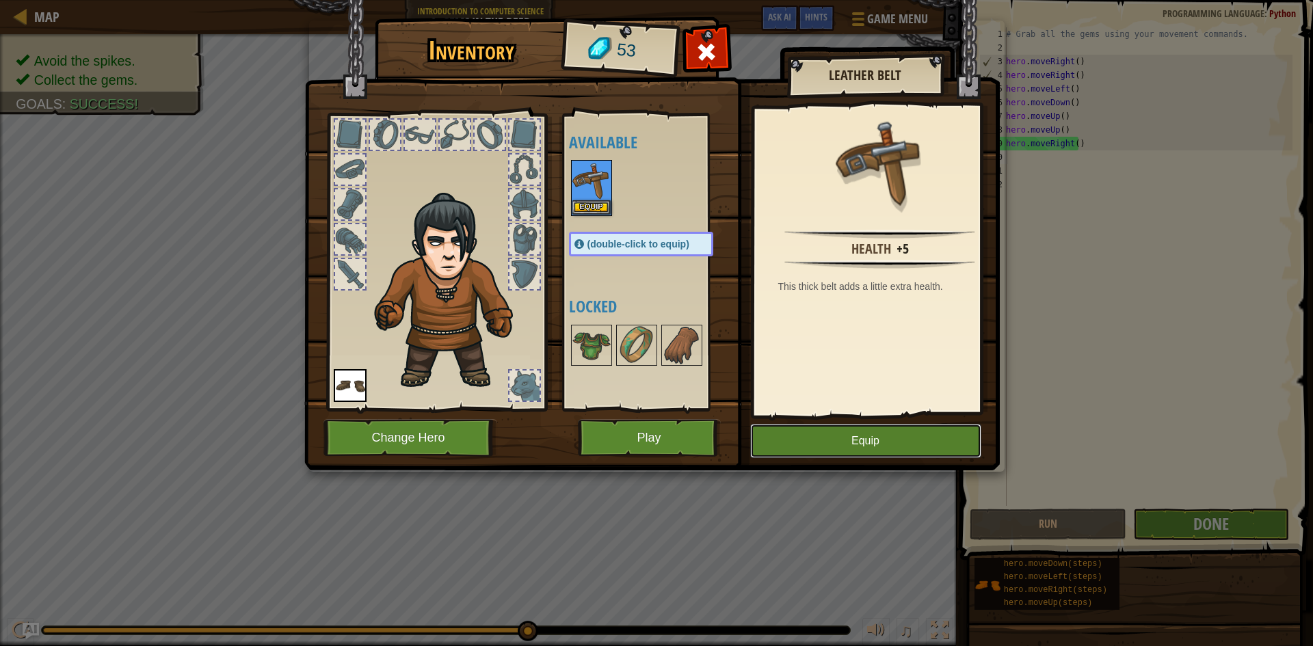
click at [896, 439] on button "Equip" at bounding box center [865, 441] width 231 height 34
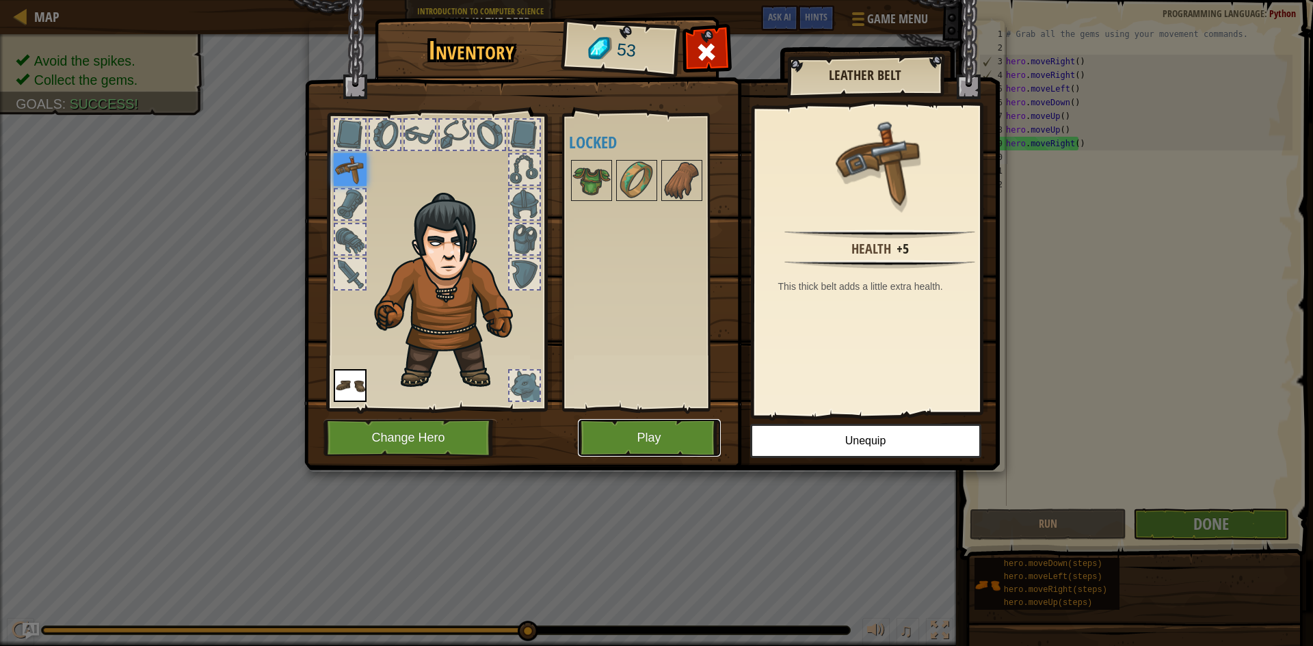
click at [653, 440] on button "Play" at bounding box center [649, 438] width 143 height 38
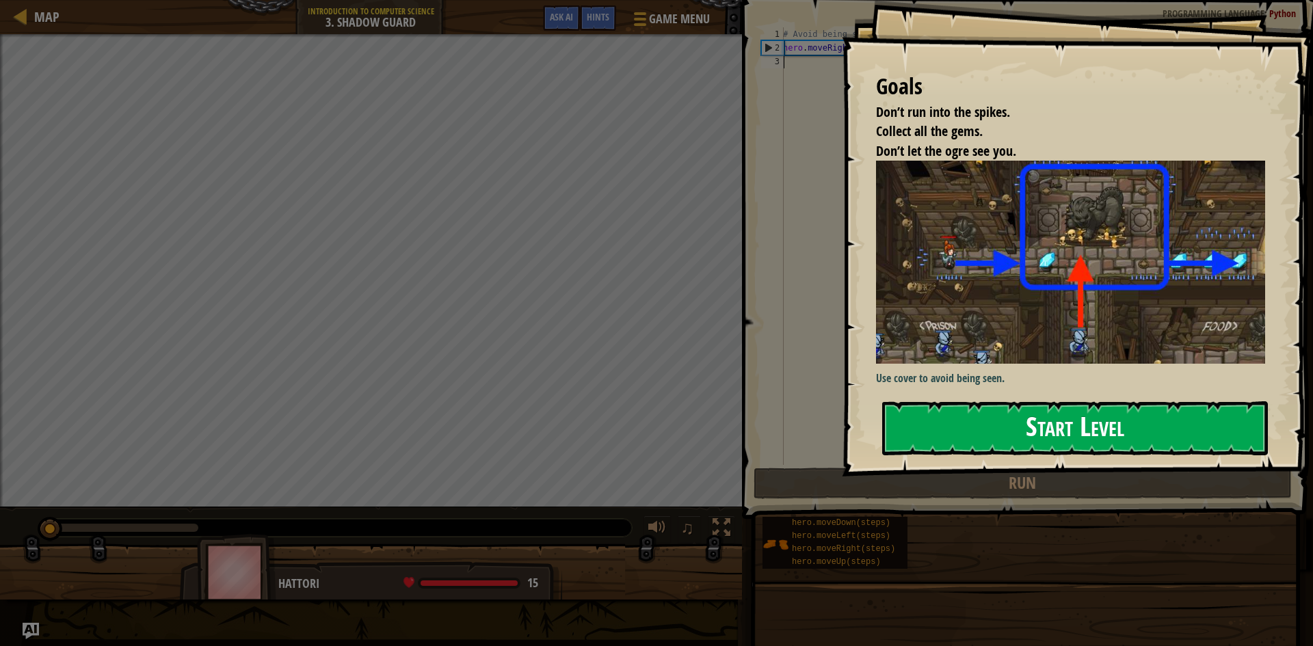
click at [1106, 422] on button "Start Level" at bounding box center [1076, 429] width 386 height 54
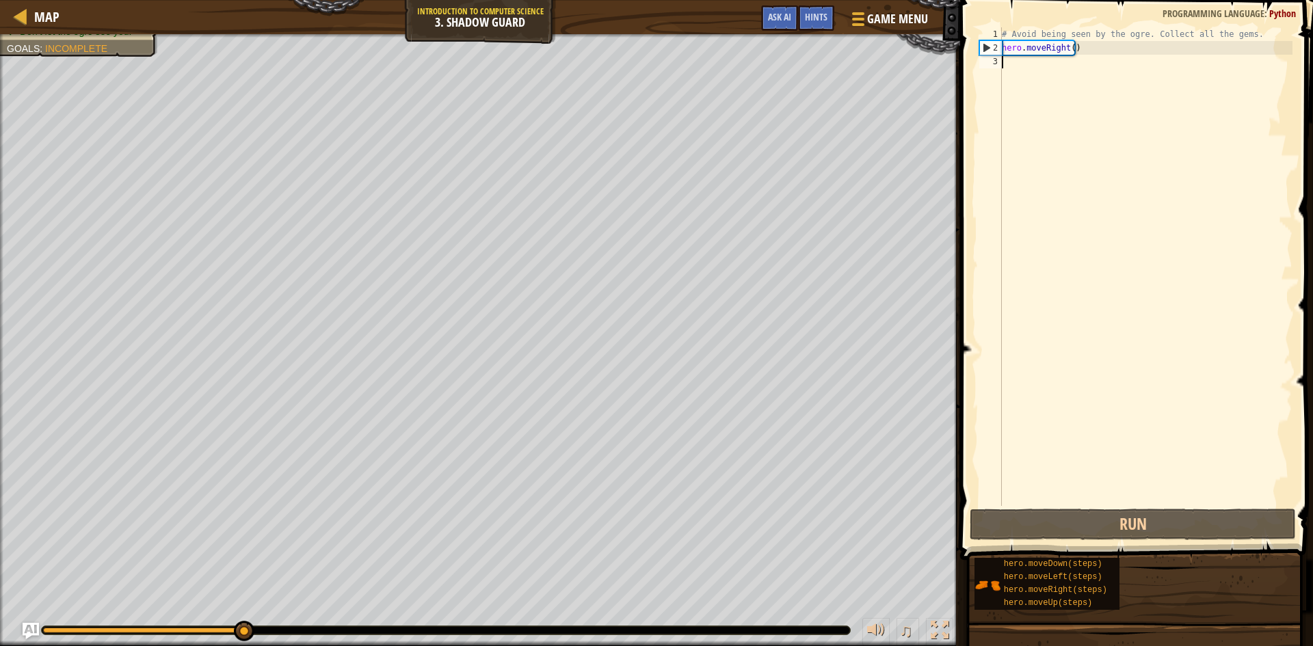
click at [1032, 69] on div "# Avoid being seen by the ogre. Collect all the gems. hero . moveRight ( )" at bounding box center [1145, 280] width 293 height 506
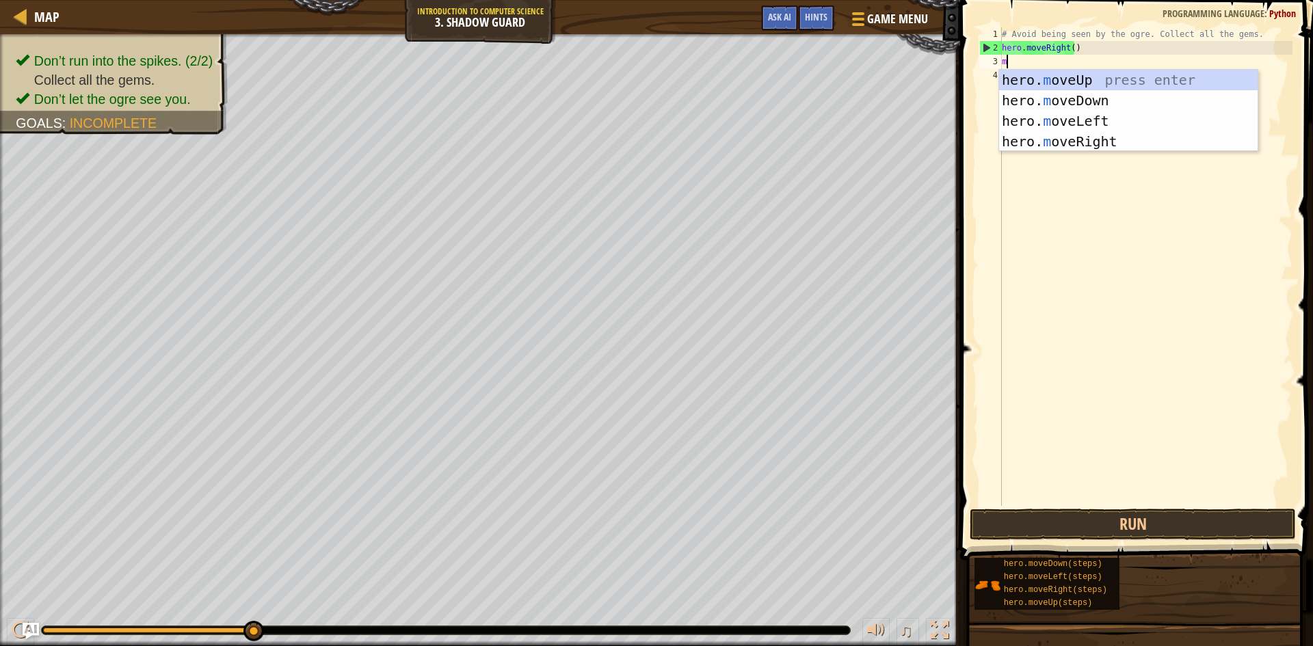
scroll to position [6, 0]
type textarea "mov"
click at [1086, 133] on div "hero. mov eUp press enter hero. mov eDown press enter hero. mov eLeft press ent…" at bounding box center [1128, 131] width 259 height 123
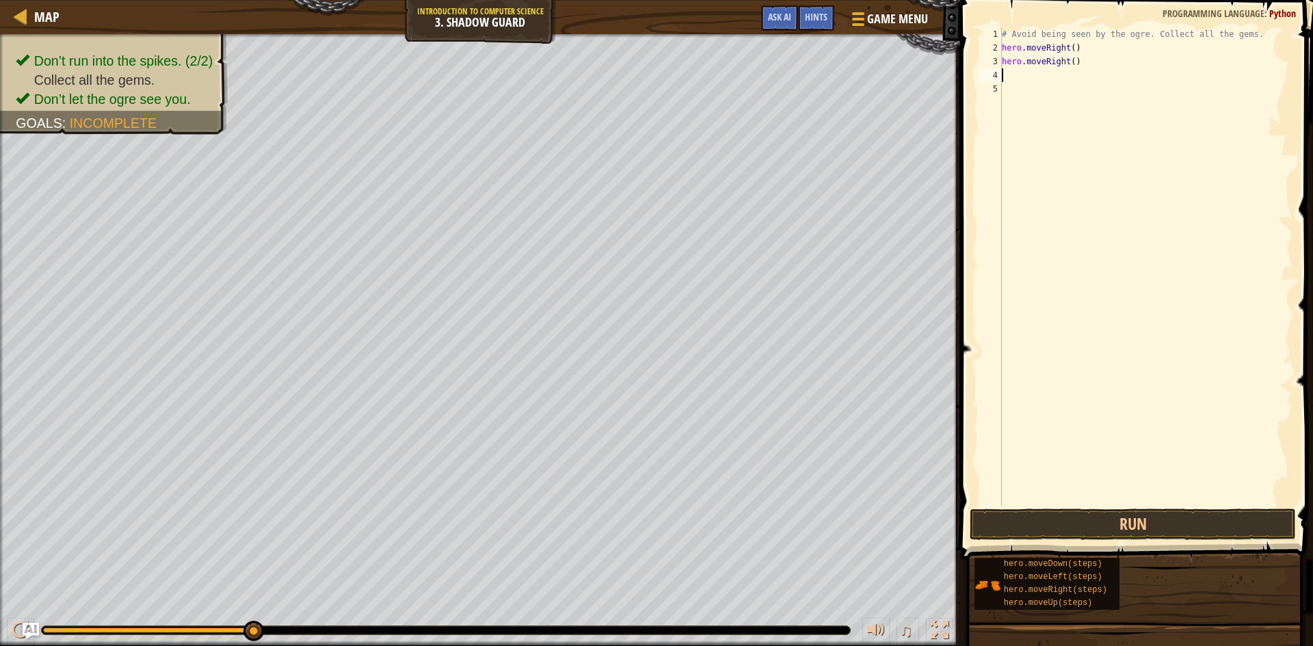
scroll to position [6, 0]
click at [1160, 529] on button "Run" at bounding box center [1133, 524] width 326 height 31
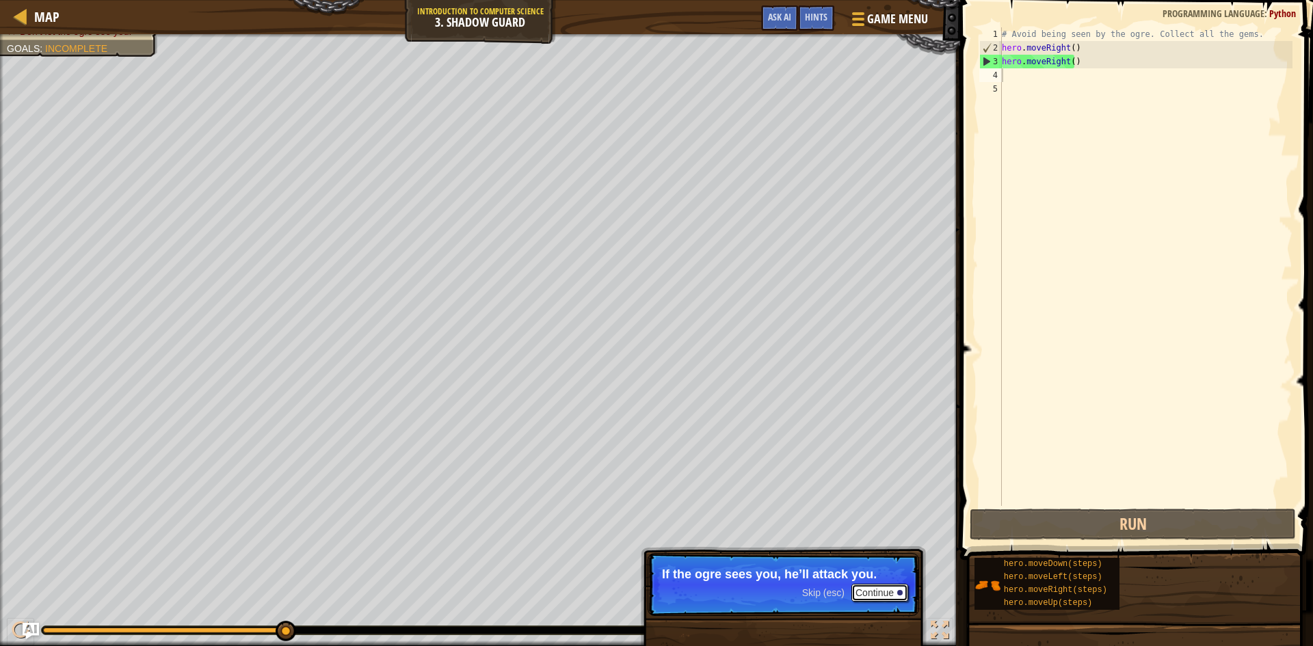
click at [884, 592] on button "Continue" at bounding box center [880, 593] width 57 height 18
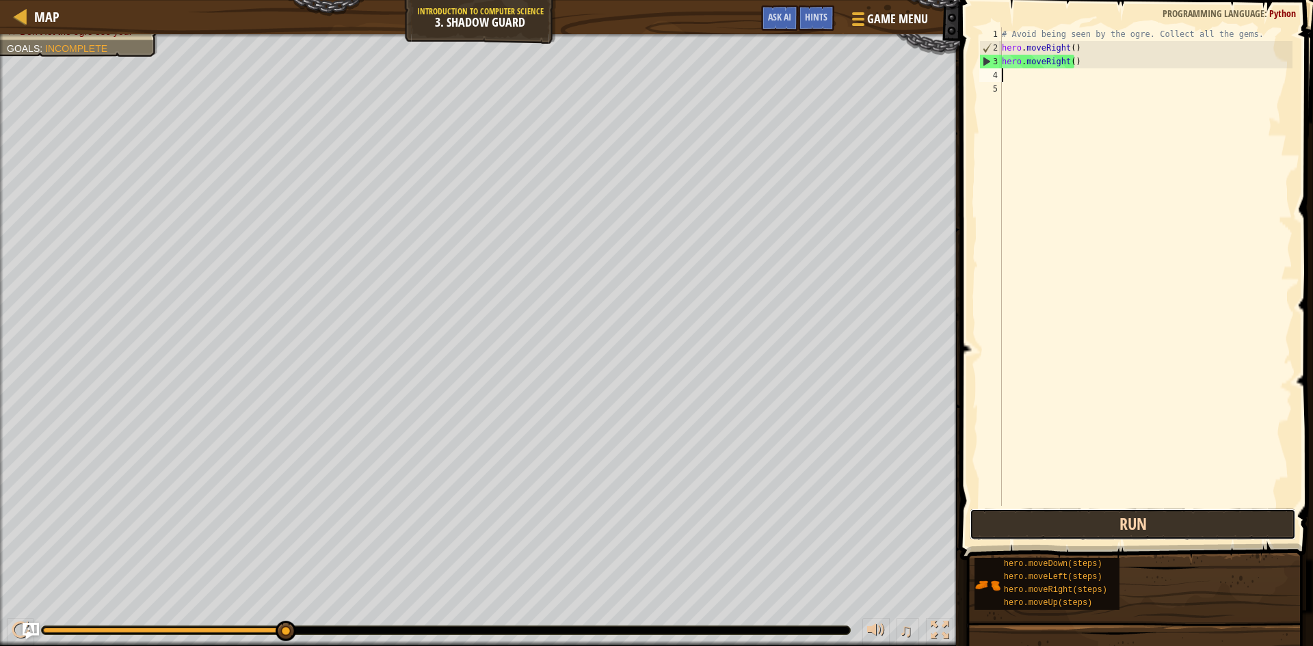
click at [1199, 511] on button "Run" at bounding box center [1133, 524] width 326 height 31
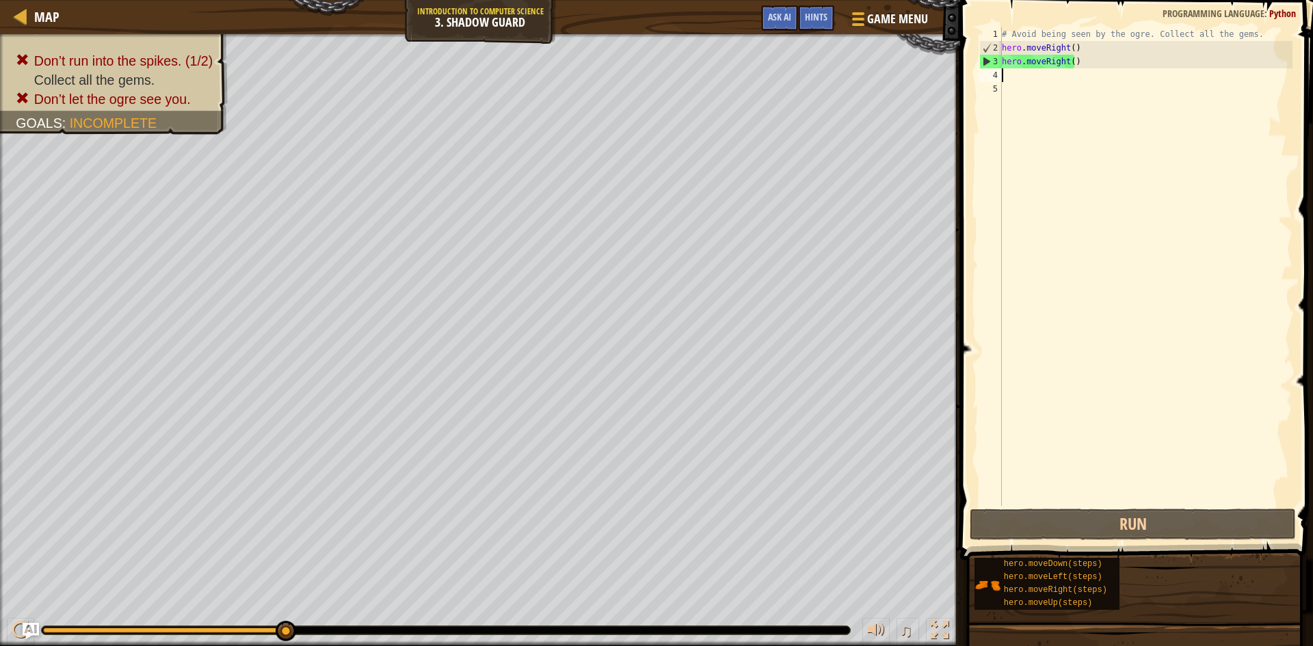
click at [1099, 58] on div "# Avoid being seen by the ogre. Collect all the gems. hero . moveRight ( ) hero…" at bounding box center [1145, 280] width 293 height 506
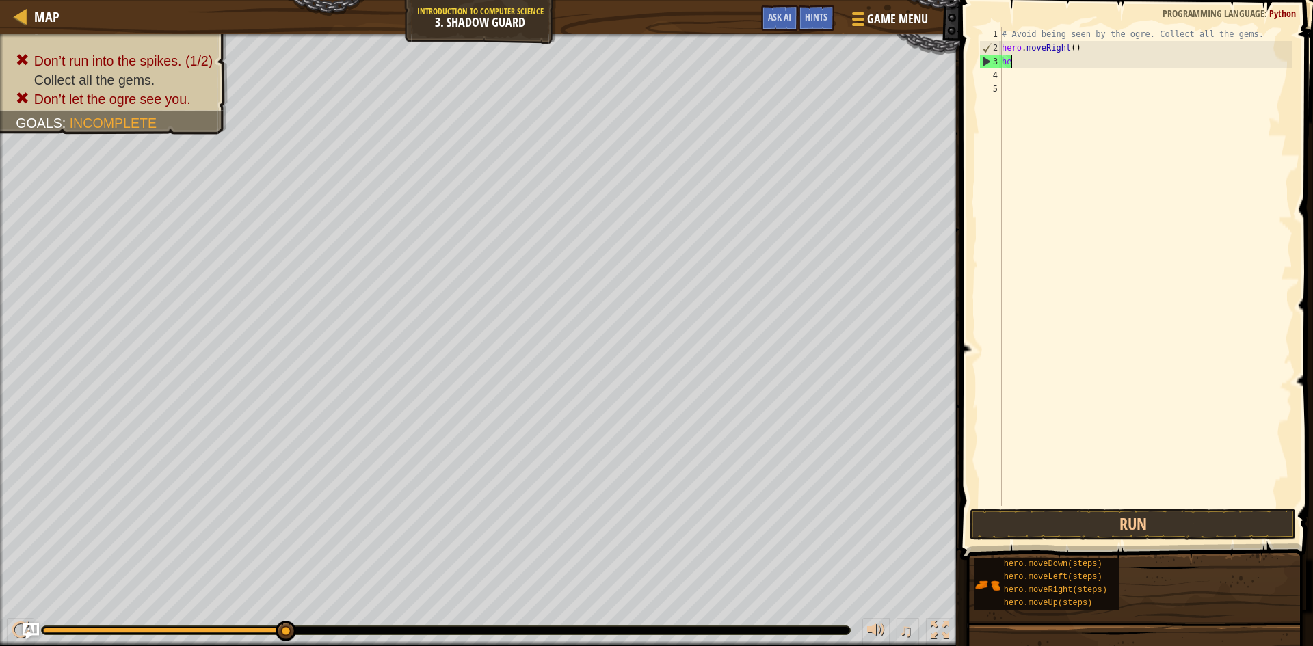
type textarea "h"
drag, startPoint x: 1099, startPoint y: 42, endPoint x: 1096, endPoint y: 57, distance: 15.3
click at [1099, 53] on div "# Avoid being seen by the ogre. Collect all the gems. hero . moveRight ( )" at bounding box center [1145, 280] width 293 height 506
type textarea "h"
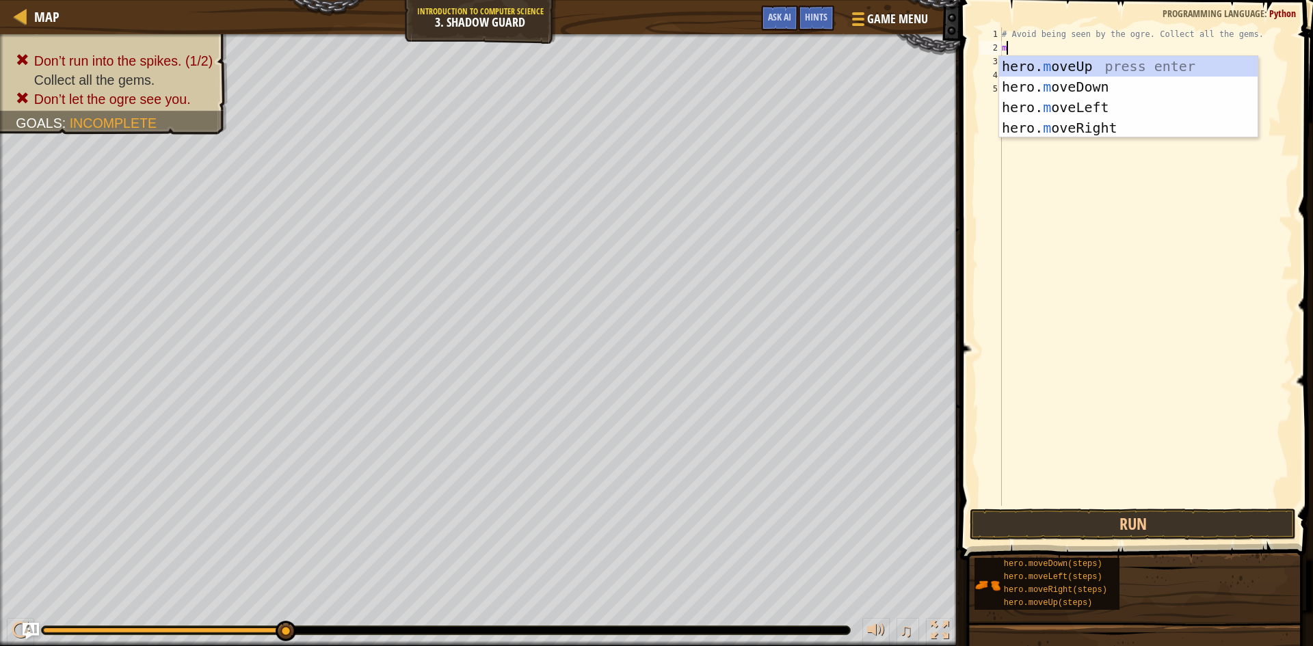
type textarea "mov"
click at [1110, 64] on div "hero. mov eUp press enter hero. mov eDown press enter hero. mov eLeft press ent…" at bounding box center [1128, 117] width 259 height 123
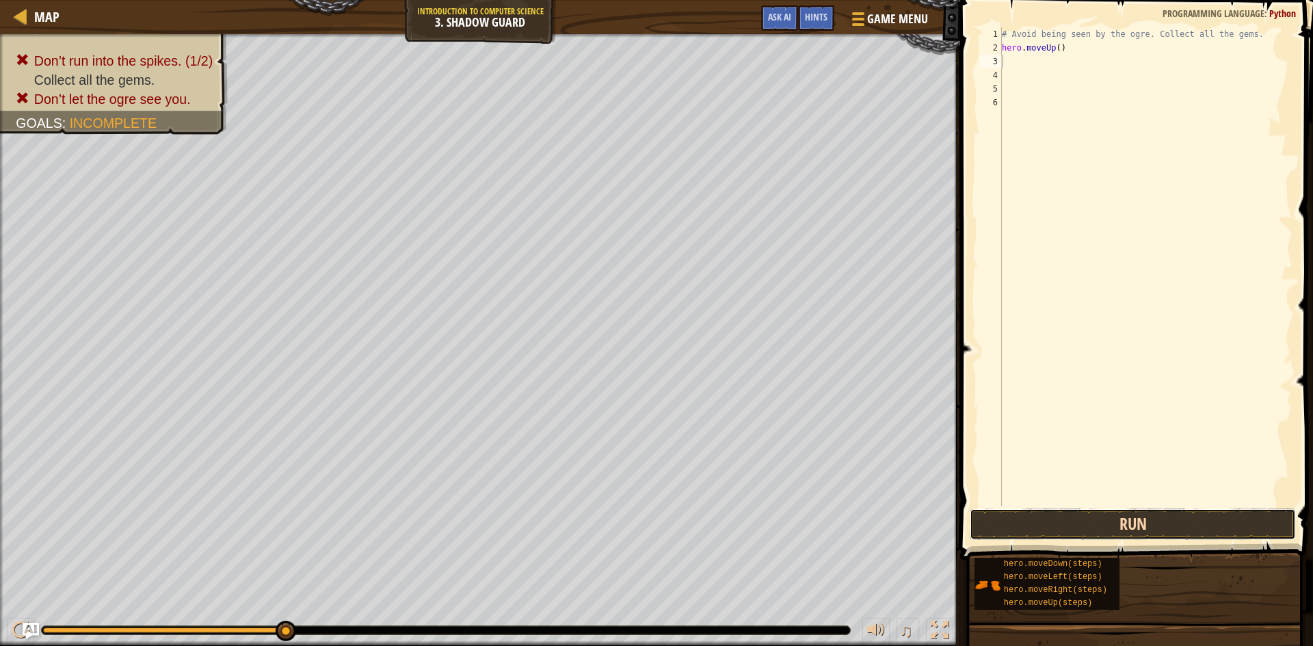
click at [1127, 521] on button "Run" at bounding box center [1133, 524] width 326 height 31
